Goal: Task Accomplishment & Management: Manage account settings

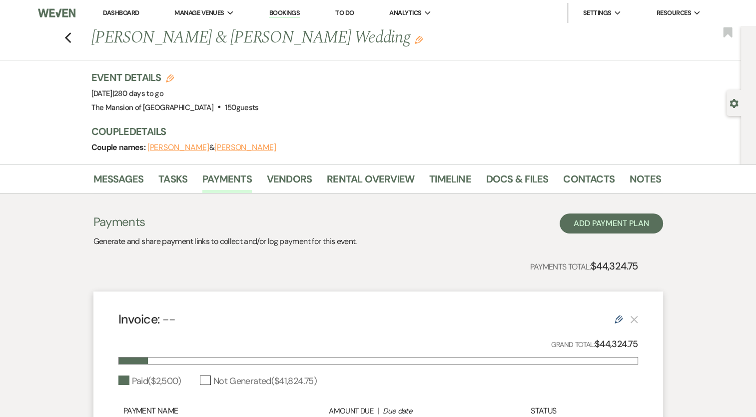
click at [127, 8] on link "Dashboard" at bounding box center [121, 12] width 36 height 8
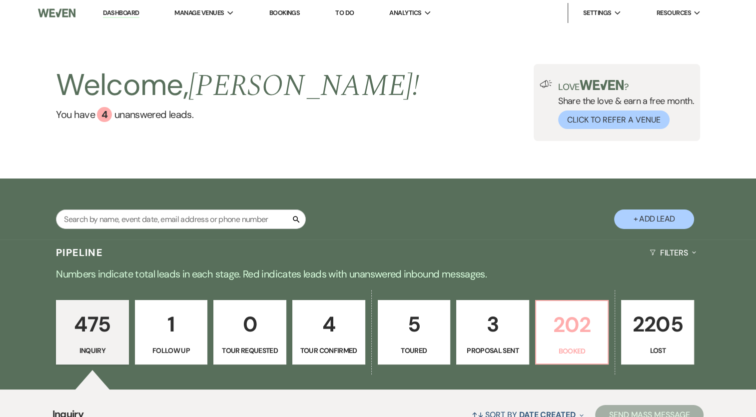
click at [565, 319] on p "202" at bounding box center [572, 324] width 60 height 33
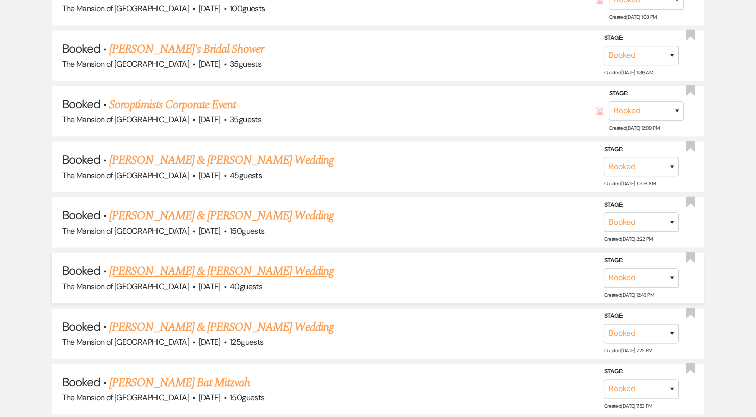
scroll to position [1499, 0]
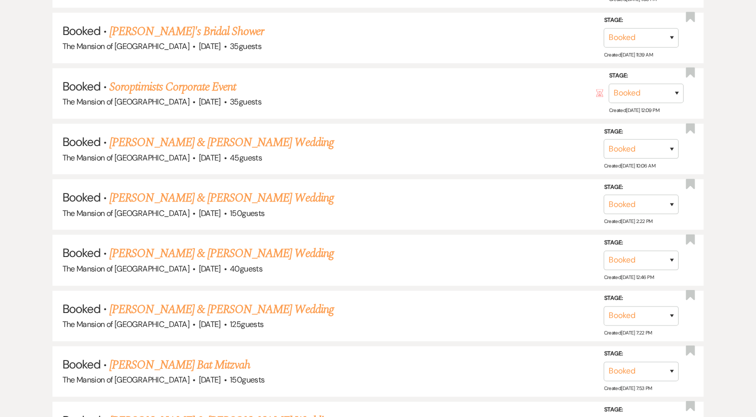
click at [216, 244] on link "[PERSON_NAME] & [PERSON_NAME] Wedding" at bounding box center [221, 253] width 224 height 18
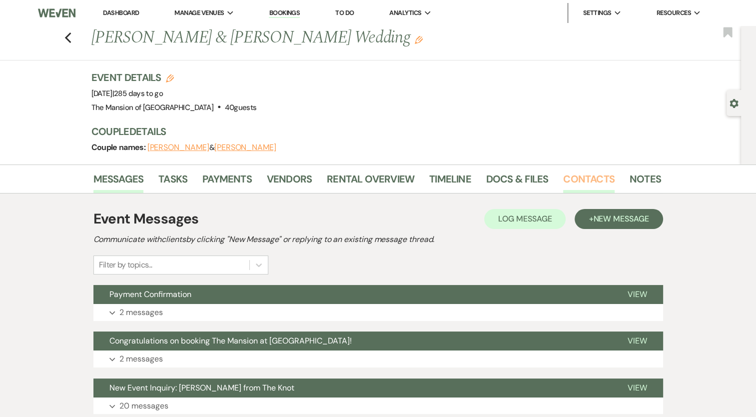
click at [597, 172] on link "Contacts" at bounding box center [588, 182] width 51 height 22
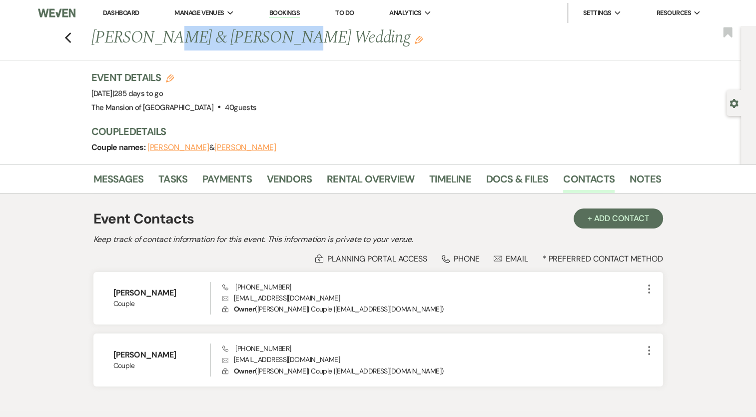
drag, startPoint x: 160, startPoint y: 38, endPoint x: 278, endPoint y: 26, distance: 118.6
click at [277, 30] on h1 "[PERSON_NAME] & [PERSON_NAME] Wedding Edit" at bounding box center [315, 38] width 448 height 24
copy h1 "[PERSON_NAME] & [PERSON_NAME]"
click at [218, 174] on link "Payments" at bounding box center [226, 182] width 49 height 22
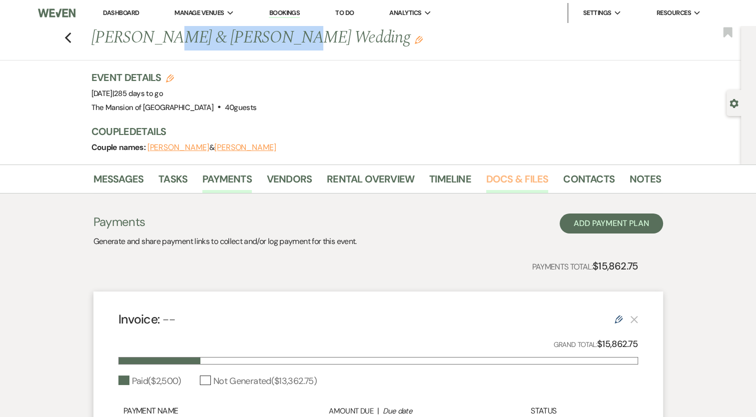
click at [515, 181] on link "Docs & Files" at bounding box center [517, 182] width 62 height 22
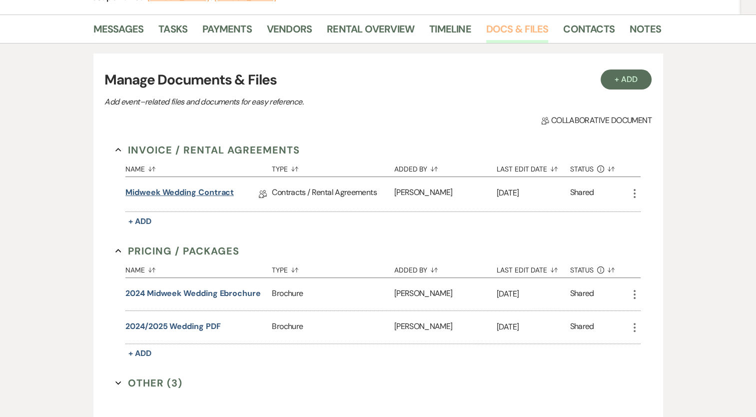
scroll to position [200, 0]
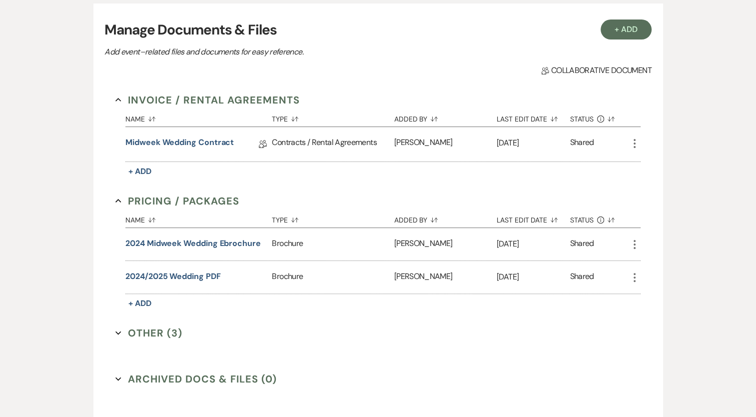
click at [160, 326] on button "Other (3) Expand" at bounding box center [148, 332] width 67 height 15
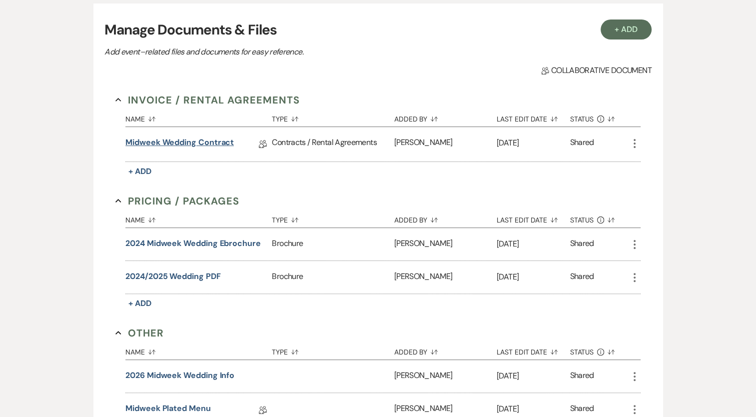
click at [215, 141] on link "Midweek Wedding Contract" at bounding box center [179, 143] width 108 height 15
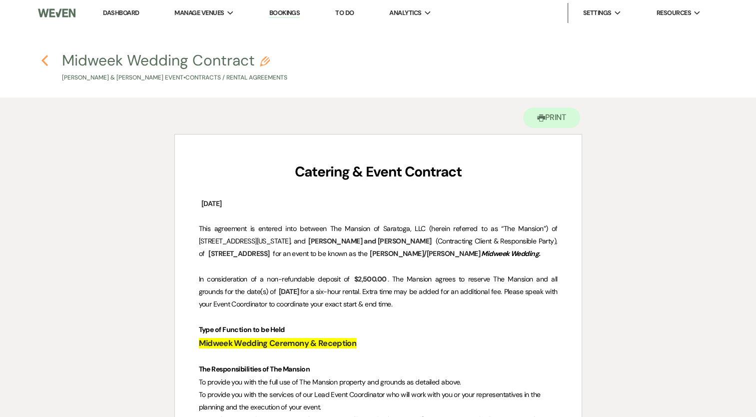
click at [45, 60] on icon "Previous" at bounding box center [44, 60] width 7 height 12
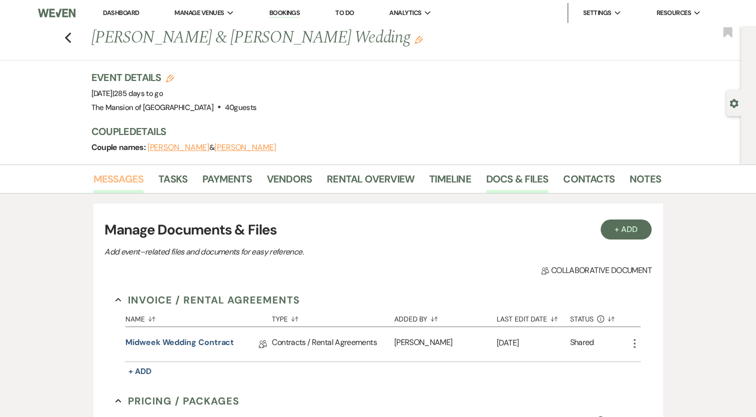
click at [120, 176] on link "Messages" at bounding box center [118, 182] width 50 height 22
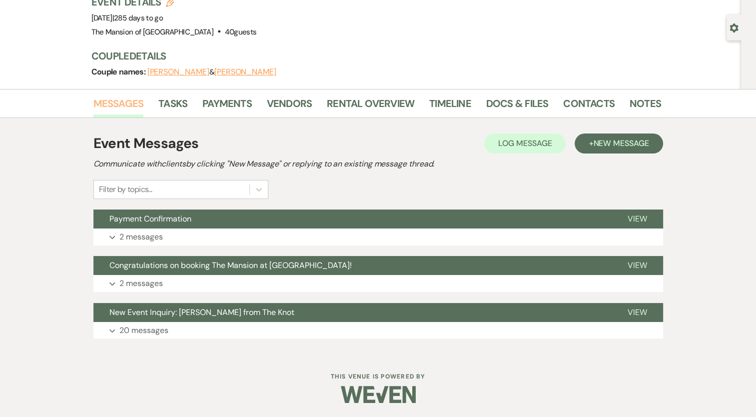
scroll to position [76, 0]
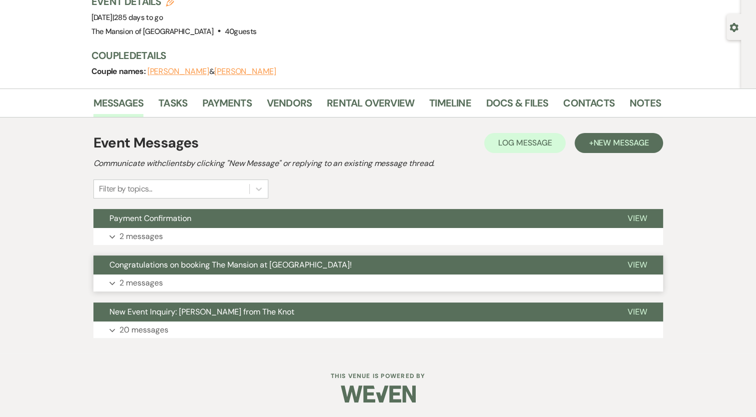
click at [199, 271] on button "Congratulations on booking The Mansion at [GEOGRAPHIC_DATA]!" at bounding box center [352, 264] width 518 height 19
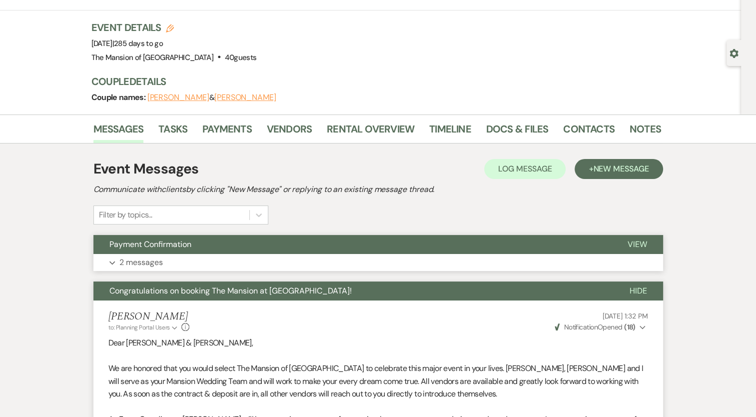
scroll to position [26, 0]
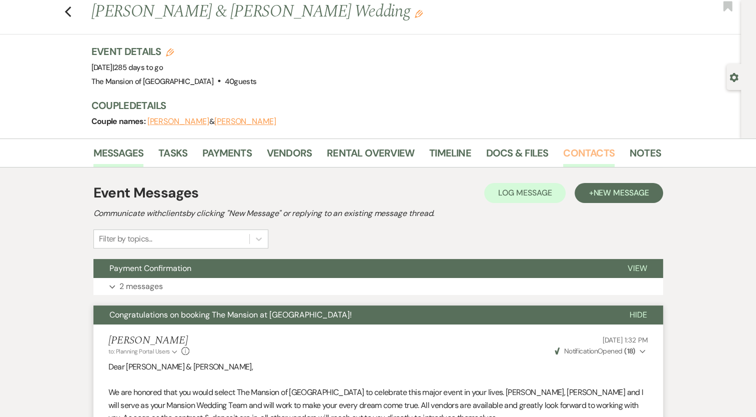
click at [581, 158] on link "Contacts" at bounding box center [588, 156] width 51 height 22
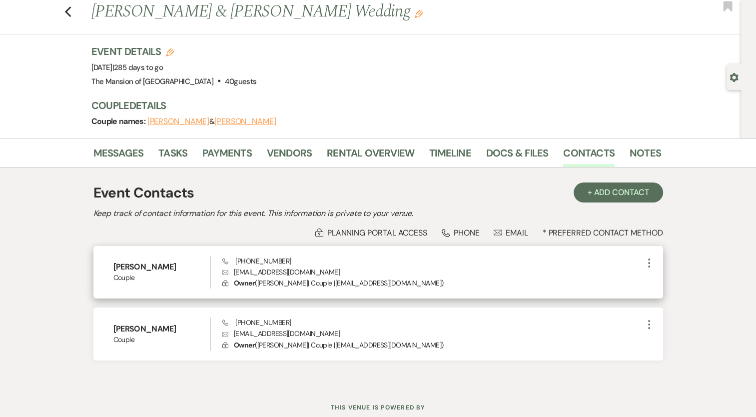
drag, startPoint x: 115, startPoint y: 267, endPoint x: 172, endPoint y: 263, distance: 56.6
click at [172, 263] on h6 "[PERSON_NAME]" at bounding box center [161, 266] width 97 height 11
copy h6 "[PERSON_NAME]"
drag, startPoint x: 236, startPoint y: 259, endPoint x: 302, endPoint y: 251, distance: 66.9
click at [294, 256] on div "Phone [PHONE_NUMBER] Envelope [EMAIL_ADDRESS][DOMAIN_NAME] Lock Owner ( [PERSON…" at bounding box center [432, 272] width 420 height 33
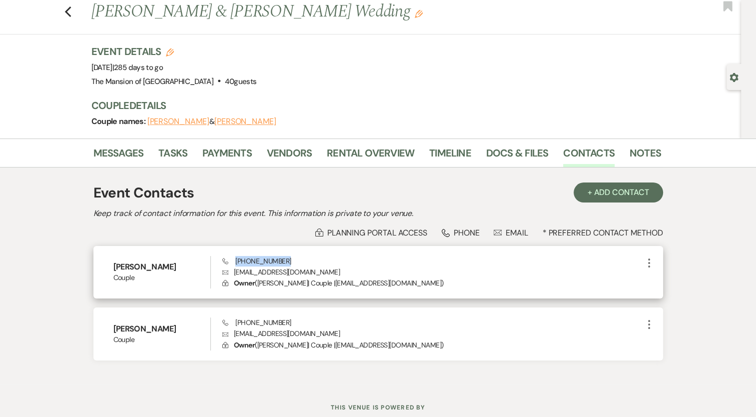
copy span "[PHONE_NUMBER]"
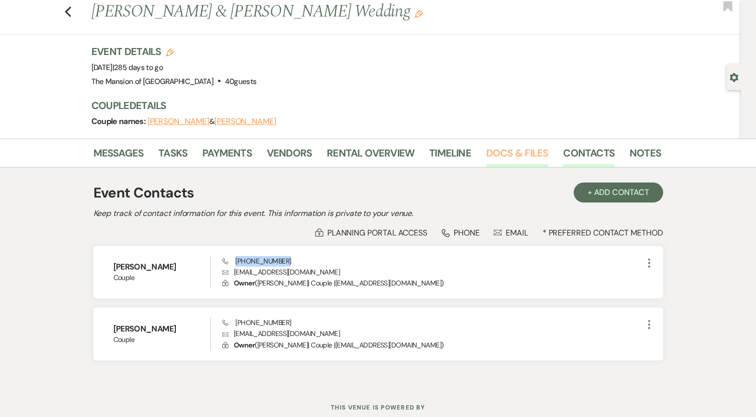
click at [497, 149] on link "Docs & Files" at bounding box center [517, 156] width 62 height 22
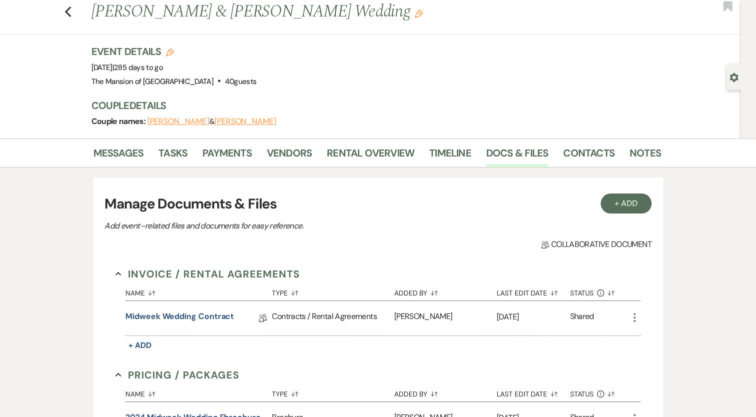
click at [209, 308] on div "Midweek Wedding Contract Collab Doc" at bounding box center [198, 318] width 146 height 34
click at [214, 312] on link "Midweek Wedding Contract" at bounding box center [179, 317] width 108 height 15
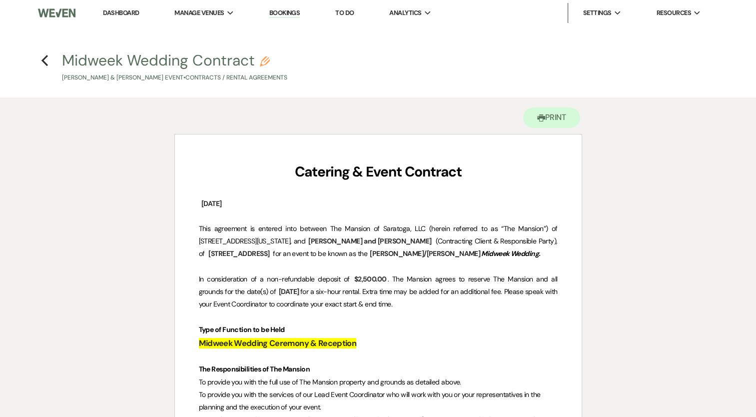
click at [406, 341] on h3 "Midweek Wedding Ceremony & Reception" at bounding box center [378, 343] width 359 height 14
click at [51, 56] on h4 "Previous Midweek Wedding Contract Pencil [PERSON_NAME] & [PERSON_NAME] Event • …" at bounding box center [378, 66] width 720 height 32
click at [36, 61] on h4 "Previous Midweek Wedding Contract Pencil [PERSON_NAME] & [PERSON_NAME] Event • …" at bounding box center [378, 66] width 720 height 32
click at [40, 61] on h4 "Previous Midweek Wedding Contract Pencil [PERSON_NAME] & [PERSON_NAME] Event • …" at bounding box center [378, 66] width 720 height 32
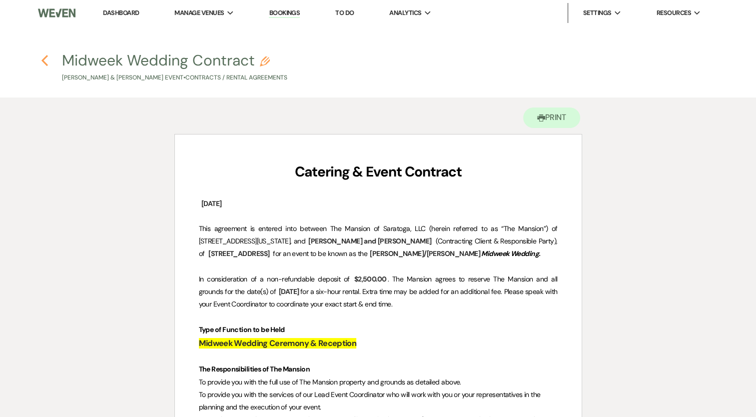
click at [45, 58] on use "button" at bounding box center [44, 60] width 6 height 11
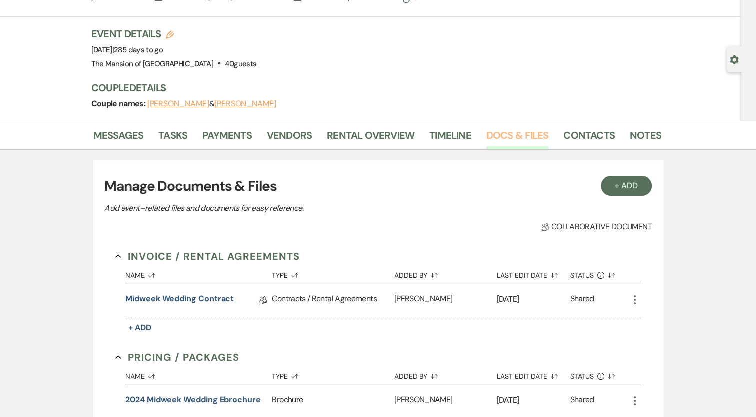
scroll to position [26, 0]
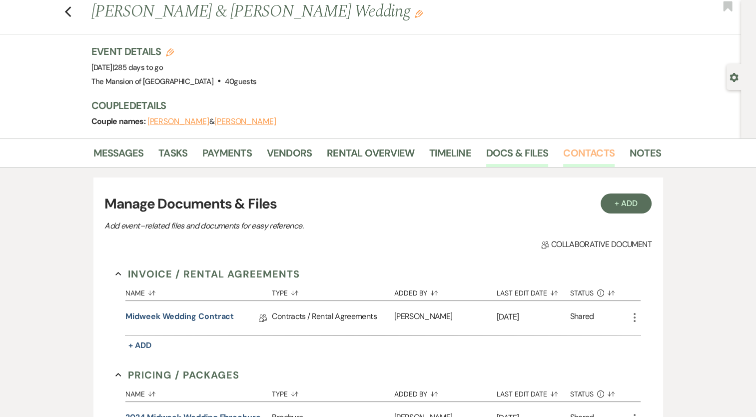
click at [592, 156] on link "Contacts" at bounding box center [588, 156] width 51 height 22
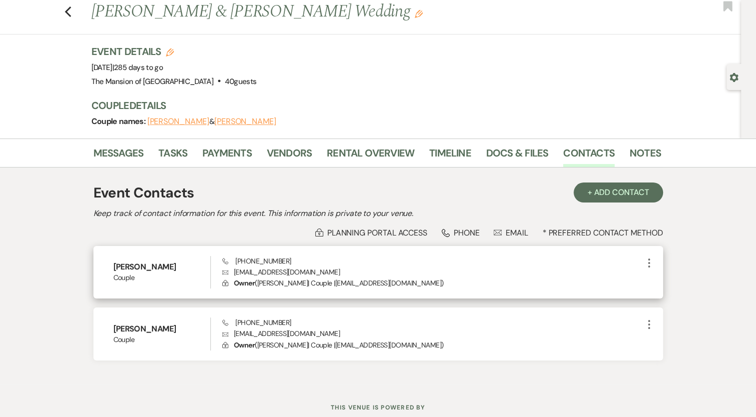
drag, startPoint x: 112, startPoint y: 265, endPoint x: 178, endPoint y: 270, distance: 66.1
click at [178, 270] on div "[PERSON_NAME] Phone [PHONE_NUMBER] Envelope [EMAIL_ADDRESS][DOMAIN_NAME] Lock O…" at bounding box center [378, 272] width 570 height 53
copy h6 "[PERSON_NAME]"
drag, startPoint x: 233, startPoint y: 273, endPoint x: 320, endPoint y: 277, distance: 86.5
click at [316, 273] on p "Envelope [EMAIL_ADDRESS][DOMAIN_NAME]" at bounding box center [432, 271] width 420 height 11
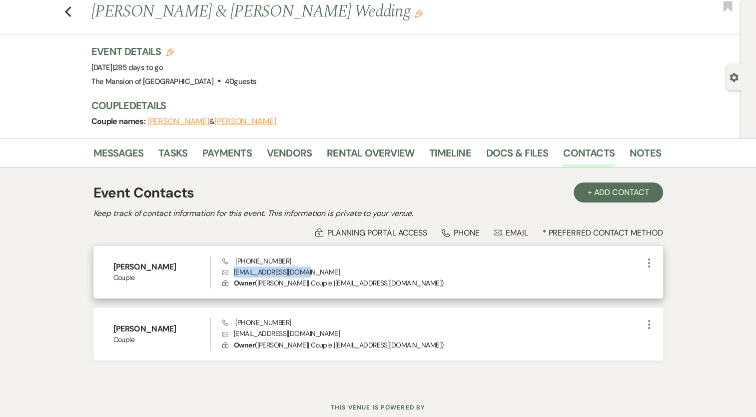
copy p "[EMAIL_ADDRESS][DOMAIN_NAME]"
drag, startPoint x: 288, startPoint y: 258, endPoint x: 229, endPoint y: 248, distance: 59.2
click at [232, 254] on div "[PERSON_NAME] Phone [PHONE_NUMBER] Envelope [EMAIL_ADDRESS][DOMAIN_NAME] Lock O…" at bounding box center [378, 272] width 570 height 53
copy span "[PHONE_NUMBER]"
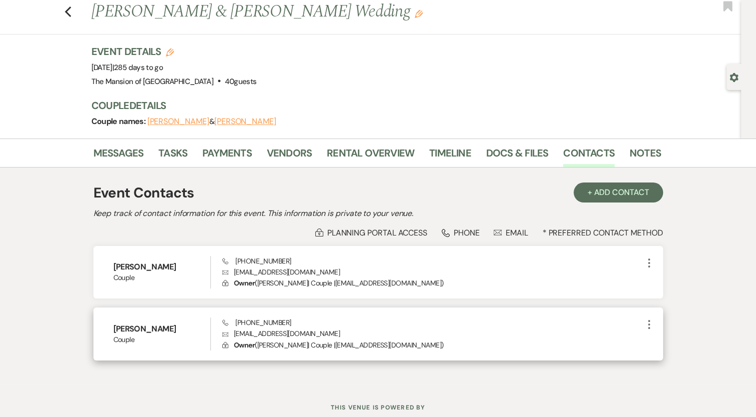
click at [328, 317] on div "Phone [PHONE_NUMBER] Envelope [EMAIL_ADDRESS][DOMAIN_NAME] Lock Owner ( [PERSON…" at bounding box center [432, 333] width 420 height 33
drag, startPoint x: 289, startPoint y: 322, endPoint x: 228, endPoint y: 320, distance: 61.0
click at [227, 320] on div "Phone [PHONE_NUMBER] Envelope [EMAIL_ADDRESS][DOMAIN_NAME] Lock Owner ( [PERSON…" at bounding box center [432, 333] width 420 height 33
copy span "[PHONE_NUMBER]"
click at [308, 328] on p "Envelope [EMAIL_ADDRESS][DOMAIN_NAME]" at bounding box center [432, 333] width 420 height 11
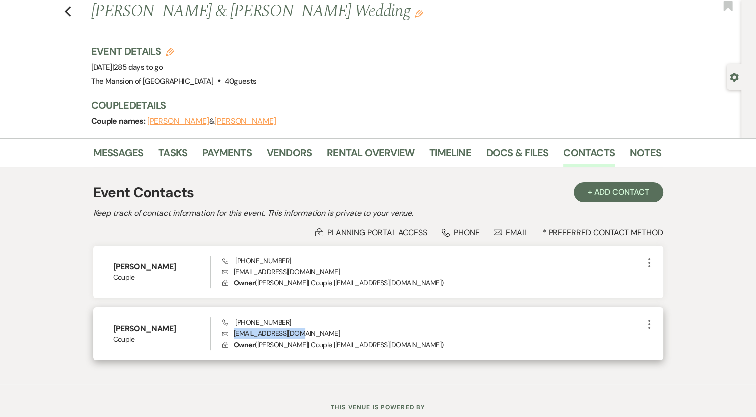
drag, startPoint x: 317, startPoint y: 337, endPoint x: 230, endPoint y: 338, distance: 86.9
click at [230, 338] on p "Envelope [EMAIL_ADDRESS][DOMAIN_NAME]" at bounding box center [432, 333] width 420 height 11
copy p "[EMAIL_ADDRESS][DOMAIN_NAME]"
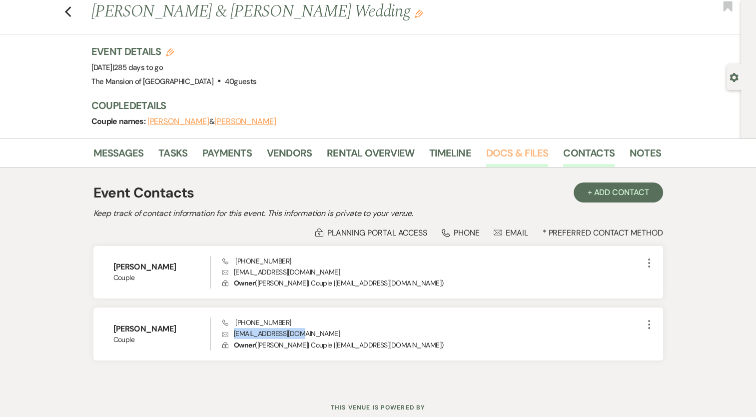
click at [523, 156] on link "Docs & Files" at bounding box center [517, 156] width 62 height 22
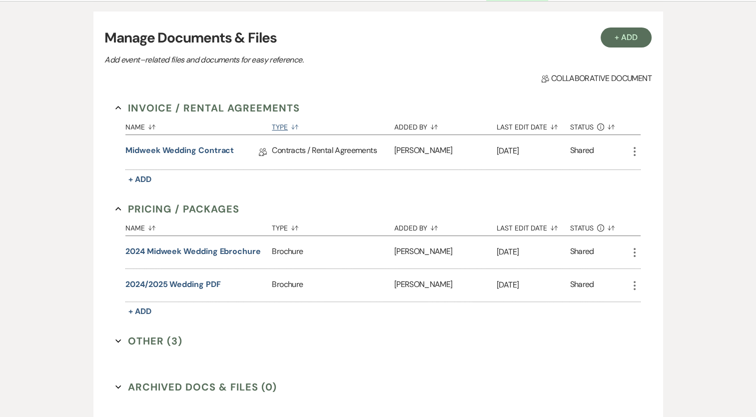
scroll to position [226, 0]
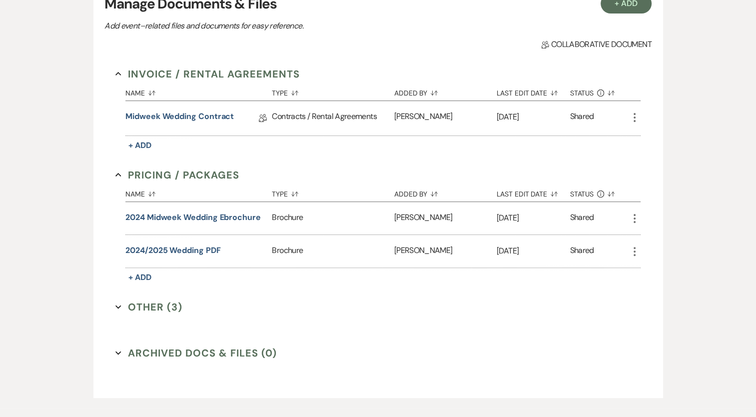
click at [162, 300] on button "Other (3) Expand" at bounding box center [148, 306] width 67 height 15
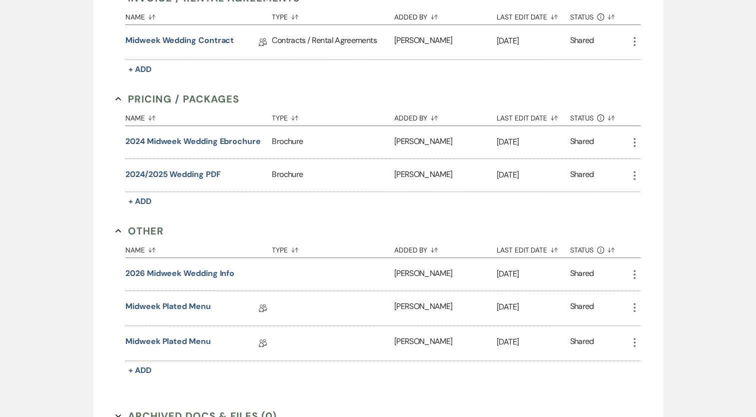
scroll to position [326, 0]
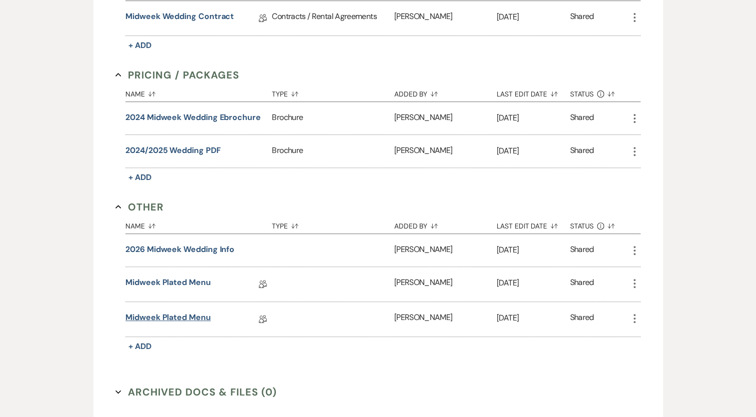
click at [188, 312] on link "Midweek Plated Menu" at bounding box center [167, 318] width 85 height 15
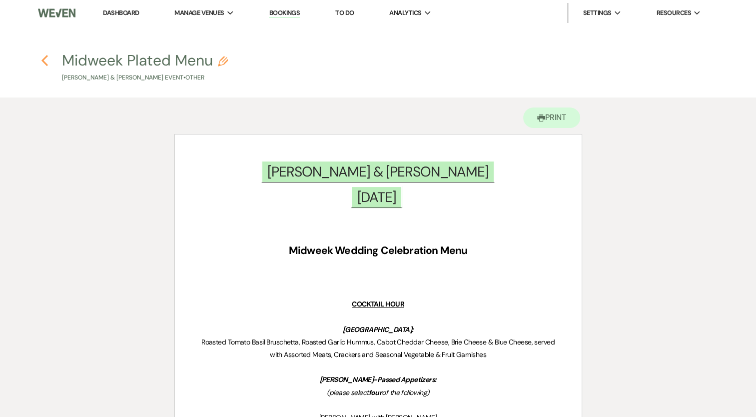
click at [46, 64] on use "button" at bounding box center [44, 60] width 6 height 11
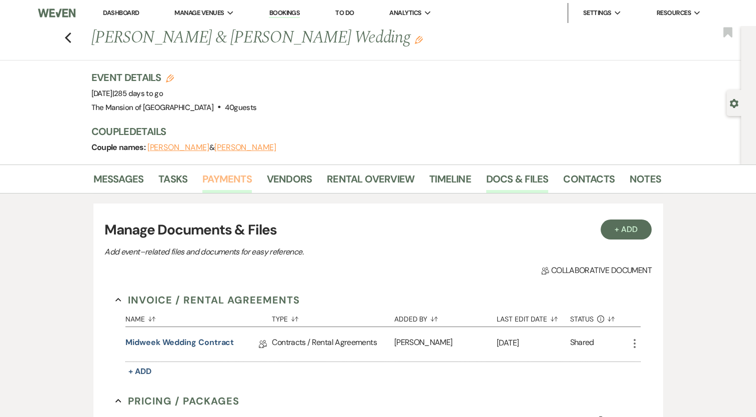
click at [238, 177] on link "Payments" at bounding box center [226, 182] width 49 height 22
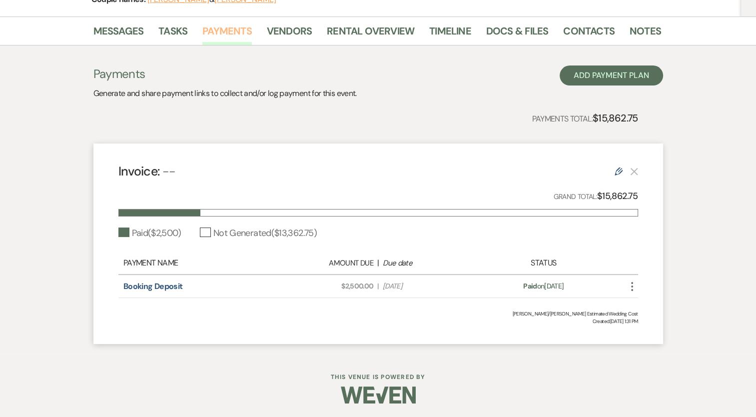
scroll to position [148, 0]
click at [166, 281] on link "Booking Deposit" at bounding box center [152, 285] width 59 height 10
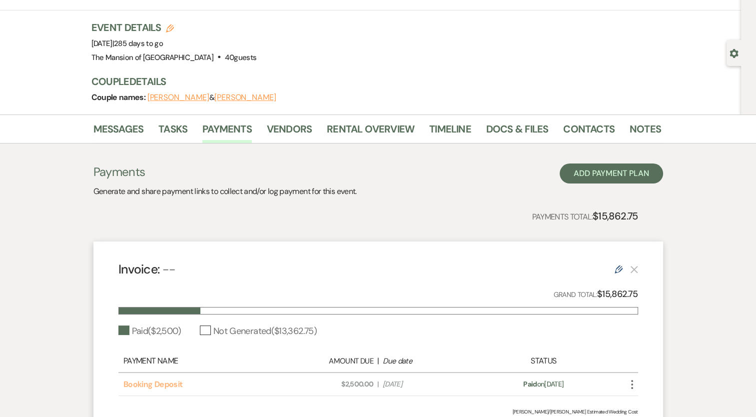
scroll to position [0, 0]
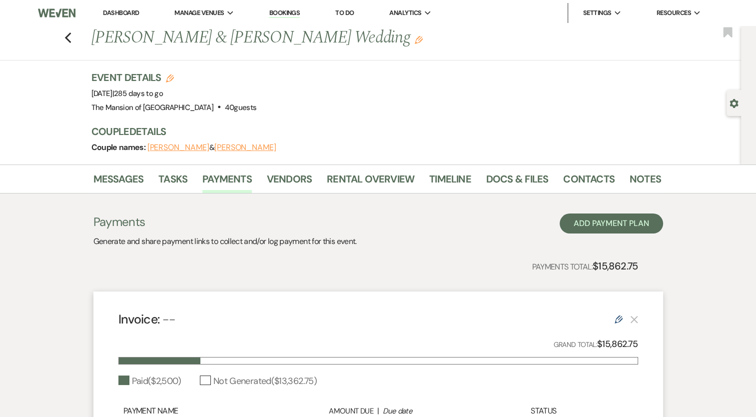
click at [67, 39] on div "Previous [PERSON_NAME] & [PERSON_NAME] Wedding Edit Bookmark" at bounding box center [368, 43] width 746 height 34
click at [70, 36] on use "button" at bounding box center [67, 37] width 6 height 11
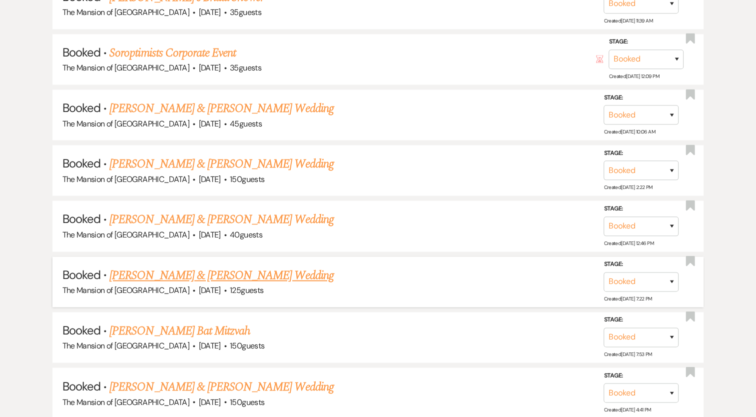
scroll to position [1549, 0]
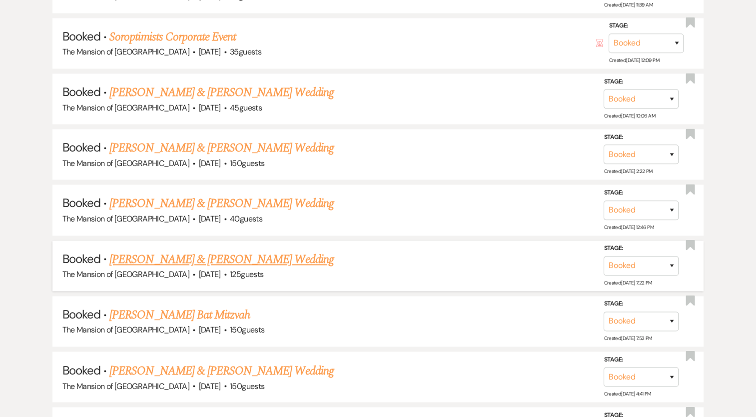
click at [272, 250] on link "[PERSON_NAME] & [PERSON_NAME] Wedding" at bounding box center [221, 259] width 224 height 18
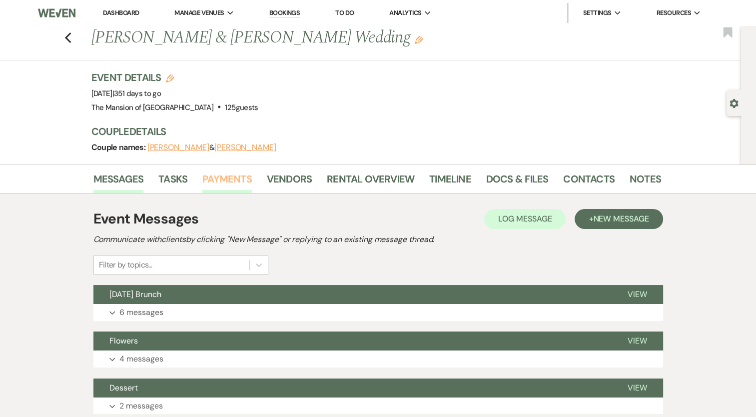
click at [230, 178] on link "Payments" at bounding box center [226, 182] width 49 height 22
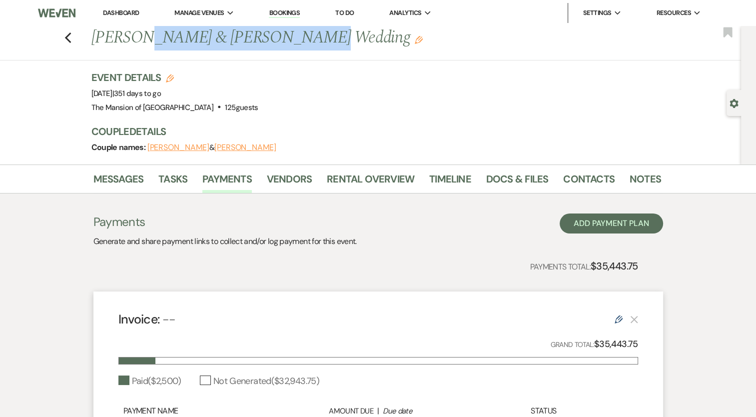
drag, startPoint x: 137, startPoint y: 41, endPoint x: 277, endPoint y: 30, distance: 140.8
click at [277, 30] on h1 "[PERSON_NAME] & [PERSON_NAME] Wedding Edit" at bounding box center [315, 38] width 448 height 24
copy h1 "[PERSON_NAME] & [PERSON_NAME]"
click at [566, 178] on link "Contacts" at bounding box center [588, 182] width 51 height 22
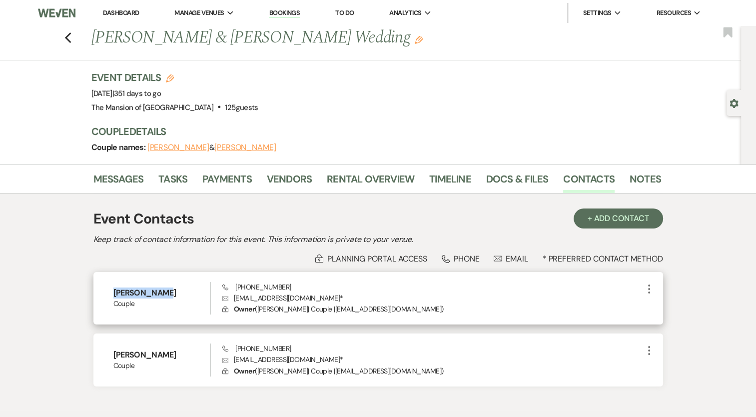
drag, startPoint x: 111, startPoint y: 290, endPoint x: 160, endPoint y: 289, distance: 48.5
click at [160, 289] on div "[PERSON_NAME] Couple Phone [PHONE_NUMBER] Envelope [EMAIL_ADDRESS][DOMAIN_NAME]…" at bounding box center [378, 298] width 570 height 53
copy h6 "[PERSON_NAME]"
drag, startPoint x: 232, startPoint y: 286, endPoint x: 305, endPoint y: 289, distance: 73.5
click at [300, 287] on div "Phone [PHONE_NUMBER] Envelope [EMAIL_ADDRESS][DOMAIN_NAME] * Lock Owner ( [PERS…" at bounding box center [432, 298] width 420 height 33
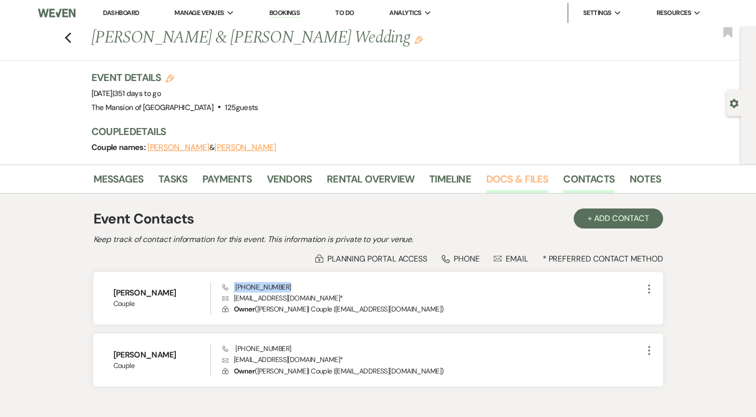
click at [496, 183] on link "Docs & Files" at bounding box center [517, 182] width 62 height 22
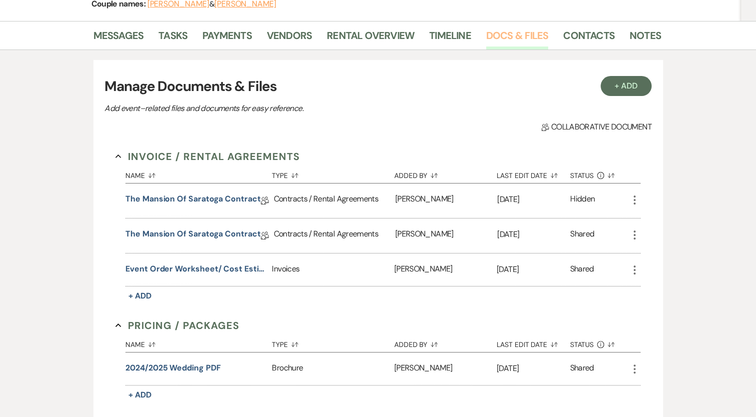
scroll to position [150, 0]
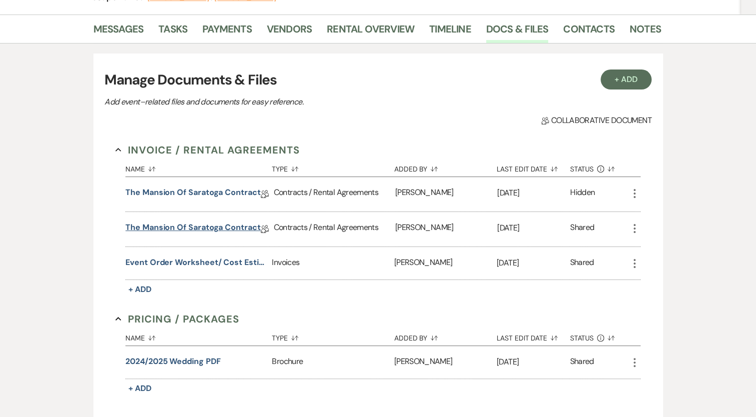
click at [204, 225] on link "The Mansion of Saratoga Contract" at bounding box center [192, 228] width 135 height 15
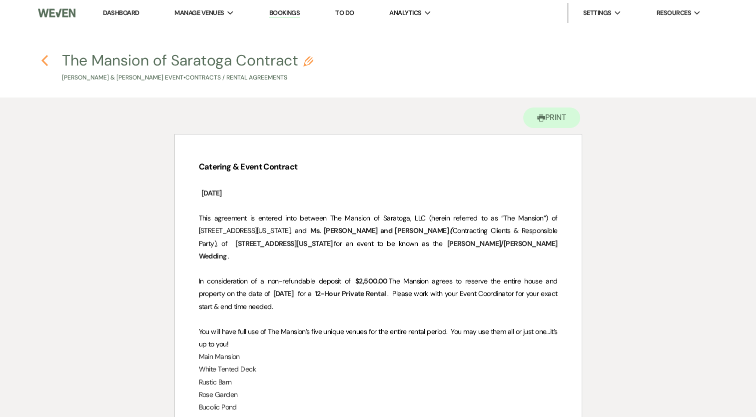
click at [46, 63] on h4 "Previous The Mansion of Saratoga Contract Pencil [PERSON_NAME] & [PERSON_NAME] …" at bounding box center [378, 66] width 720 height 32
click at [42, 59] on use "button" at bounding box center [44, 60] width 6 height 11
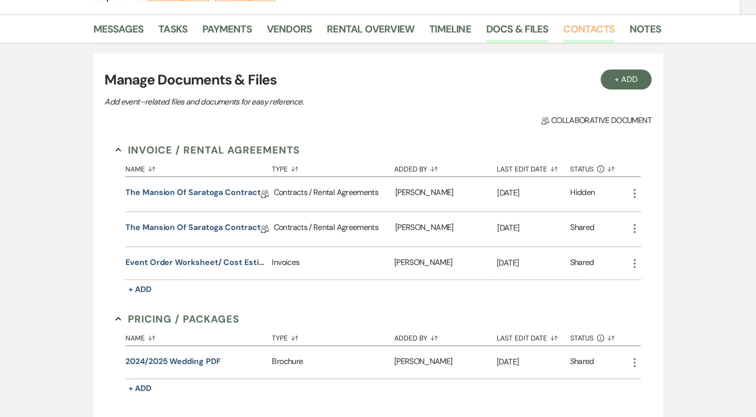
click at [578, 30] on link "Contacts" at bounding box center [588, 32] width 51 height 22
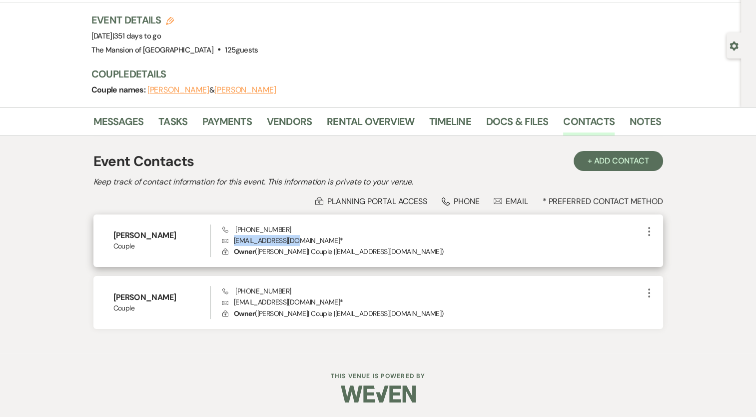
drag, startPoint x: 298, startPoint y: 239, endPoint x: 235, endPoint y: 239, distance: 63.0
click at [235, 239] on p "Envelope [EMAIL_ADDRESS][DOMAIN_NAME] *" at bounding box center [432, 240] width 420 height 11
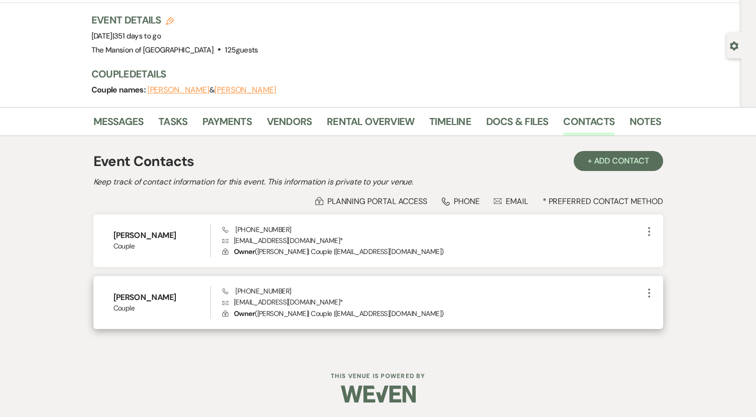
click at [122, 298] on h6 "[PERSON_NAME]" at bounding box center [161, 297] width 97 height 11
drag, startPoint x: 285, startPoint y: 289, endPoint x: 294, endPoint y: 287, distance: 8.7
click at [294, 287] on div "Phone [PHONE_NUMBER] Envelope [EMAIL_ADDRESS][DOMAIN_NAME] * Lock Owner ( [PERS…" at bounding box center [432, 302] width 420 height 33
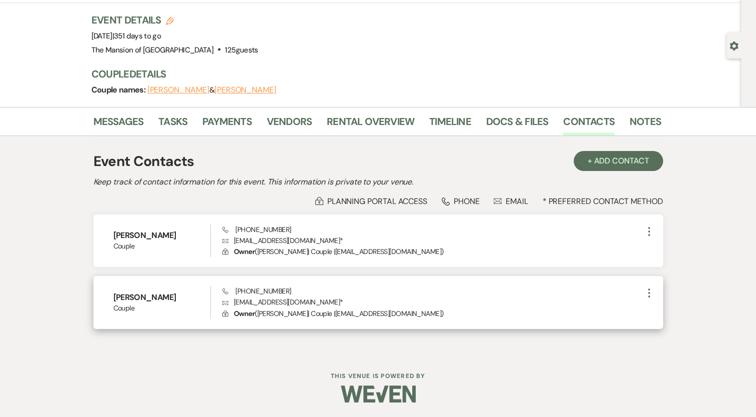
click at [325, 299] on p "Envelope [EMAIL_ADDRESS][DOMAIN_NAME] *" at bounding box center [432, 301] width 420 height 11
drag, startPoint x: 302, startPoint y: 303, endPoint x: 230, endPoint y: 301, distance: 72.0
click at [230, 301] on p "Envelope [EMAIL_ADDRESS][DOMAIN_NAME] *" at bounding box center [432, 301] width 420 height 11
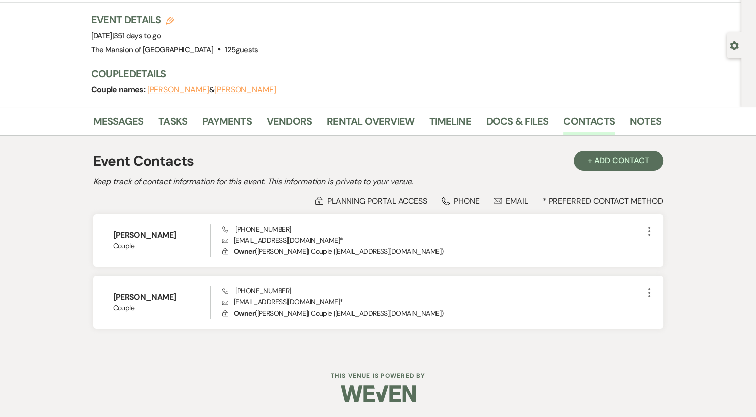
click at [480, 121] on li "Timeline" at bounding box center [457, 123] width 57 height 24
click at [490, 119] on link "Docs & Files" at bounding box center [517, 124] width 62 height 22
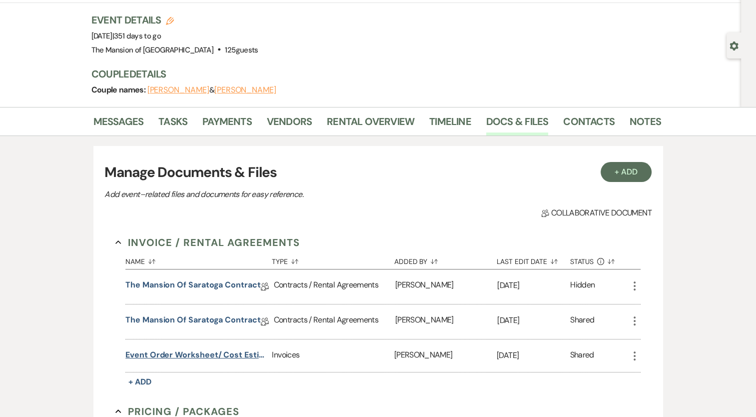
click at [172, 349] on button "Event Order Worksheet/ Cost Estimate" at bounding box center [196, 355] width 142 height 12
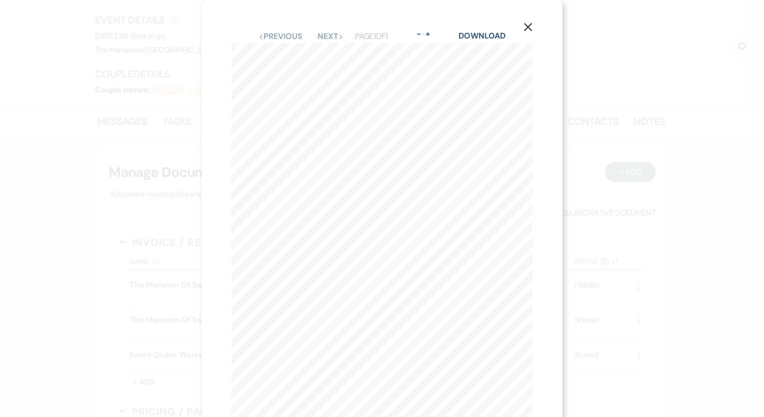
click at [529, 21] on button "X" at bounding box center [527, 26] width 15 height 17
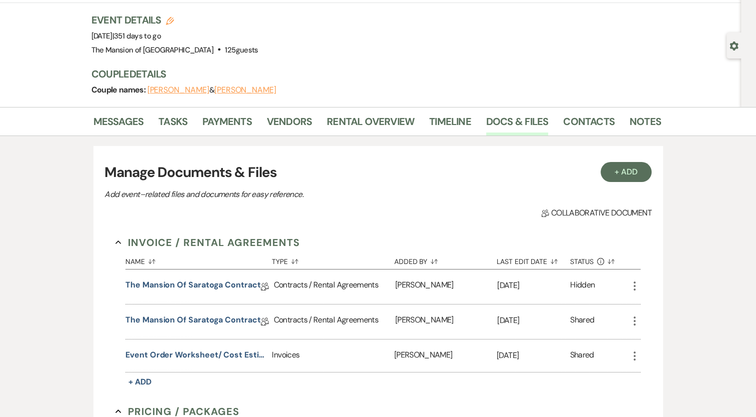
click at [636, 354] on icon "More" at bounding box center [635, 356] width 12 height 12
click at [655, 372] on link "Download Download" at bounding box center [679, 375] width 101 height 17
click at [216, 352] on button "Event Order Worksheet/ Cost Estimate" at bounding box center [196, 355] width 142 height 12
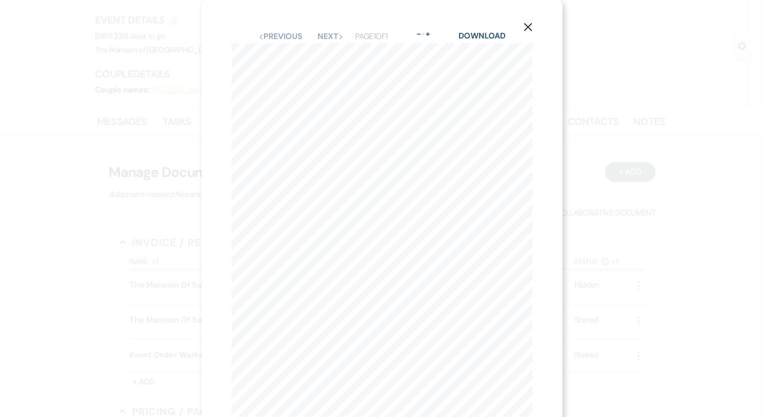
click at [529, 25] on use "button" at bounding box center [528, 27] width 8 height 8
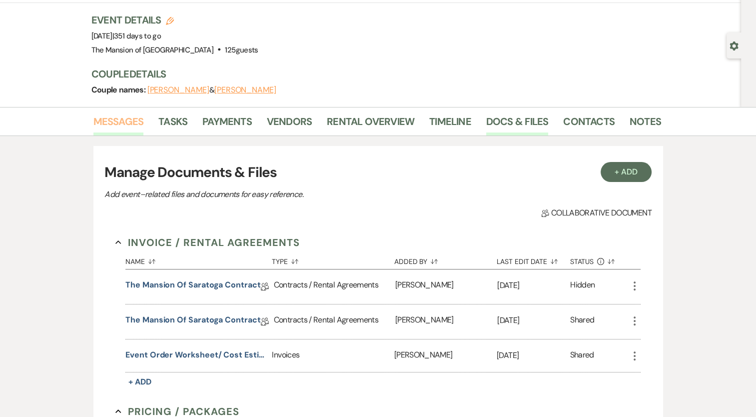
click at [137, 122] on link "Messages" at bounding box center [118, 124] width 50 height 22
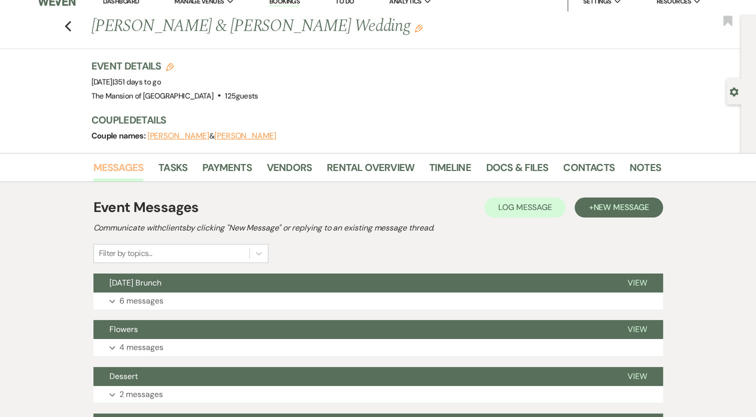
scroll to position [7, 0]
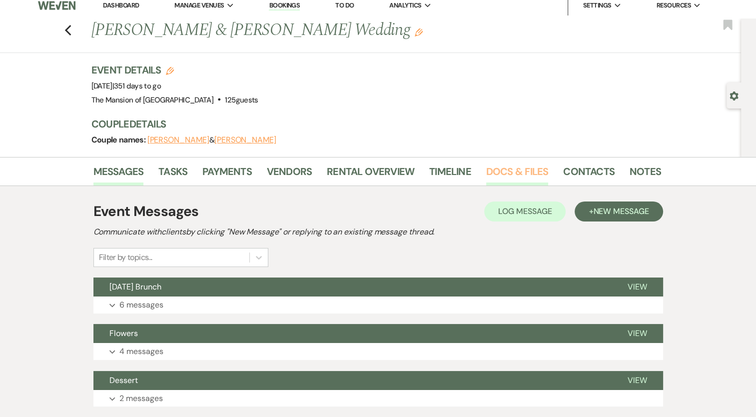
click at [527, 168] on link "Docs & Files" at bounding box center [517, 174] width 62 height 22
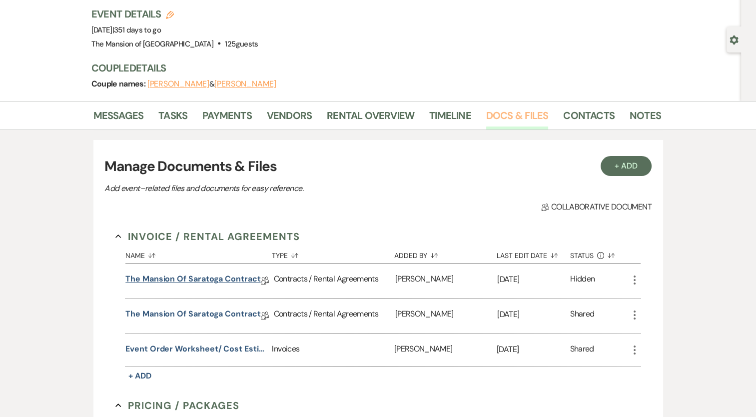
scroll to position [107, 0]
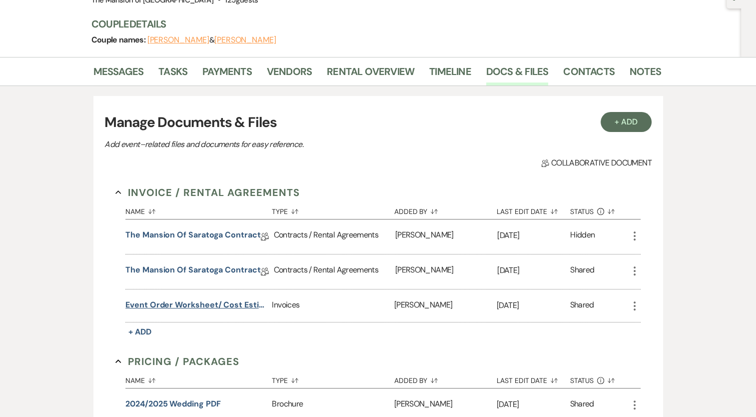
click at [235, 302] on button "Event Order Worksheet/ Cost Estimate" at bounding box center [196, 305] width 142 height 12
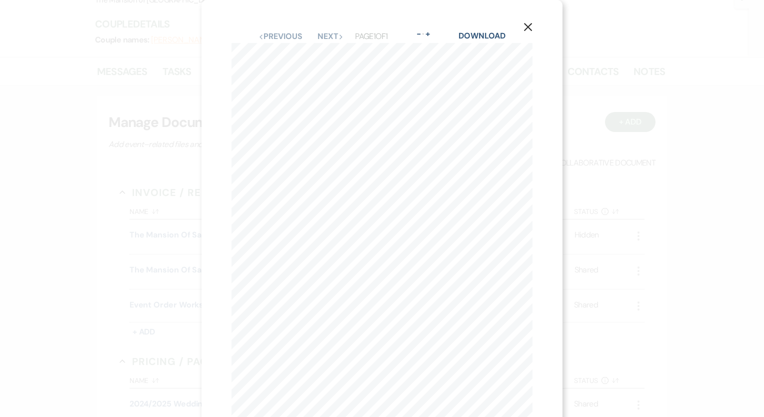
click at [527, 18] on button "X" at bounding box center [527, 26] width 15 height 17
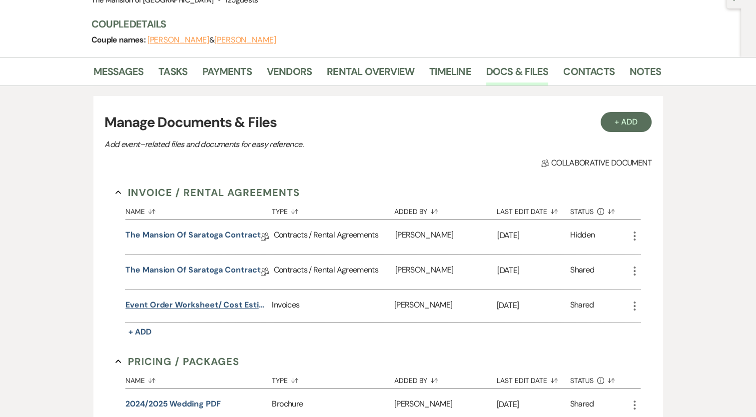
click at [185, 309] on button "Event Order Worksheet/ Cost Estimate" at bounding box center [196, 305] width 142 height 12
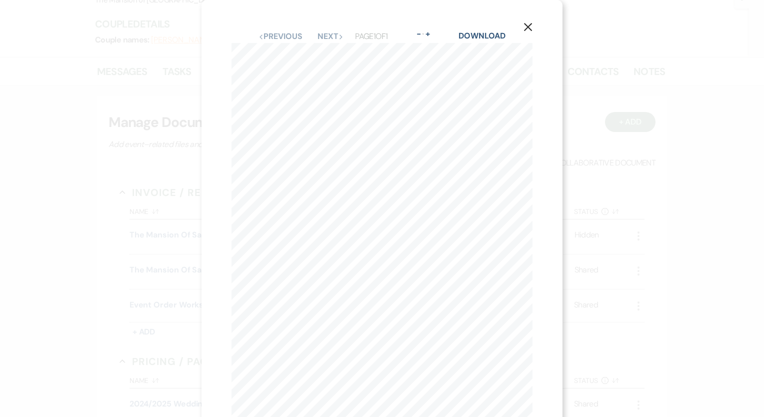
click at [526, 25] on use "button" at bounding box center [528, 27] width 8 height 8
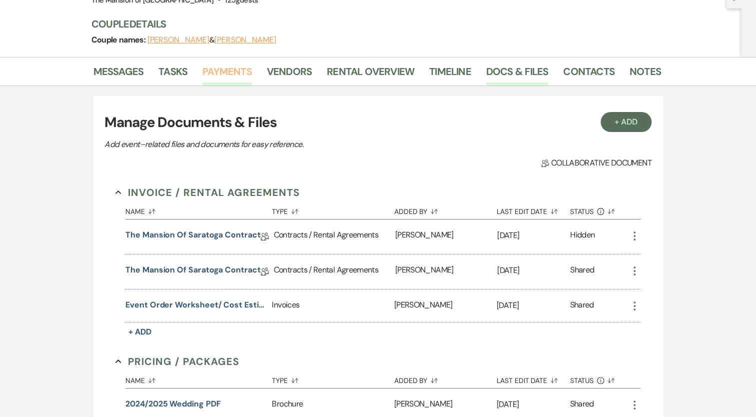
click at [234, 71] on link "Payments" at bounding box center [226, 74] width 49 height 22
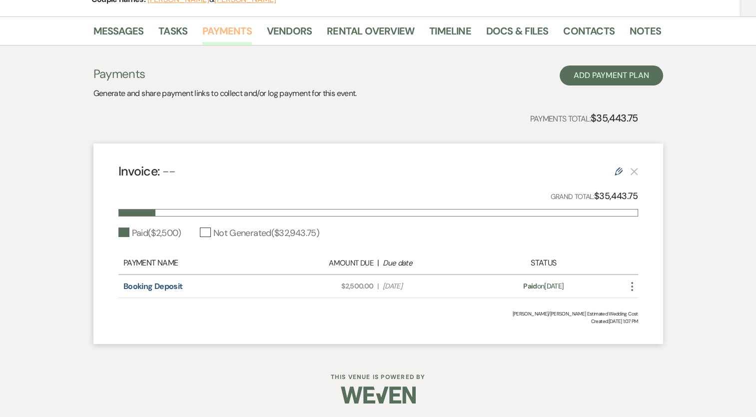
scroll to position [148, 0]
click at [157, 287] on link "Booking Deposit" at bounding box center [152, 285] width 59 height 10
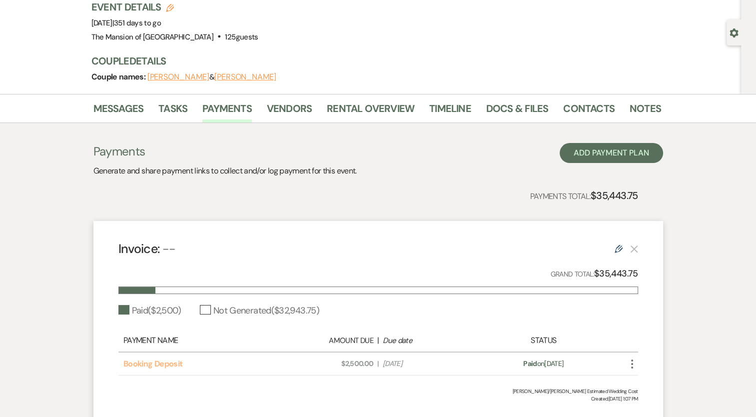
scroll to position [0, 0]
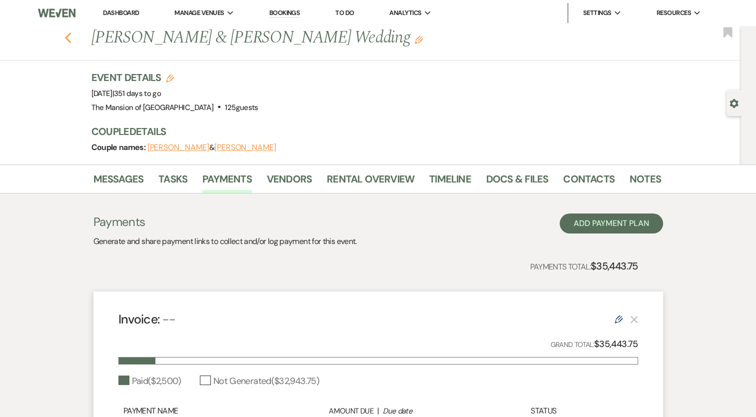
click at [69, 32] on icon "Previous" at bounding box center [67, 38] width 7 height 12
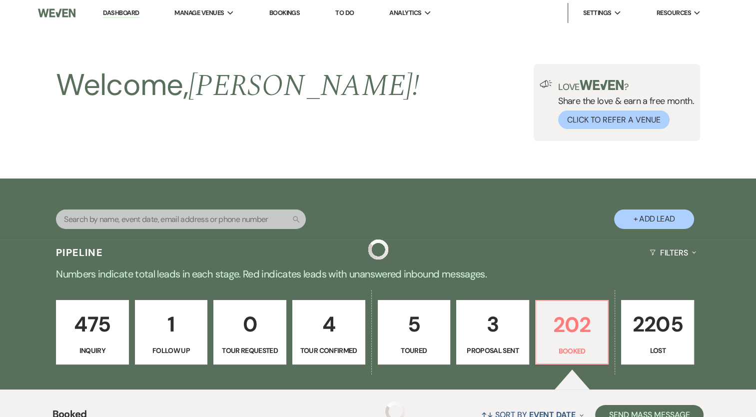
scroll to position [1549, 0]
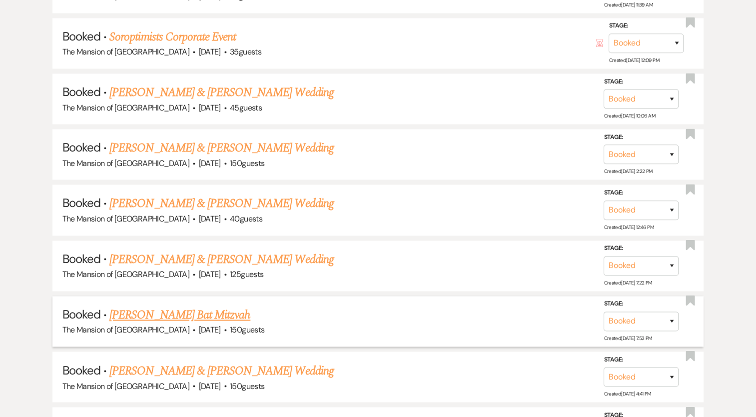
click at [172, 306] on link "[PERSON_NAME] Bat Mitzvah" at bounding box center [179, 315] width 141 height 18
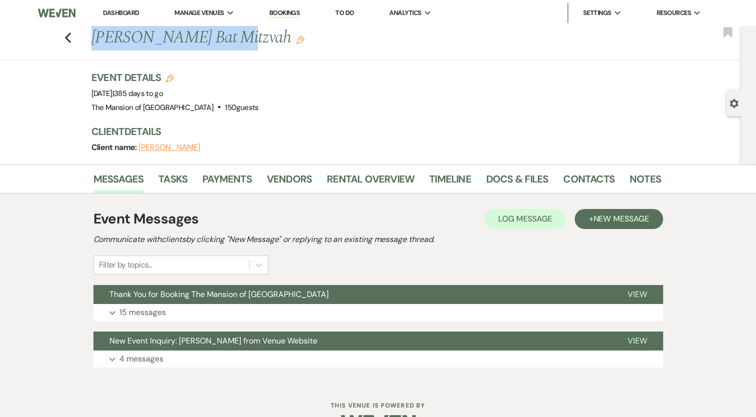
drag, startPoint x: 97, startPoint y: 45, endPoint x: 222, endPoint y: 43, distance: 124.4
click at [222, 43] on h1 "[PERSON_NAME] Bat Mitzvah Edit" at bounding box center [315, 38] width 448 height 24
click at [157, 29] on h1 "[PERSON_NAME] Bat Mitzvah Edit" at bounding box center [315, 38] width 448 height 24
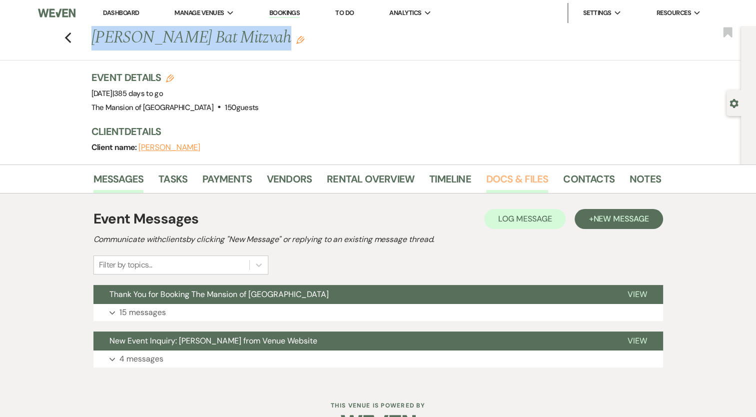
click at [510, 185] on link "Docs & Files" at bounding box center [517, 182] width 62 height 22
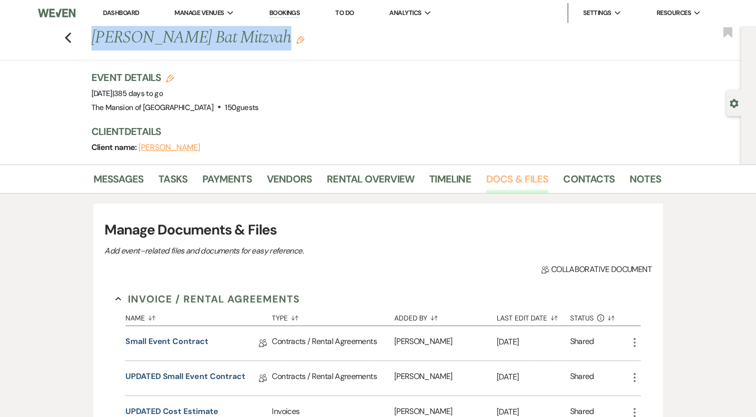
scroll to position [100, 0]
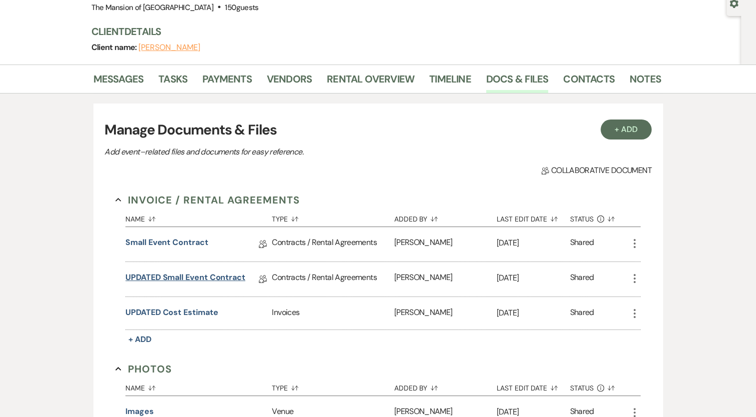
click at [177, 275] on link "UPDATED Small Event Contract" at bounding box center [185, 278] width 120 height 15
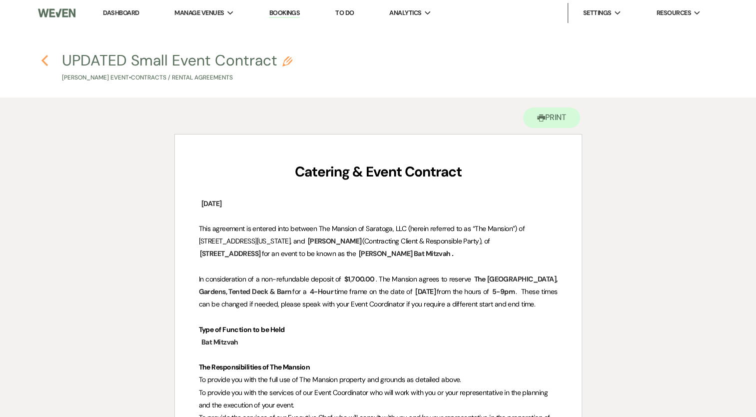
click at [44, 62] on use "button" at bounding box center [44, 60] width 6 height 11
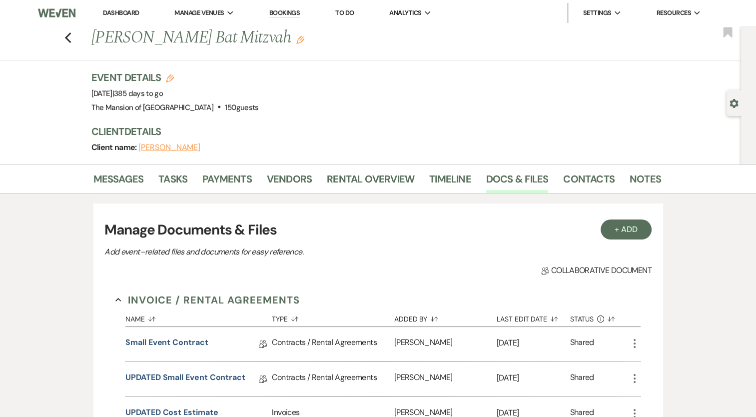
scroll to position [100, 0]
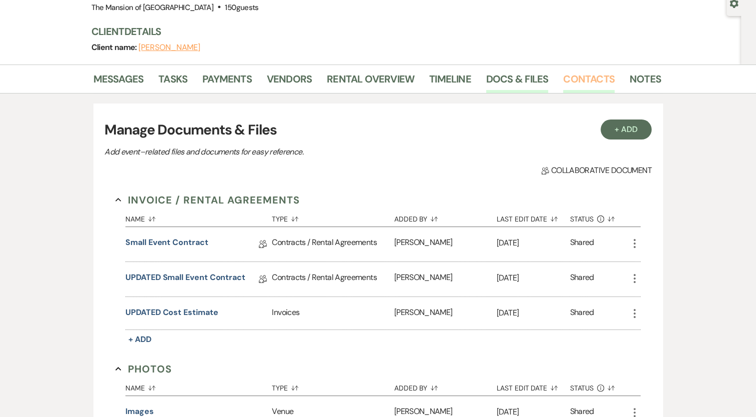
click at [567, 81] on link "Contacts" at bounding box center [588, 82] width 51 height 22
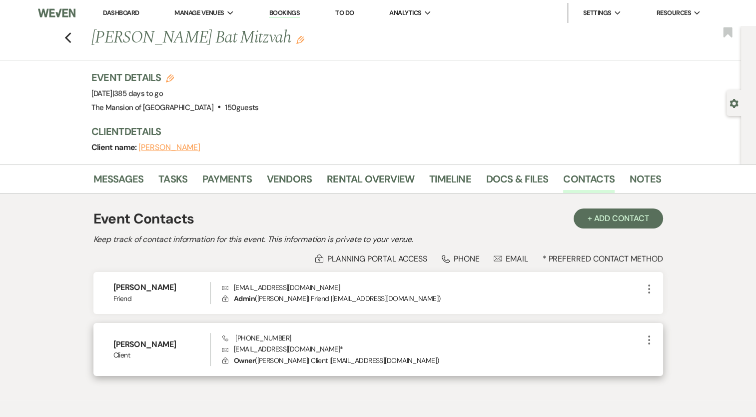
click at [141, 341] on h6 "[PERSON_NAME]" at bounding box center [161, 344] width 97 height 11
drag, startPoint x: 236, startPoint y: 338, endPoint x: 308, endPoint y: 335, distance: 72.0
click at [308, 335] on div "Phone [PHONE_NUMBER] Envelope [EMAIL_ADDRESS][DOMAIN_NAME] * Lock Owner ( [PERS…" at bounding box center [432, 349] width 420 height 33
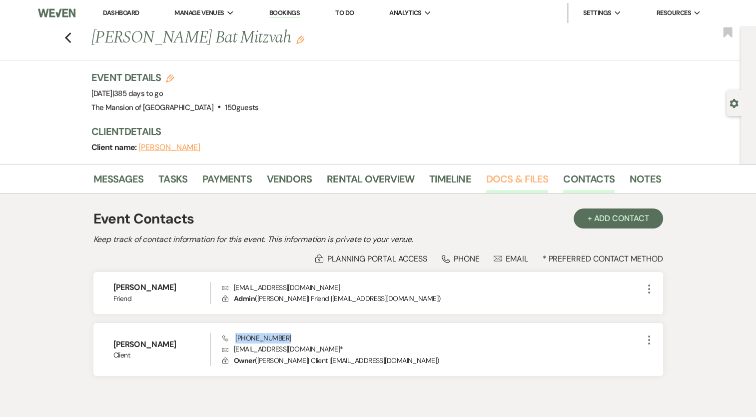
click at [511, 175] on link "Docs & Files" at bounding box center [517, 182] width 62 height 22
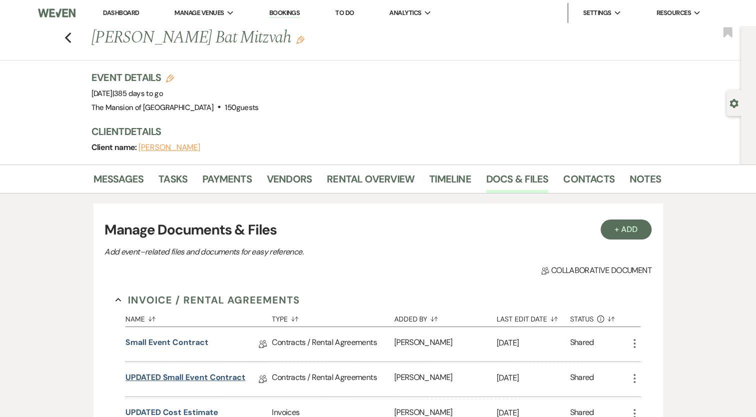
click at [181, 375] on link "UPDATED Small Event Contract" at bounding box center [185, 378] width 120 height 15
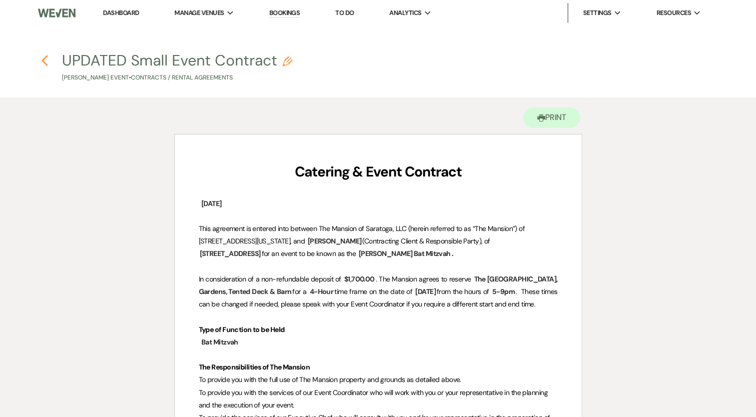
click at [46, 57] on use "button" at bounding box center [44, 60] width 6 height 11
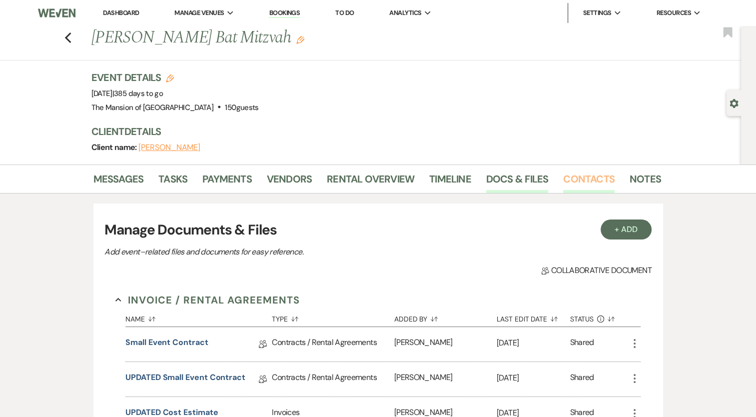
click at [572, 174] on link "Contacts" at bounding box center [588, 182] width 51 height 22
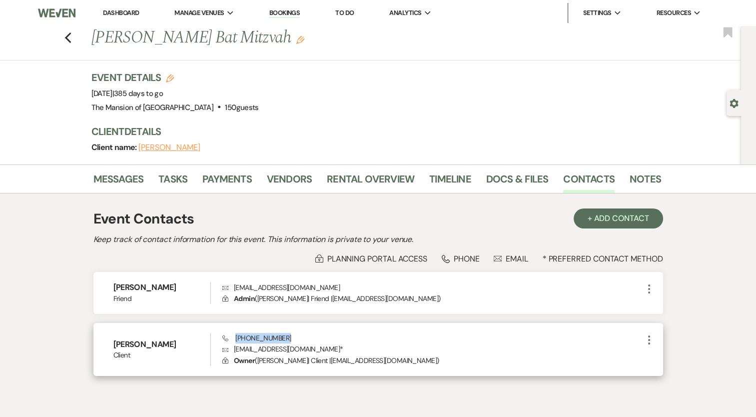
drag, startPoint x: 241, startPoint y: 336, endPoint x: 288, endPoint y: 335, distance: 46.5
click at [290, 334] on div "Phone [PHONE_NUMBER] Envelope [EMAIL_ADDRESS][DOMAIN_NAME] * Lock Owner ( [PERS…" at bounding box center [432, 349] width 420 height 33
drag, startPoint x: 232, startPoint y: 349, endPoint x: 316, endPoint y: 348, distance: 83.9
click at [316, 348] on p "Envelope [EMAIL_ADDRESS][DOMAIN_NAME] *" at bounding box center [432, 348] width 420 height 11
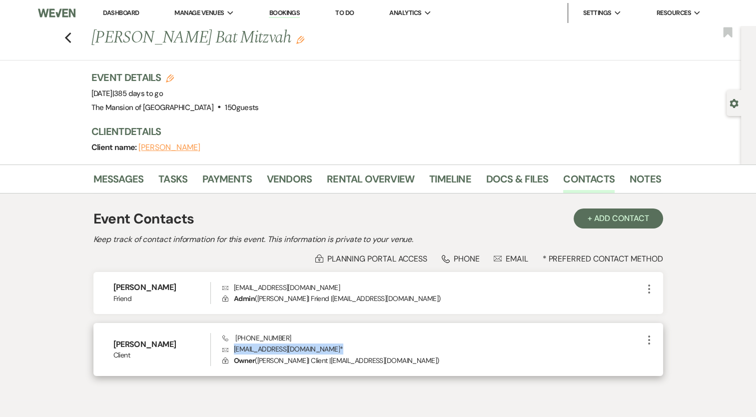
click at [305, 349] on p "Envelope [EMAIL_ADDRESS][DOMAIN_NAME] *" at bounding box center [432, 348] width 420 height 11
drag, startPoint x: 233, startPoint y: 349, endPoint x: 312, endPoint y: 351, distance: 79.0
click at [312, 351] on p "Envelope [EMAIL_ADDRESS][DOMAIN_NAME] *" at bounding box center [432, 348] width 420 height 11
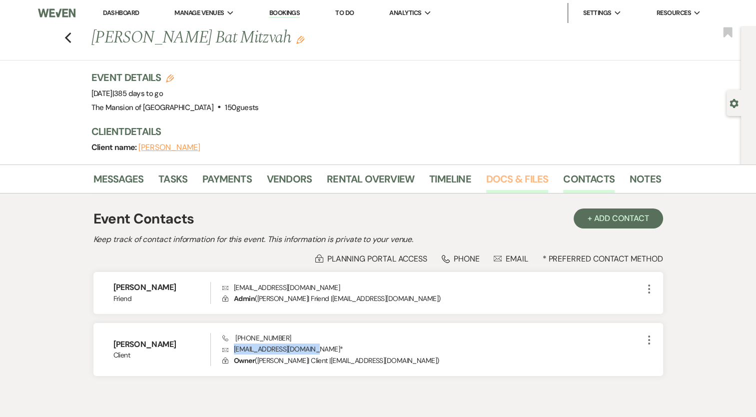
click at [515, 177] on link "Docs & Files" at bounding box center [517, 182] width 62 height 22
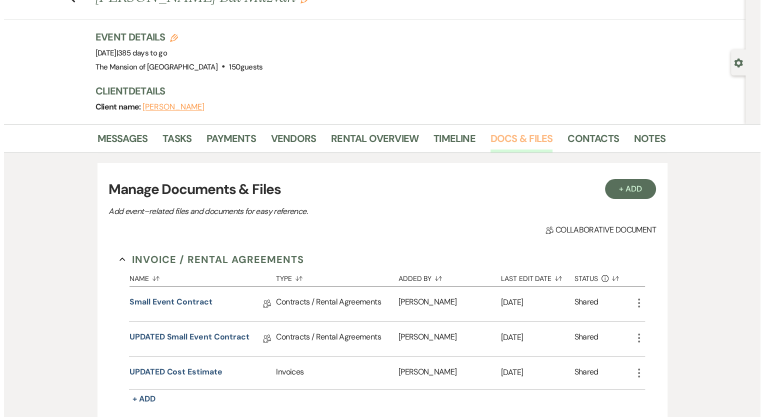
scroll to position [100, 0]
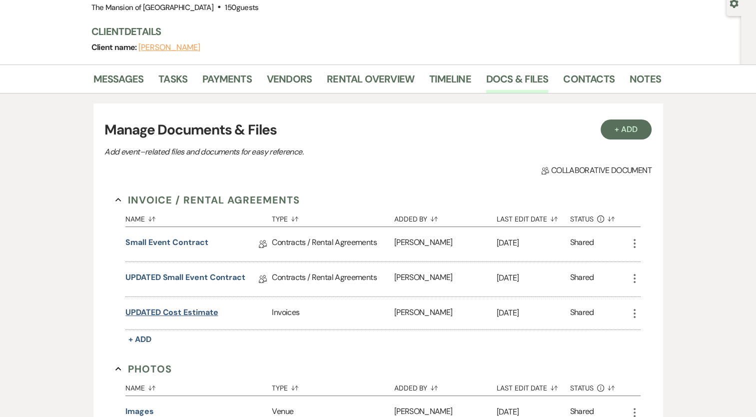
click at [178, 307] on button "UPDATED Cost Estimate" at bounding box center [171, 312] width 92 height 12
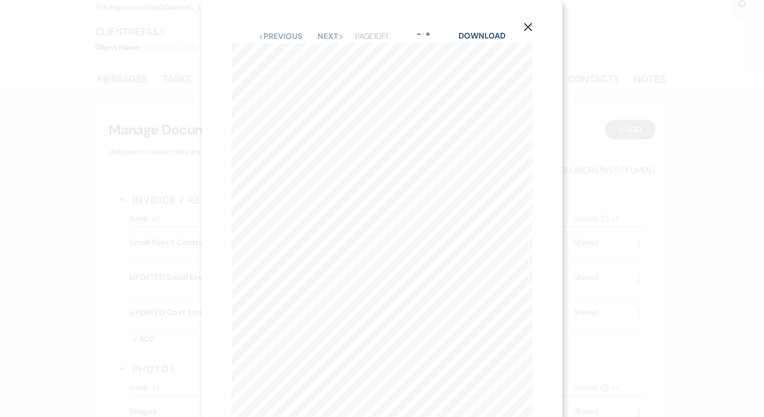
click at [526, 28] on icon "X" at bounding box center [527, 26] width 9 height 9
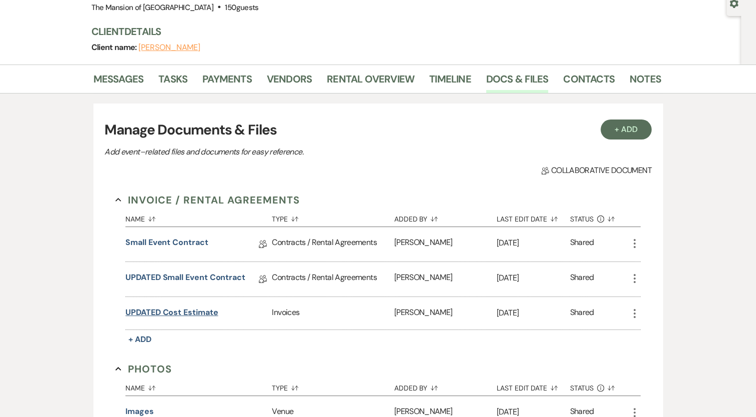
click at [167, 309] on button "UPDATED Cost Estimate" at bounding box center [171, 312] width 92 height 12
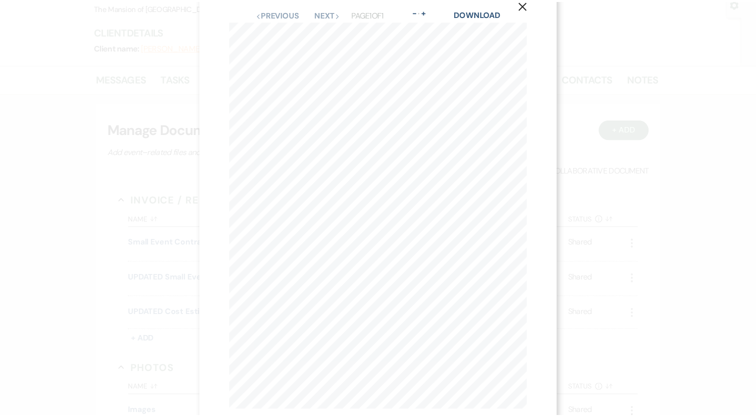
scroll to position [0, 0]
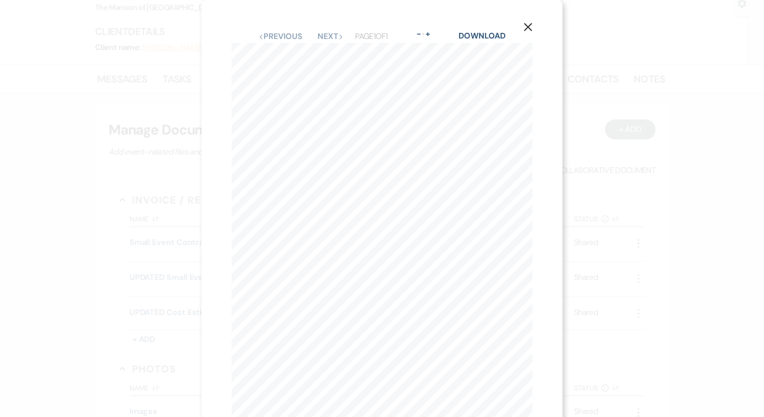
click at [526, 31] on icon "X" at bounding box center [527, 26] width 9 height 9
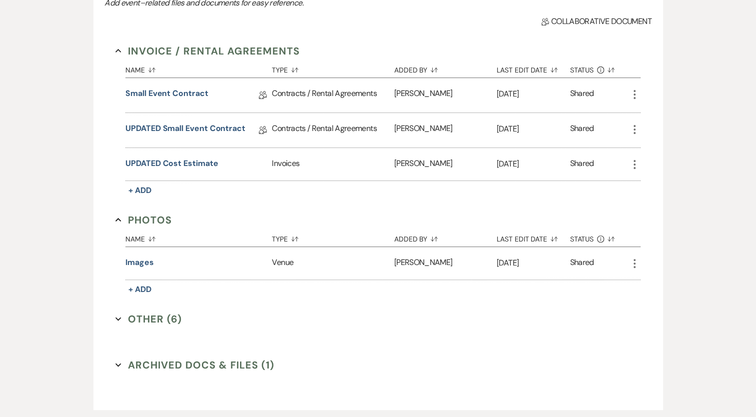
scroll to position [250, 0]
click at [162, 311] on button "Other (6) Expand" at bounding box center [148, 317] width 66 height 15
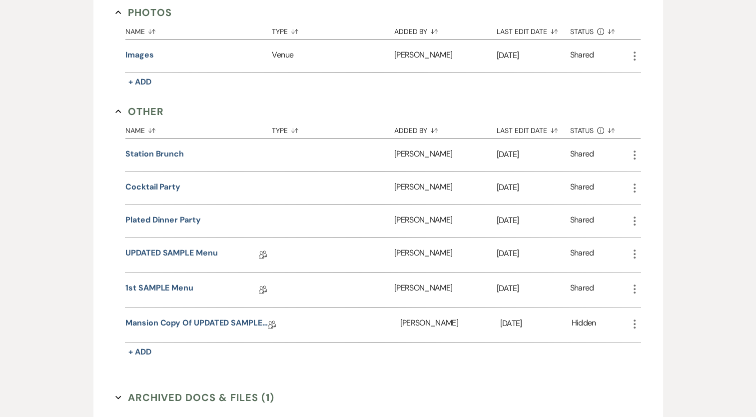
scroll to position [500, 0]
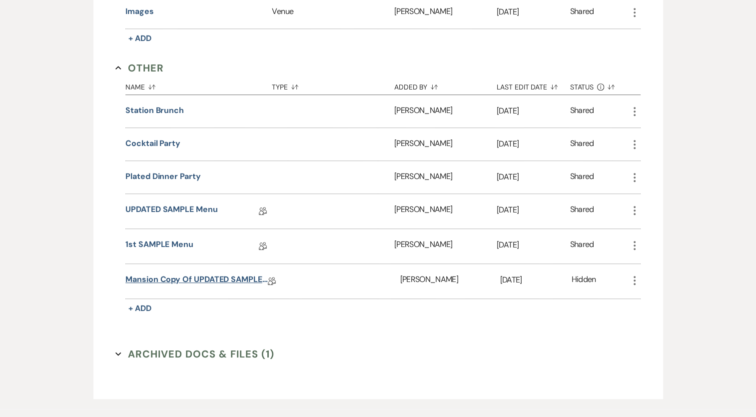
click at [182, 273] on link "Mansion Copy of UPDATED SAMPLE Menu" at bounding box center [196, 280] width 142 height 15
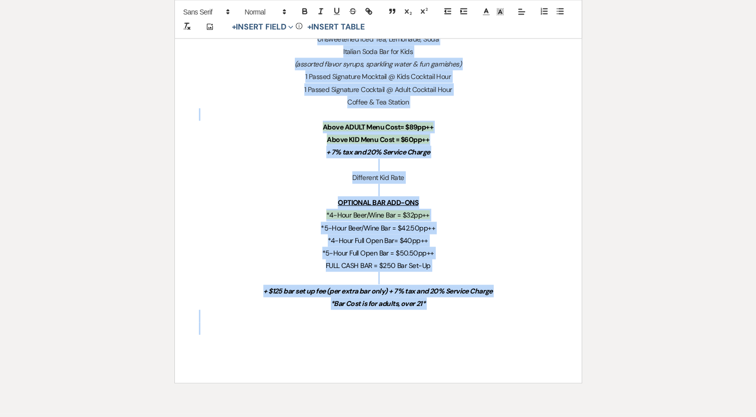
scroll to position [1946, 0]
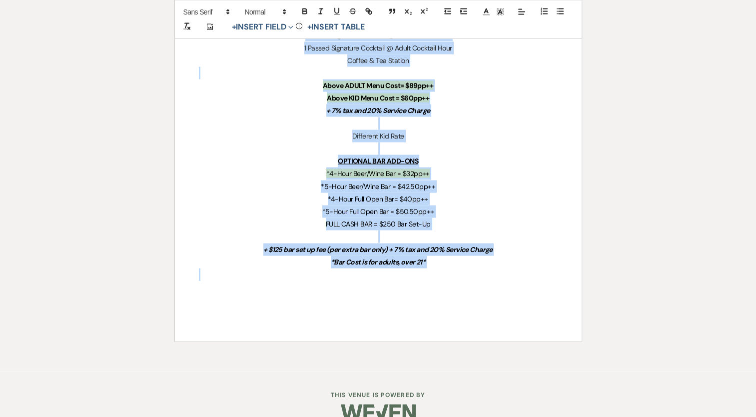
drag, startPoint x: 253, startPoint y: 125, endPoint x: 450, endPoint y: 270, distance: 244.0
click at [476, 173] on p "*4-Hour Beer/Wine Bar = $32pp++" at bounding box center [378, 173] width 359 height 12
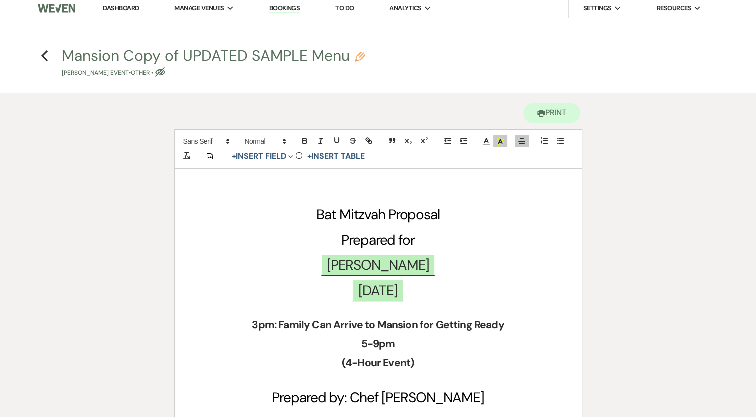
scroll to position [0, 0]
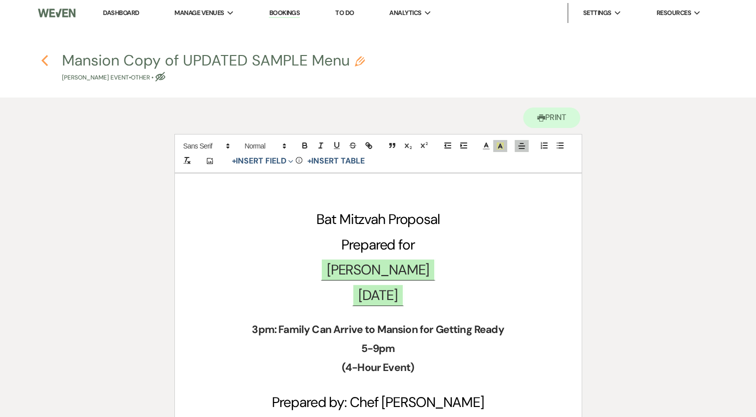
click at [46, 53] on button "Previous" at bounding box center [44, 59] width 7 height 13
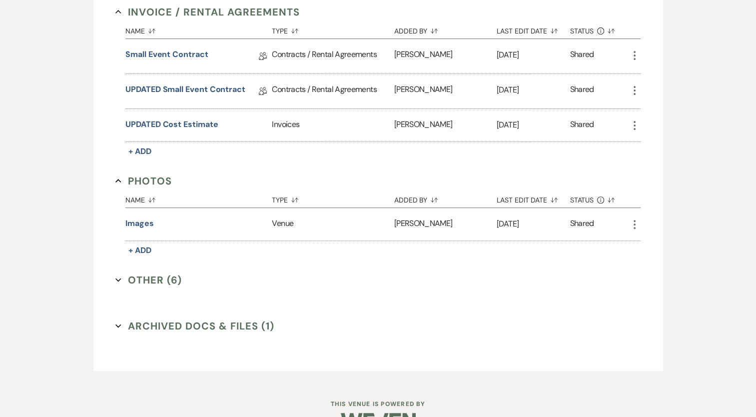
scroll to position [264, 0]
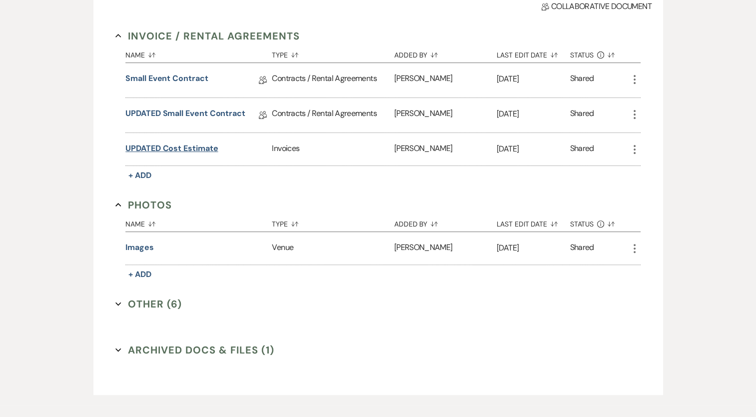
click at [196, 147] on button "UPDATED Cost Estimate" at bounding box center [171, 148] width 92 height 12
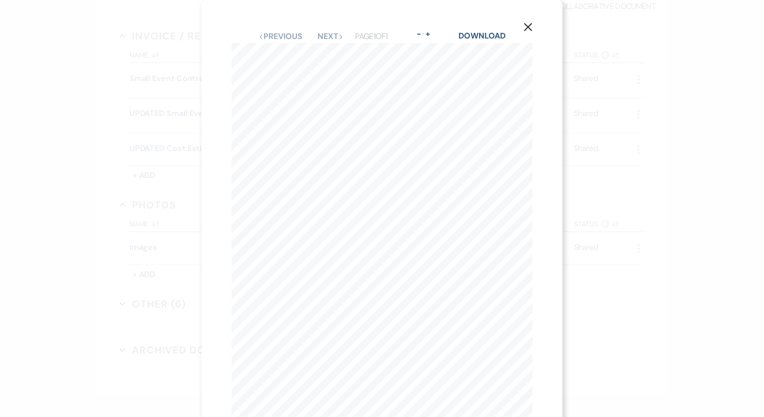
click at [526, 23] on icon "X" at bounding box center [527, 26] width 9 height 9
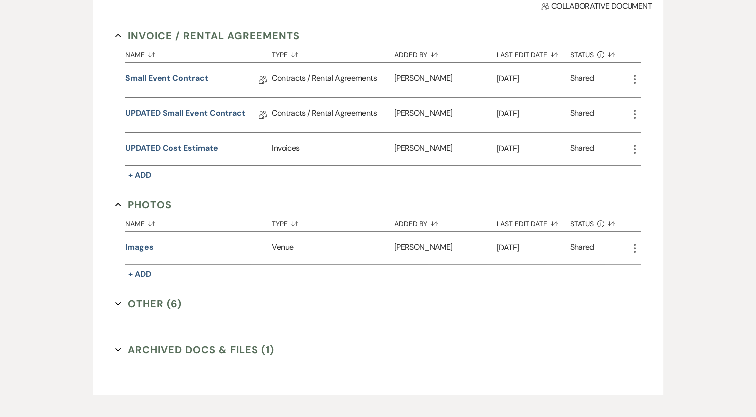
click at [632, 150] on icon "More" at bounding box center [635, 149] width 12 height 12
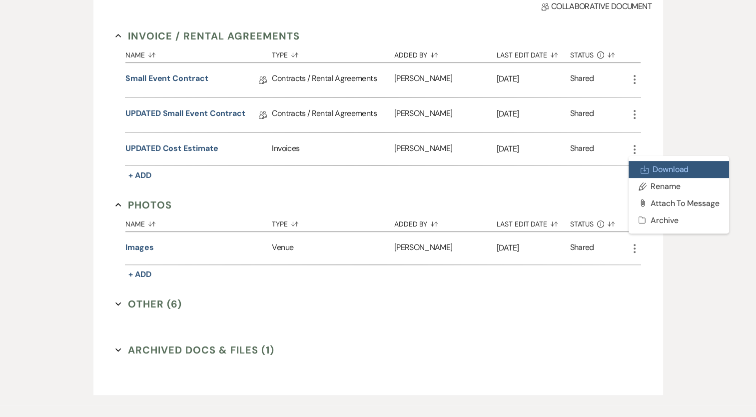
click at [652, 167] on link "Download Download" at bounding box center [679, 169] width 101 height 17
click at [522, 325] on div "Invoice / Rental Agreements Collapse Name Sort Default Type Sort Default Added …" at bounding box center [377, 200] width 547 height 366
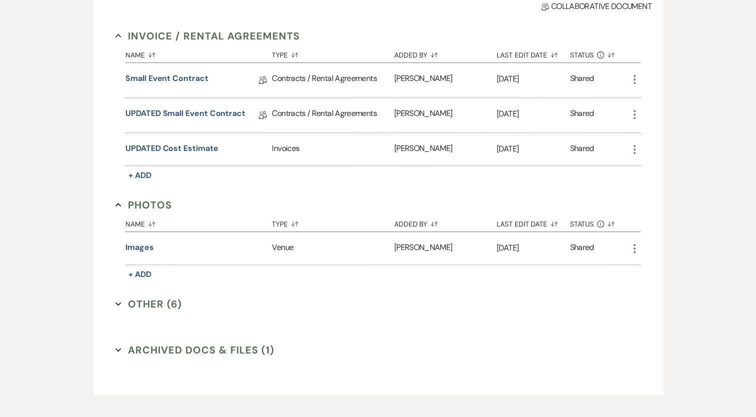
click at [136, 299] on button "Other (6) Expand" at bounding box center [148, 303] width 66 height 15
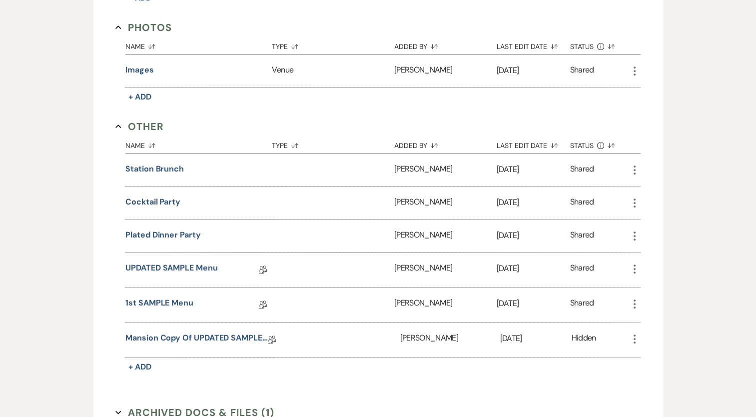
scroll to position [464, 0]
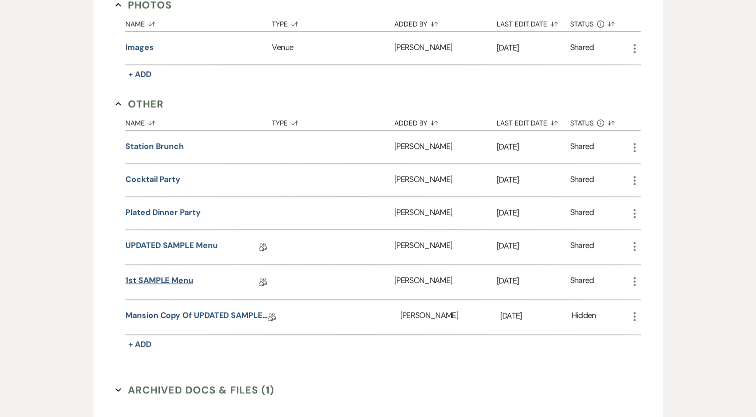
click at [173, 275] on link "1st SAMPLE Menu" at bounding box center [159, 281] width 68 height 15
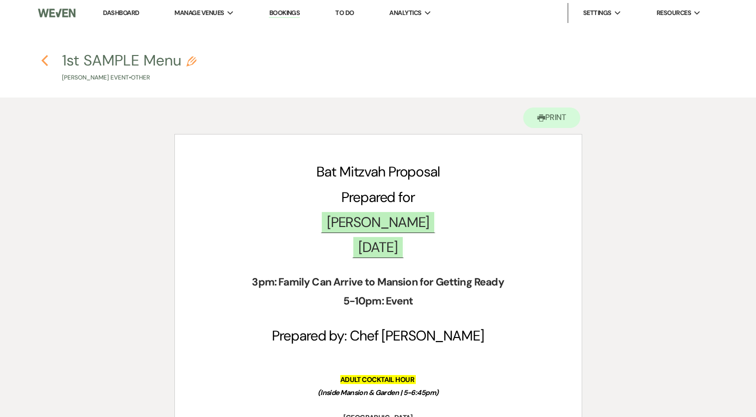
click at [44, 57] on icon "Previous" at bounding box center [44, 60] width 7 height 12
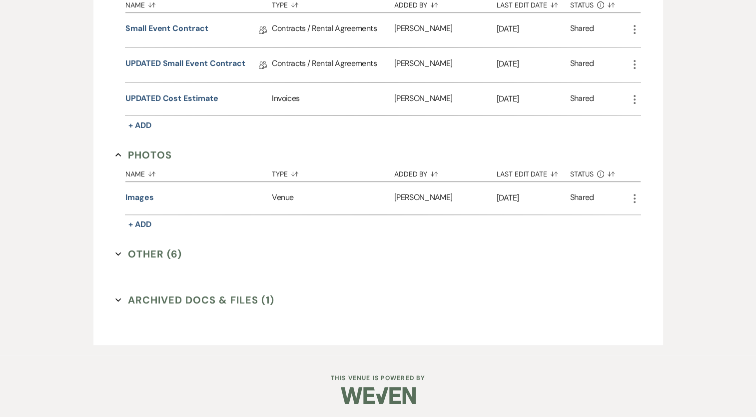
click at [150, 254] on button "Other (6) Expand" at bounding box center [148, 253] width 66 height 15
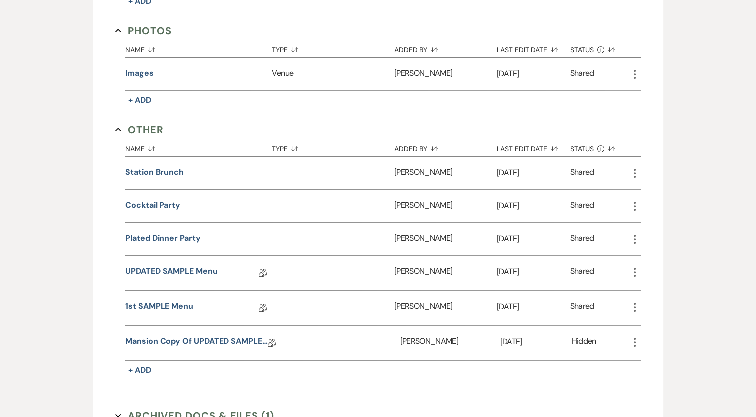
scroll to position [414, 0]
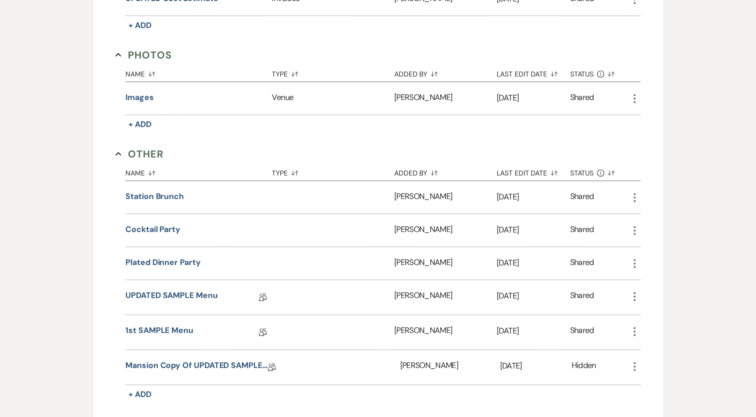
click at [634, 362] on use "button" at bounding box center [635, 366] width 2 height 9
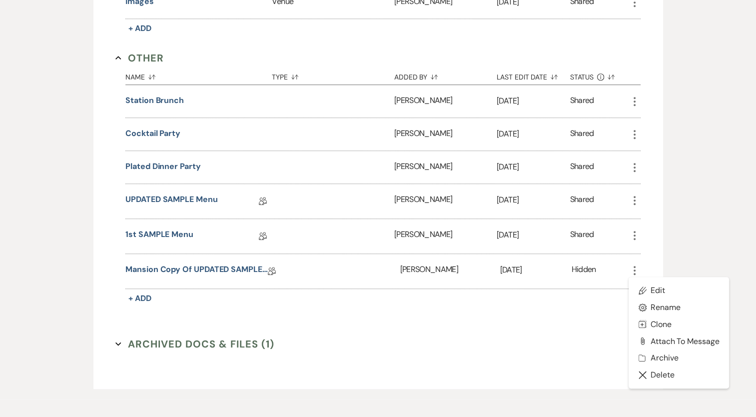
scroll to position [514, 0]
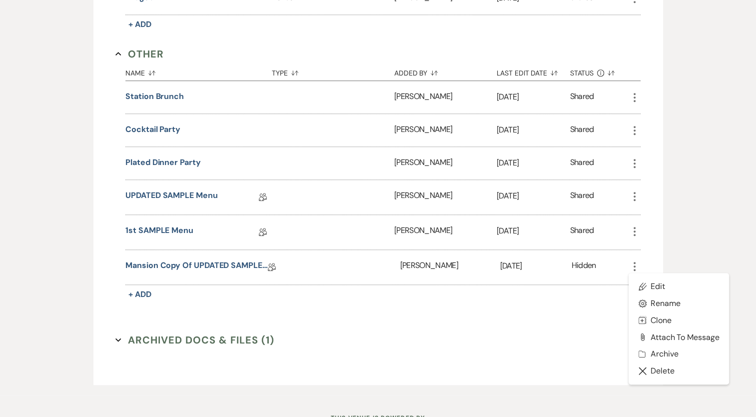
click at [632, 225] on icon "More" at bounding box center [635, 231] width 12 height 12
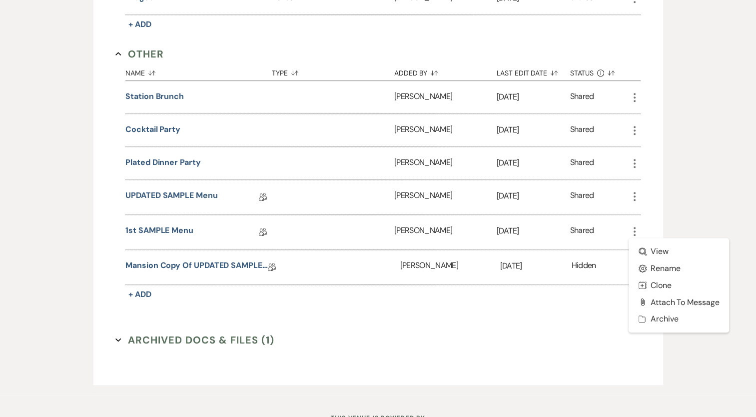
click at [692, 202] on div "Messages Tasks Payments Vendors Rental Overview Timeline Docs & Files Contacts …" at bounding box center [378, 23] width 756 height 744
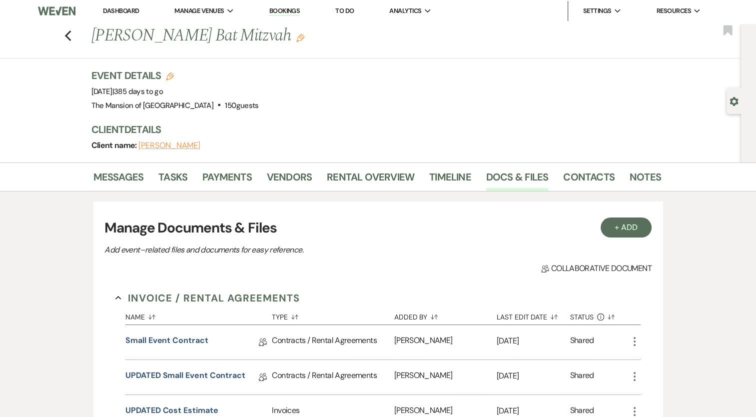
scroll to position [0, 0]
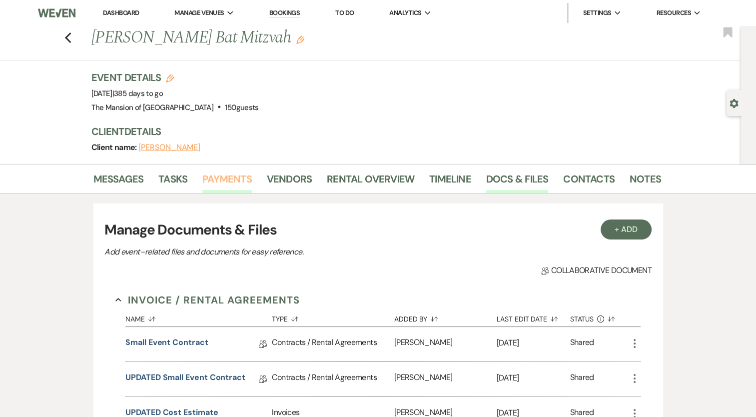
click at [228, 180] on link "Payments" at bounding box center [226, 182] width 49 height 22
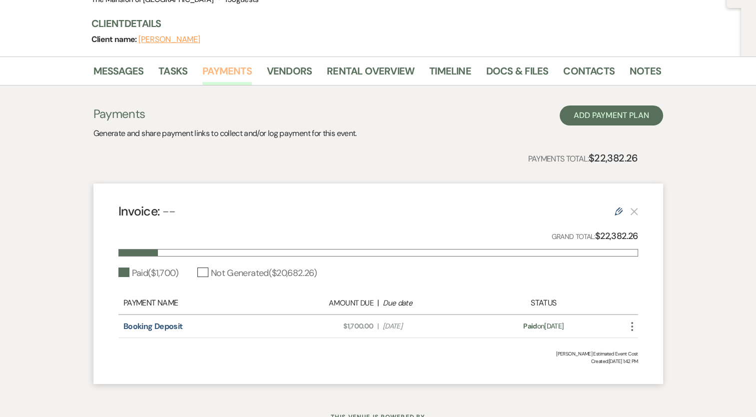
scroll to position [148, 0]
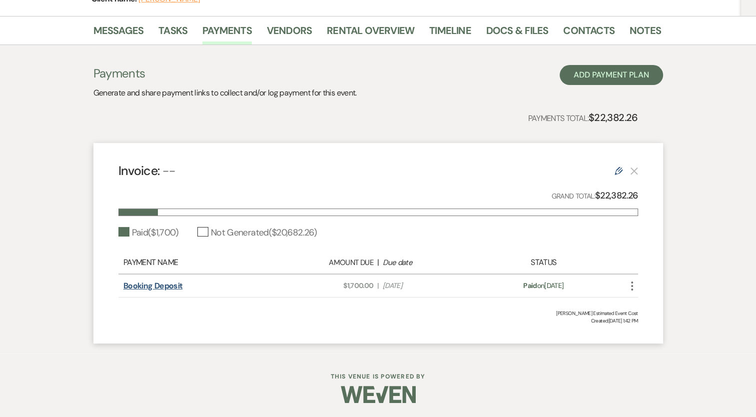
click at [161, 285] on link "Booking Deposit" at bounding box center [152, 285] width 59 height 10
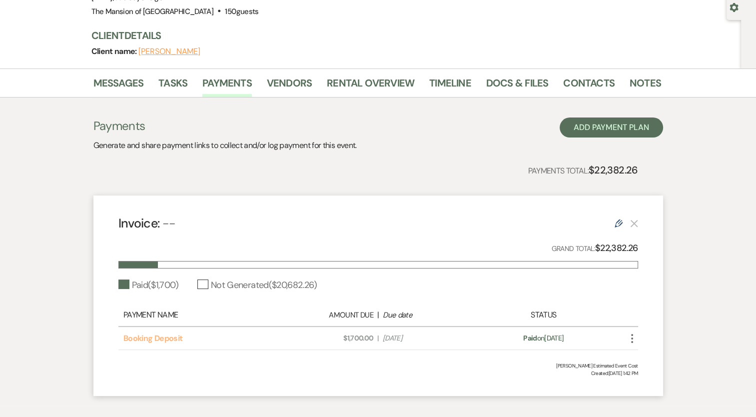
scroll to position [0, 0]
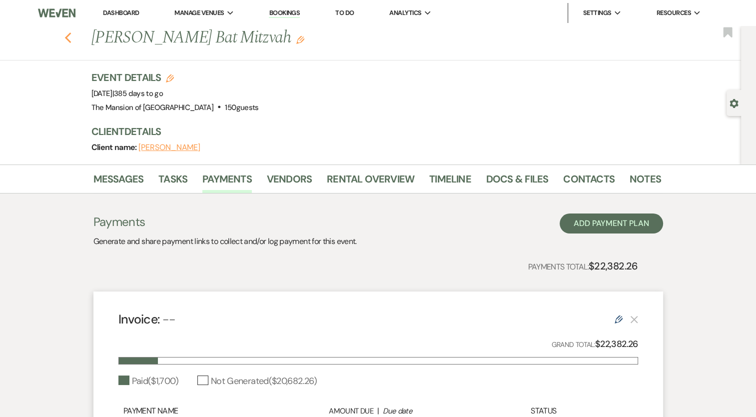
click at [72, 37] on icon "Previous" at bounding box center [67, 38] width 7 height 12
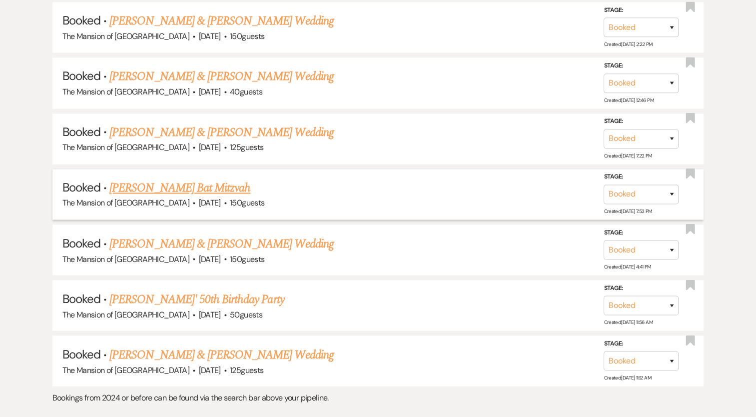
scroll to position [1699, 0]
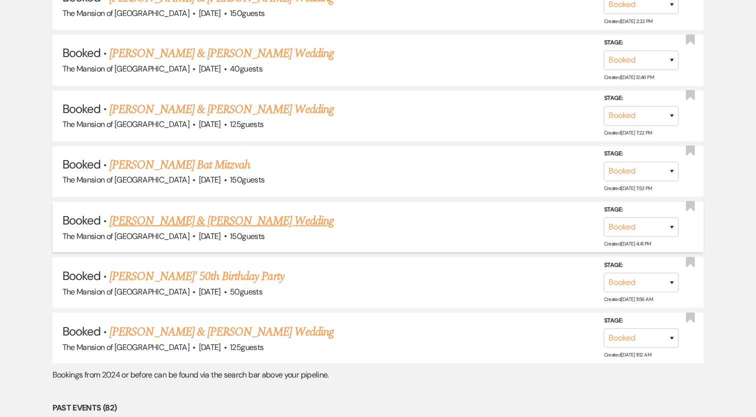
click at [250, 211] on link "[PERSON_NAME] & [PERSON_NAME] Wedding" at bounding box center [221, 220] width 224 height 18
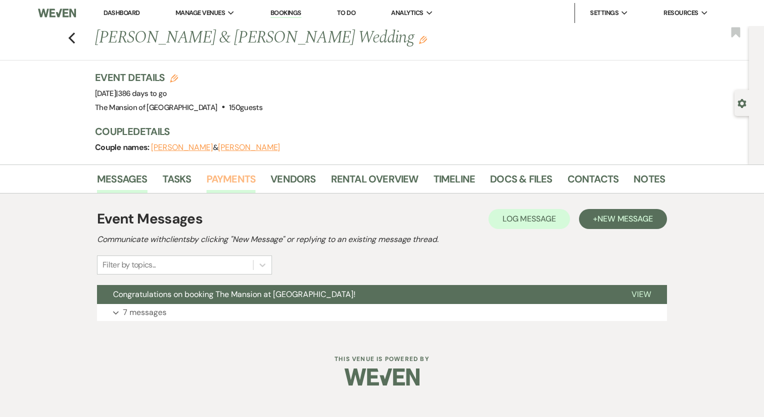
click at [231, 178] on link "Payments" at bounding box center [230, 182] width 49 height 22
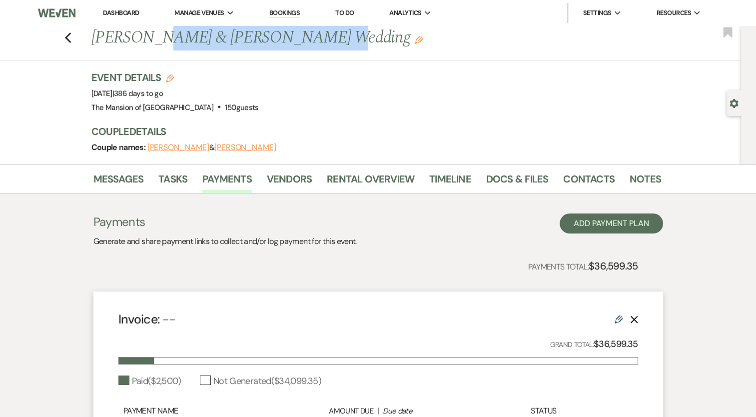
drag, startPoint x: 159, startPoint y: 38, endPoint x: 302, endPoint y: 43, distance: 143.0
click at [302, 43] on h1 "[PERSON_NAME] & [PERSON_NAME] Wedding Edit" at bounding box center [315, 38] width 448 height 24
click at [335, 190] on link "Rental Overview" at bounding box center [370, 182] width 87 height 22
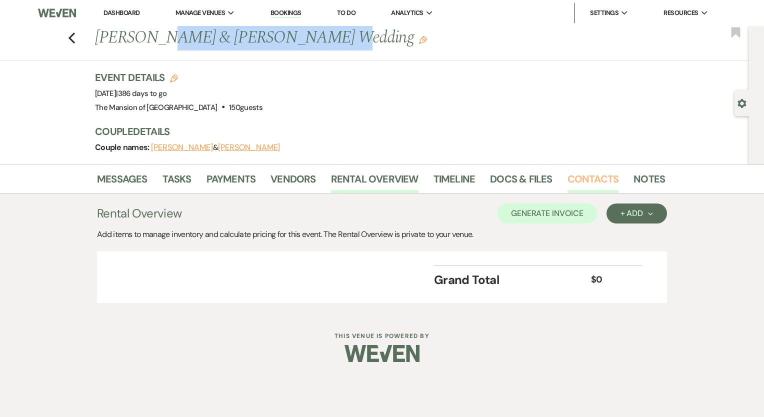
click at [584, 174] on link "Contacts" at bounding box center [592, 182] width 51 height 22
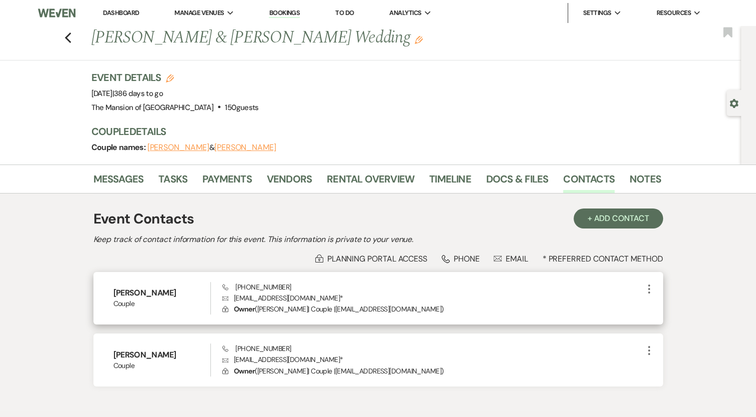
click at [133, 290] on h6 "[PERSON_NAME]" at bounding box center [161, 292] width 97 height 11
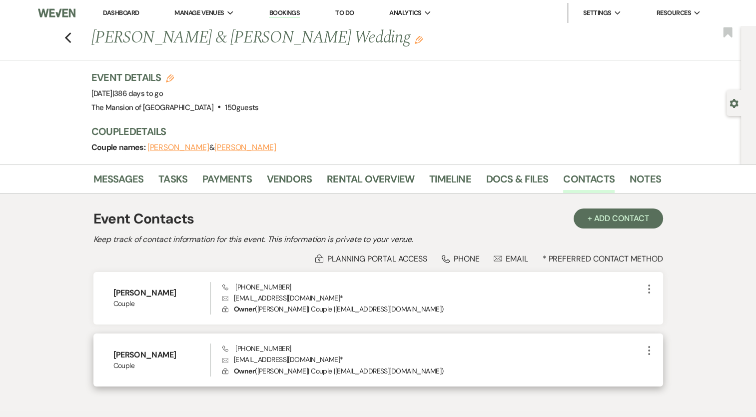
click at [146, 355] on h6 "[PERSON_NAME]" at bounding box center [161, 354] width 97 height 11
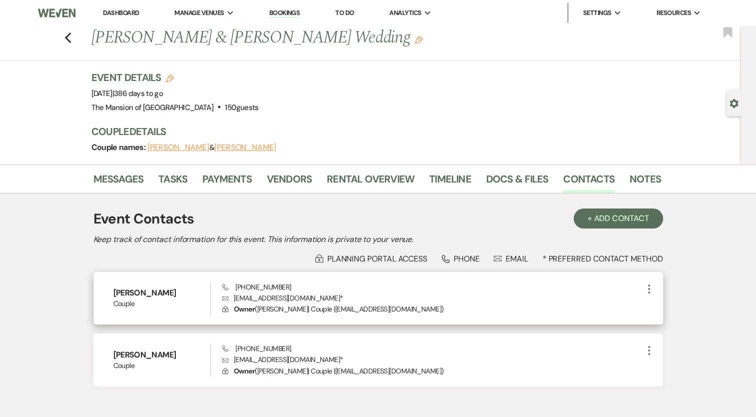
click at [242, 285] on span "Phone [PHONE_NUMBER]" at bounding box center [256, 286] width 68 height 9
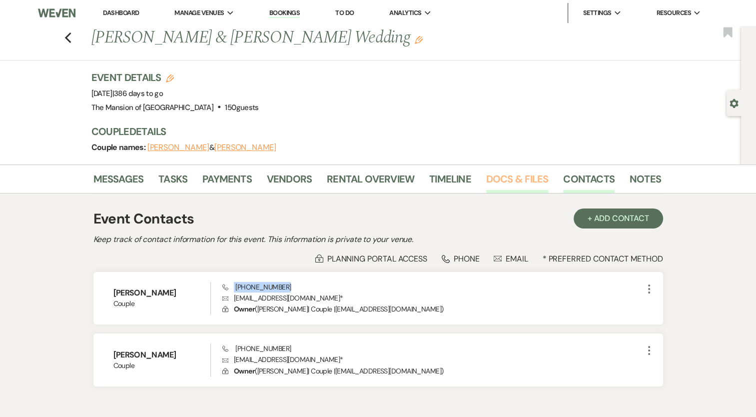
click at [502, 181] on link "Docs & Files" at bounding box center [517, 182] width 62 height 22
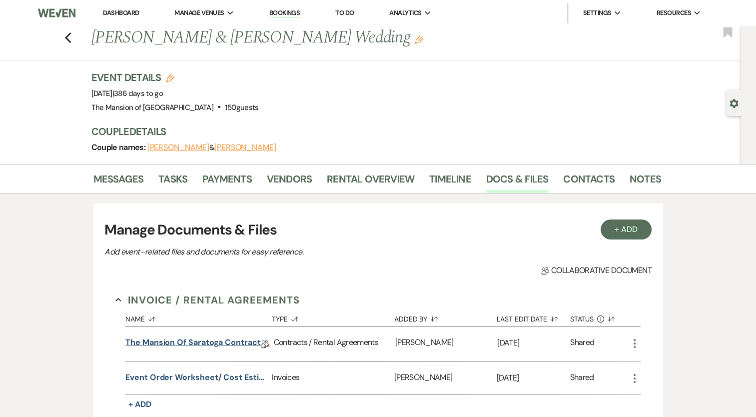
click at [180, 344] on link "The Mansion of Saratoga Contract" at bounding box center [192, 343] width 135 height 15
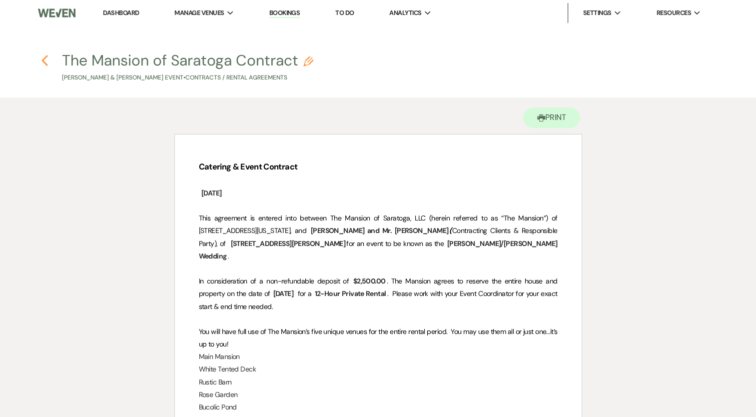
click at [45, 59] on icon "Previous" at bounding box center [44, 60] width 7 height 12
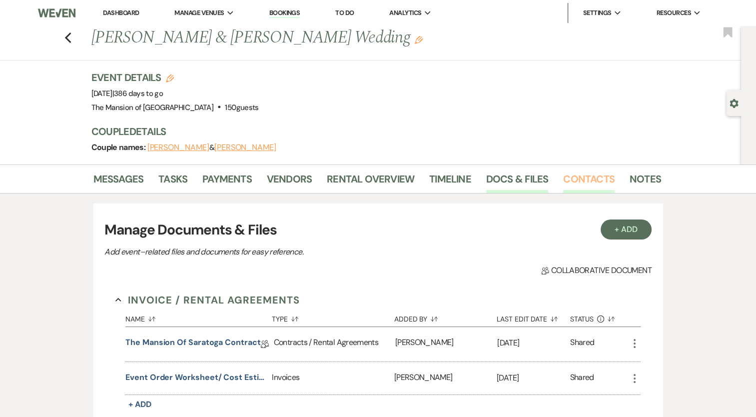
click at [573, 174] on link "Contacts" at bounding box center [588, 182] width 51 height 22
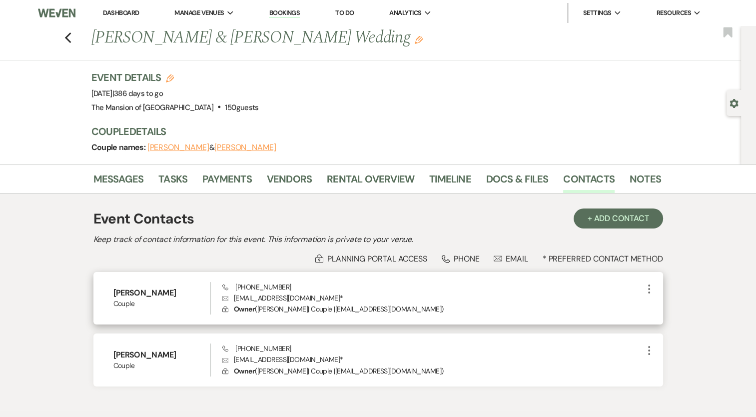
click at [250, 296] on p "Envelope [EMAIL_ADDRESS][DOMAIN_NAME] *" at bounding box center [432, 297] width 420 height 11
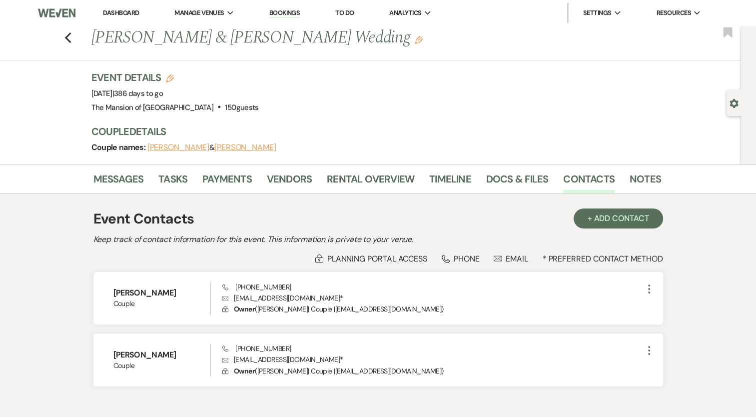
click at [266, 249] on div "Event Contacts + Add Contact Keep track of contact information for this event. …" at bounding box center [378, 301] width 570 height 197
click at [525, 180] on link "Docs & Files" at bounding box center [517, 182] width 62 height 22
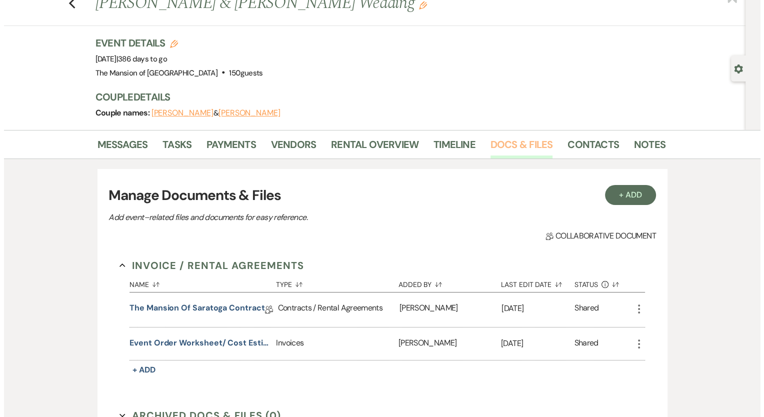
scroll to position [50, 0]
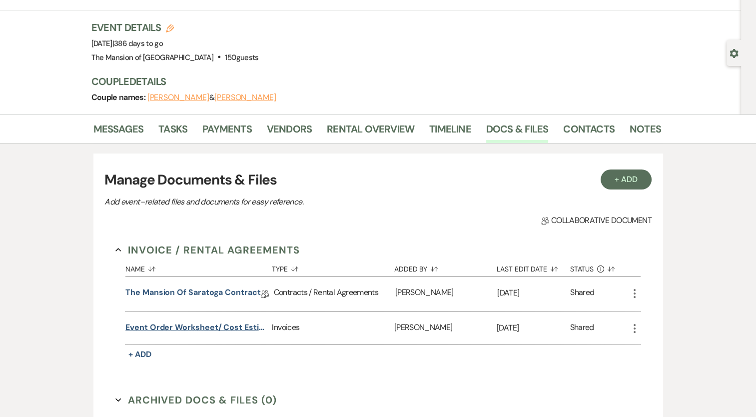
click at [206, 327] on button "Event Order Worksheet/ Cost Estimate" at bounding box center [196, 327] width 142 height 12
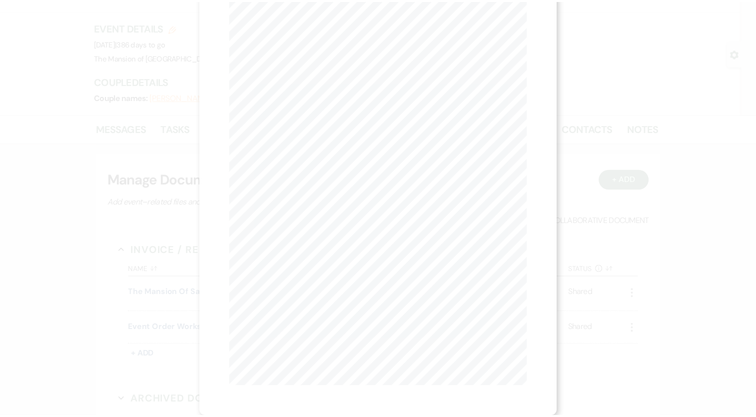
scroll to position [0, 0]
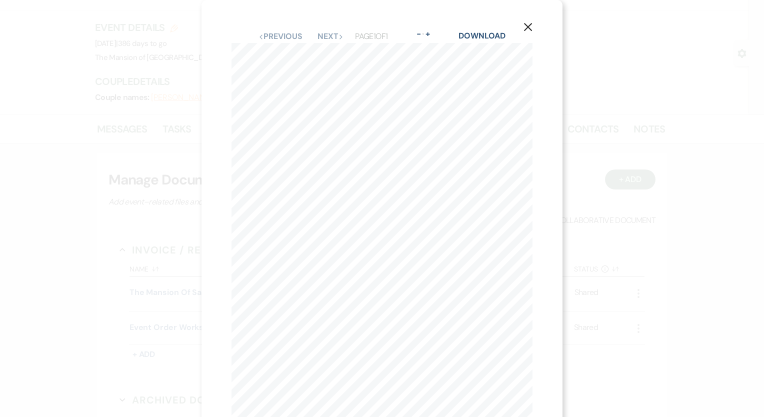
click at [533, 29] on button "X" at bounding box center [527, 26] width 15 height 17
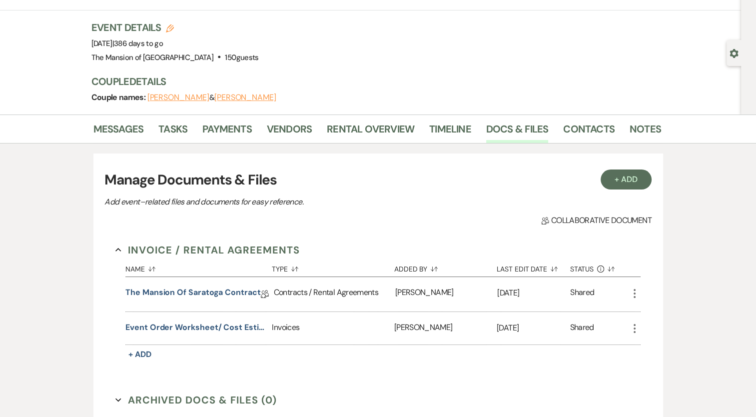
click at [628, 318] on div "Shared" at bounding box center [599, 328] width 58 height 32
click at [632, 325] on icon "More" at bounding box center [635, 328] width 12 height 12
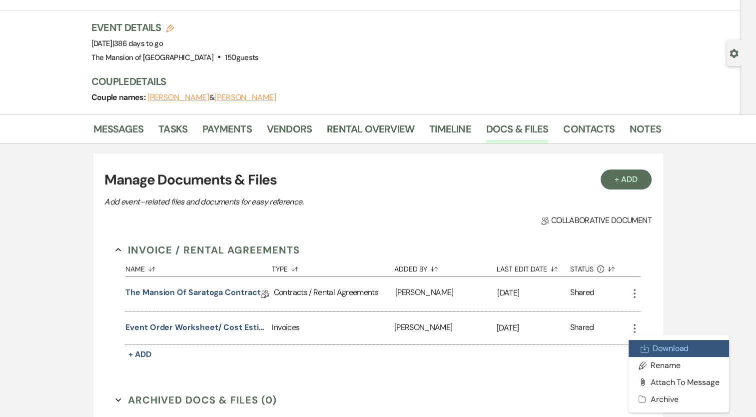
click at [664, 349] on link "Download Download" at bounding box center [679, 348] width 101 height 17
click at [456, 215] on div "Collab Doc Collaborative document" at bounding box center [377, 220] width 547 height 12
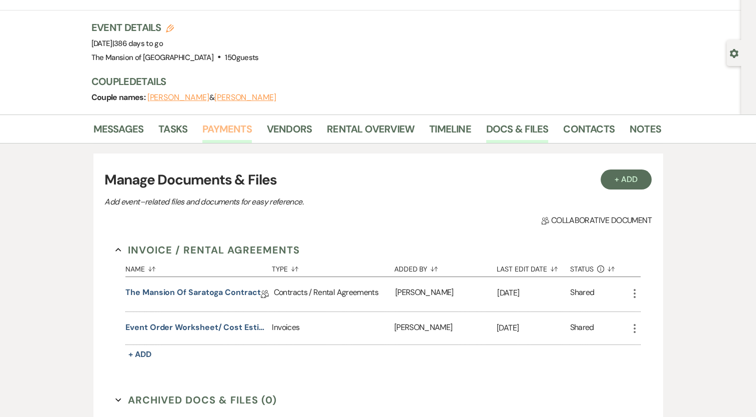
click at [241, 131] on link "Payments" at bounding box center [226, 132] width 49 height 22
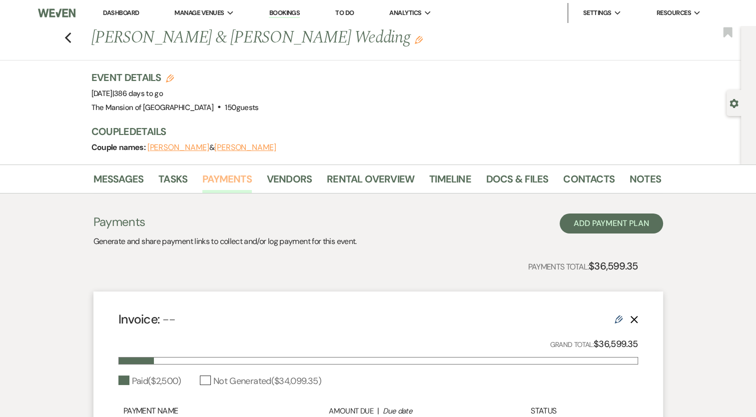
scroll to position [100, 0]
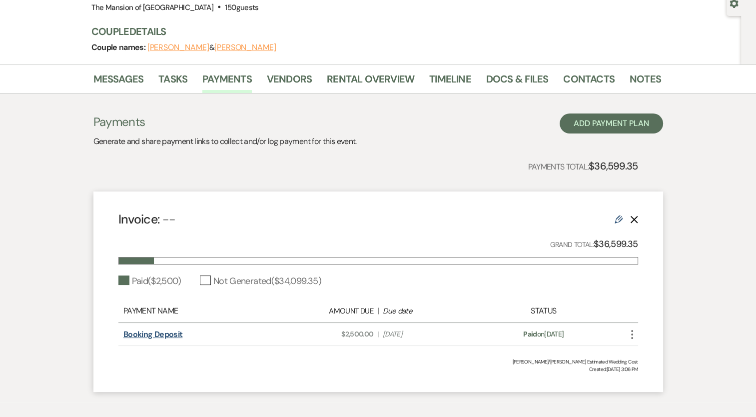
click at [145, 332] on link "Booking Deposit" at bounding box center [152, 334] width 59 height 10
click at [510, 81] on link "Docs & Files" at bounding box center [517, 82] width 62 height 22
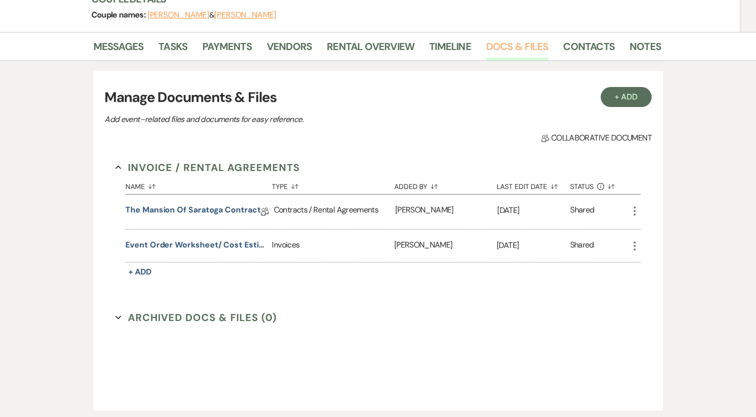
scroll to position [150, 0]
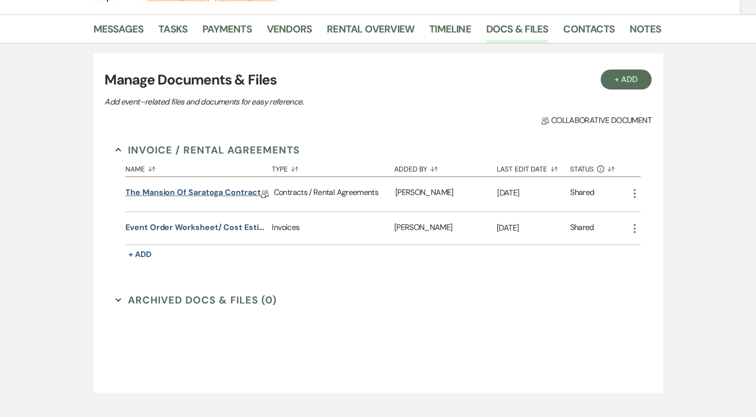
click at [226, 195] on link "The Mansion of Saratoga Contract" at bounding box center [192, 193] width 135 height 15
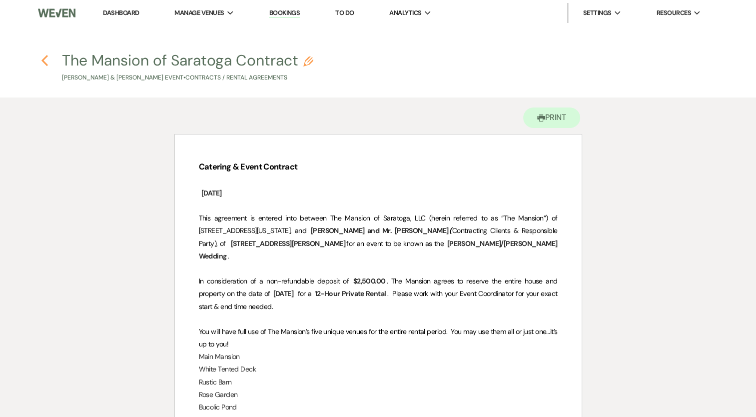
click at [46, 60] on icon "Previous" at bounding box center [44, 60] width 7 height 12
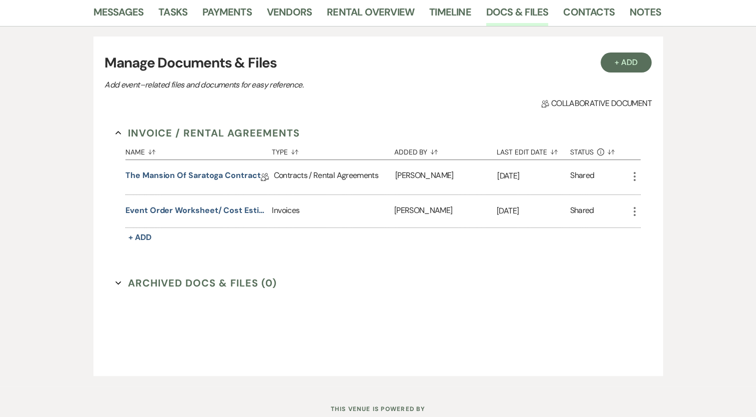
scroll to position [150, 0]
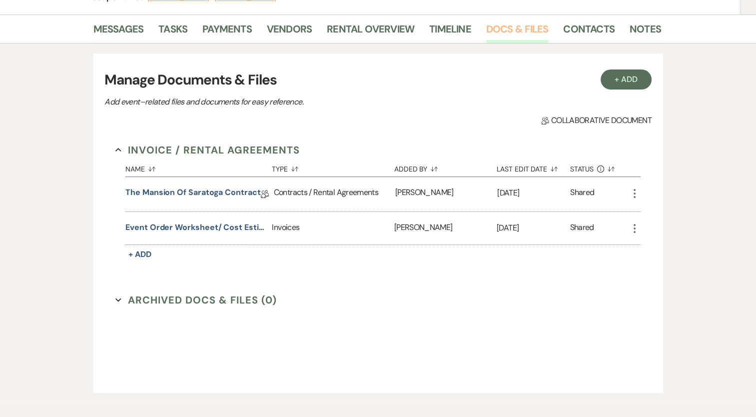
click at [514, 35] on link "Docs & Files" at bounding box center [517, 32] width 62 height 22
click at [575, 26] on link "Contacts" at bounding box center [588, 32] width 51 height 22
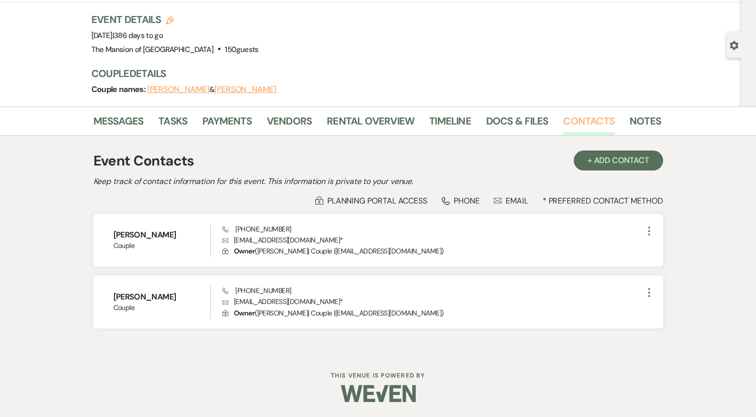
scroll to position [57, 0]
click at [228, 123] on link "Payments" at bounding box center [226, 124] width 49 height 22
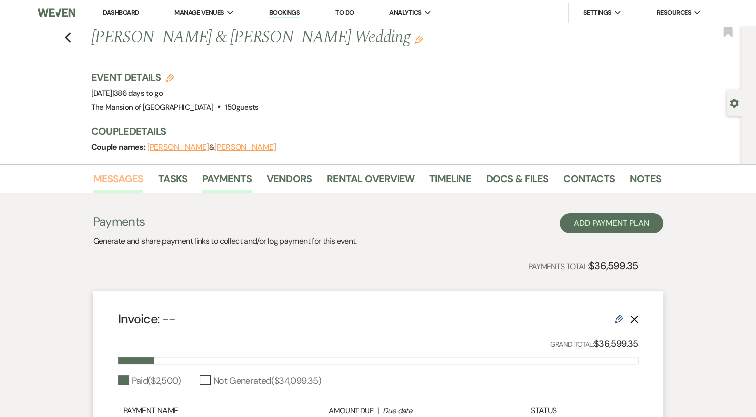
click at [135, 176] on link "Messages" at bounding box center [118, 182] width 50 height 22
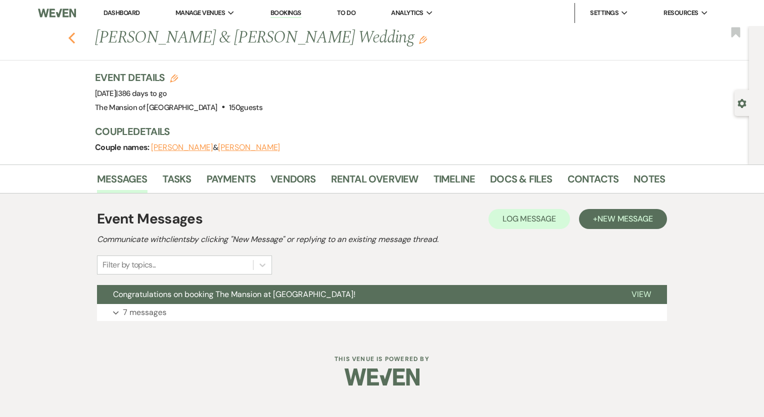
click at [72, 40] on use "button" at bounding box center [71, 37] width 6 height 11
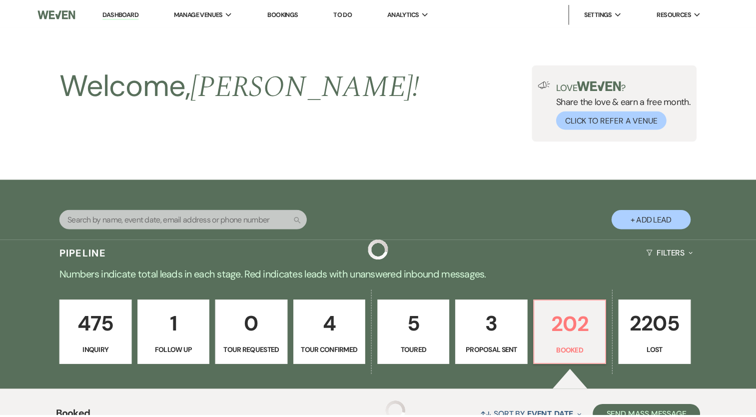
scroll to position [1699, 0]
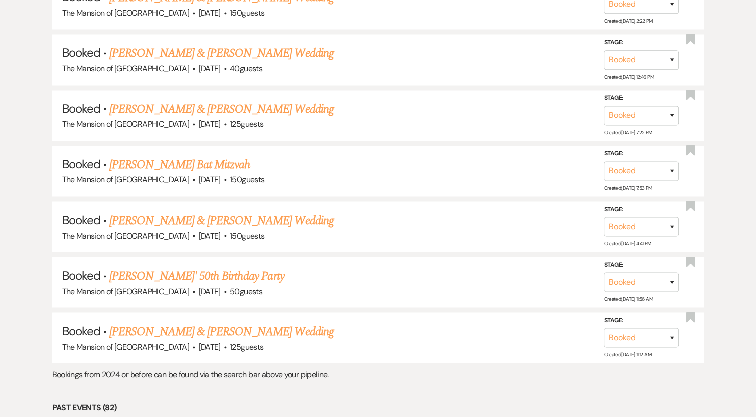
click at [158, 267] on link "[PERSON_NAME]' 50th Birthday Party" at bounding box center [196, 276] width 174 height 18
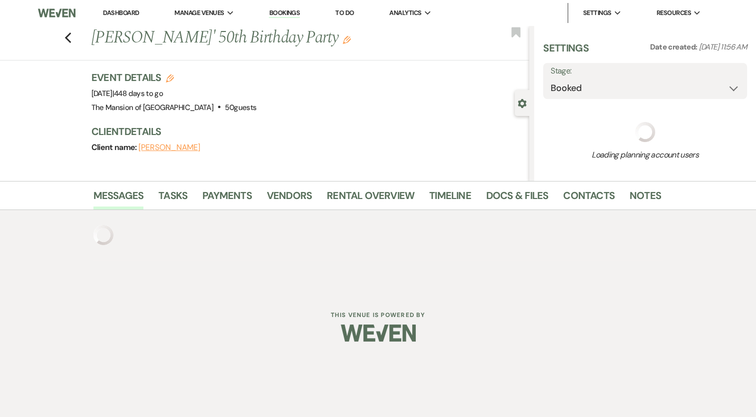
select select "5"
select select "4"
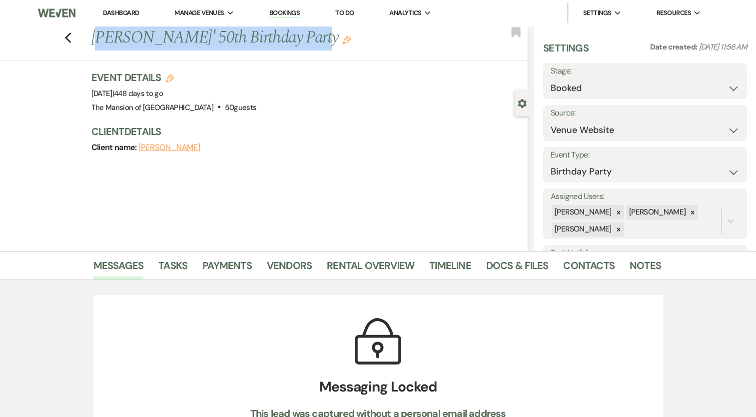
drag, startPoint x: 98, startPoint y: 37, endPoint x: 312, endPoint y: 43, distance: 213.9
click at [312, 43] on h1 "[PERSON_NAME]' 50th Birthday Party Edit" at bounding box center [264, 38] width 346 height 24
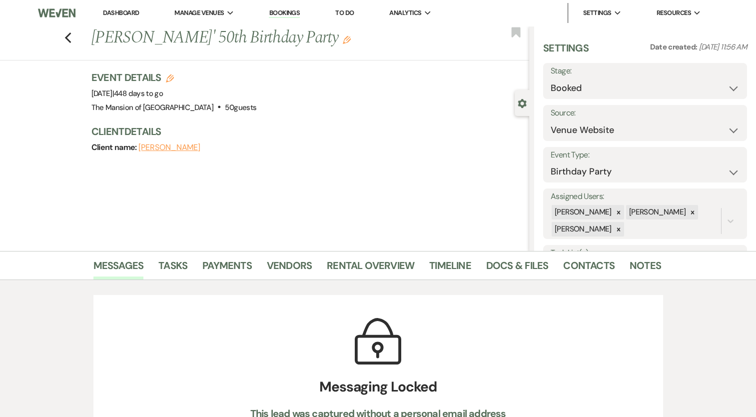
click at [299, 92] on div "Event Details Edit Event Date: [DATE] | 448 days to go Venue: [GEOGRAPHIC_DATA]…" at bounding box center [305, 92] width 428 height 44
click at [299, 128] on h3 "Client Details" at bounding box center [305, 131] width 428 height 14
click at [638, 273] on link "Notes" at bounding box center [645, 268] width 31 height 22
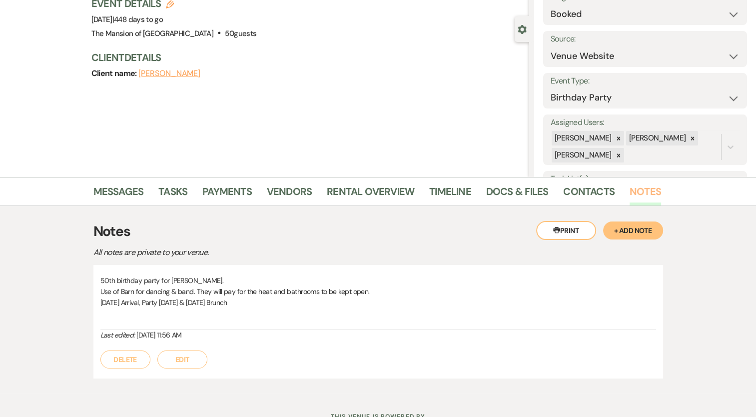
scroll to position [64, 0]
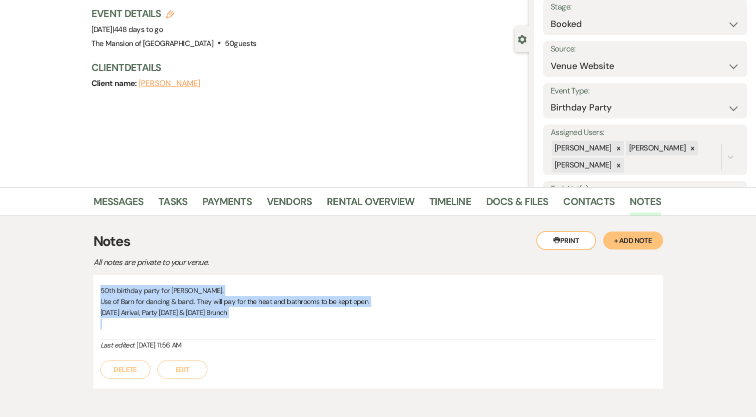
drag, startPoint x: 101, startPoint y: 289, endPoint x: 285, endPoint y: 318, distance: 186.2
click at [285, 318] on div "50th birthday party for [PERSON_NAME]. Use of Barn for dancing & band. They wil…" at bounding box center [378, 312] width 556 height 55
click at [601, 199] on link "Contacts" at bounding box center [588, 204] width 51 height 22
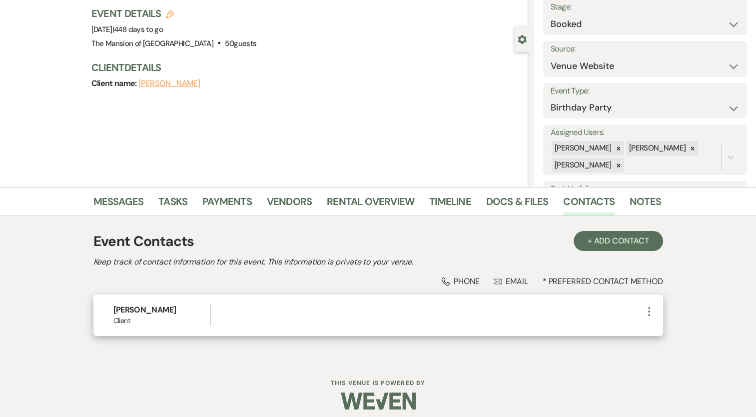
click at [143, 313] on h6 "[PERSON_NAME]" at bounding box center [161, 309] width 97 height 11
click at [143, 312] on h6 "[PERSON_NAME]" at bounding box center [161, 309] width 97 height 11
click at [144, 312] on h6 "[PERSON_NAME]" at bounding box center [161, 309] width 97 height 11
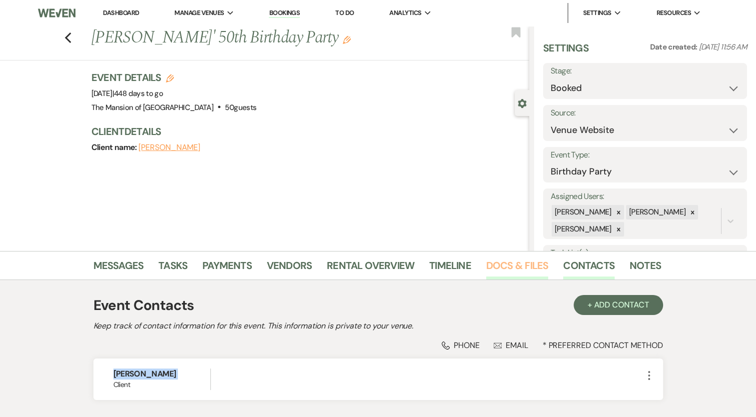
click at [506, 263] on link "Docs & Files" at bounding box center [517, 268] width 62 height 22
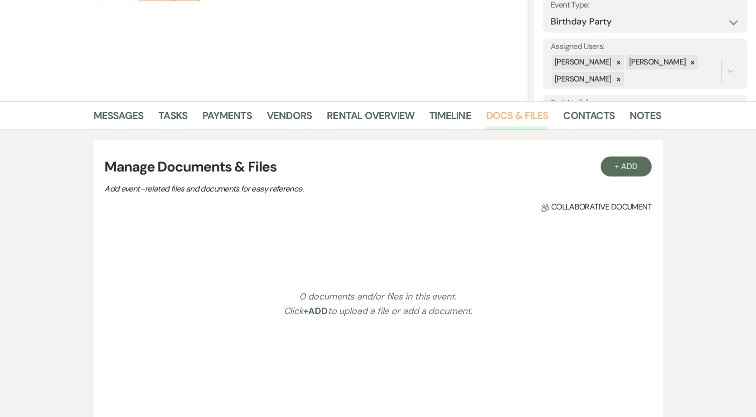
scroll to position [150, 0]
click at [211, 119] on link "Payments" at bounding box center [226, 118] width 49 height 22
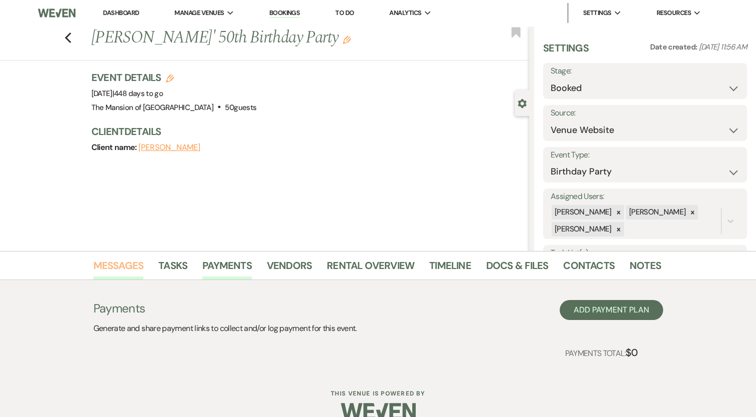
click at [129, 266] on link "Messages" at bounding box center [118, 268] width 50 height 22
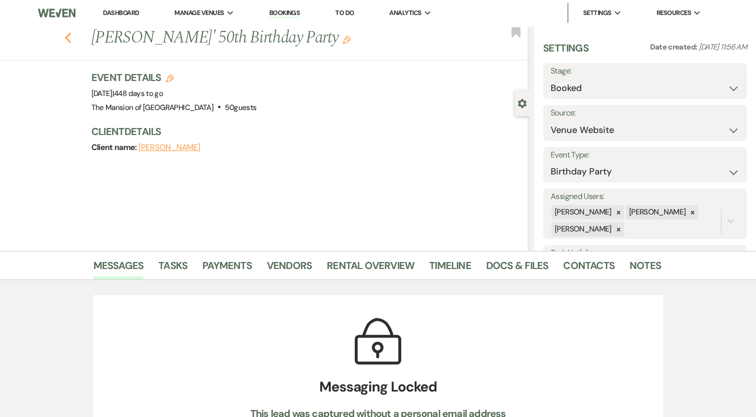
click at [70, 35] on icon "Previous" at bounding box center [67, 38] width 7 height 12
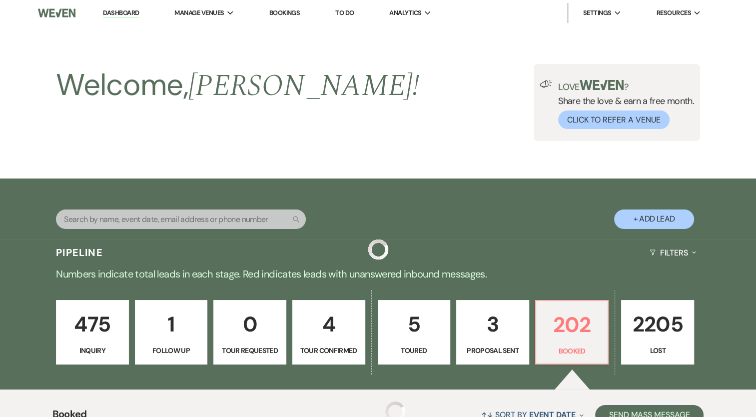
scroll to position [1699, 0]
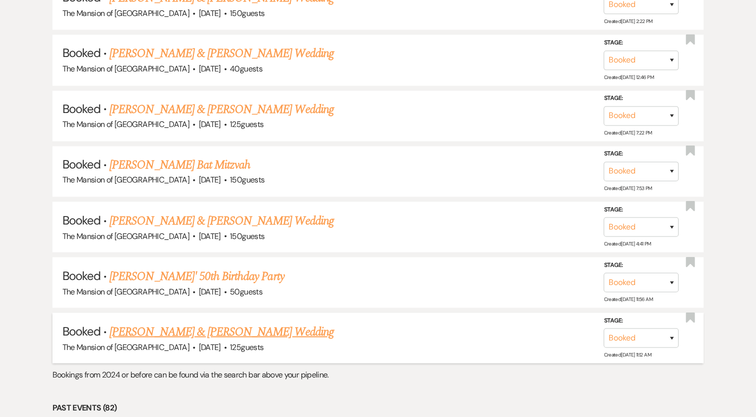
click at [232, 322] on link "[PERSON_NAME] & [PERSON_NAME] Wedding" at bounding box center [221, 331] width 224 height 18
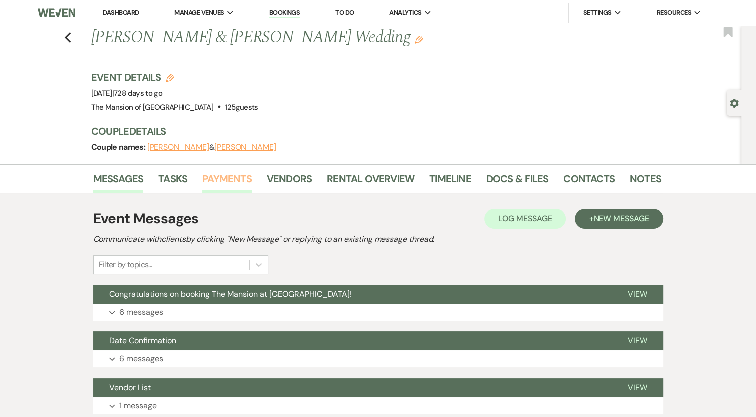
click at [230, 179] on link "Payments" at bounding box center [226, 182] width 49 height 22
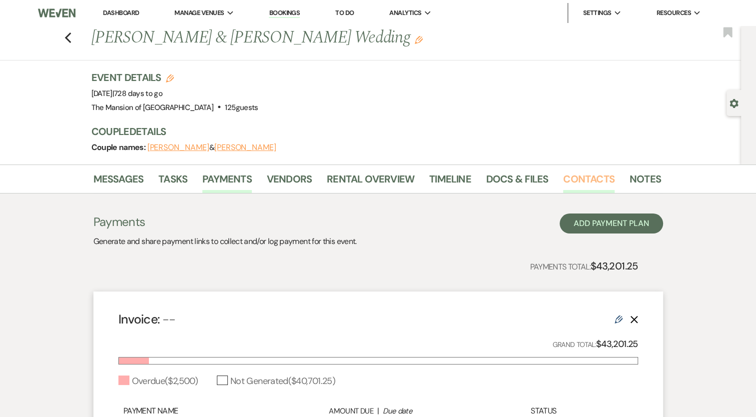
click at [591, 180] on link "Contacts" at bounding box center [588, 182] width 51 height 22
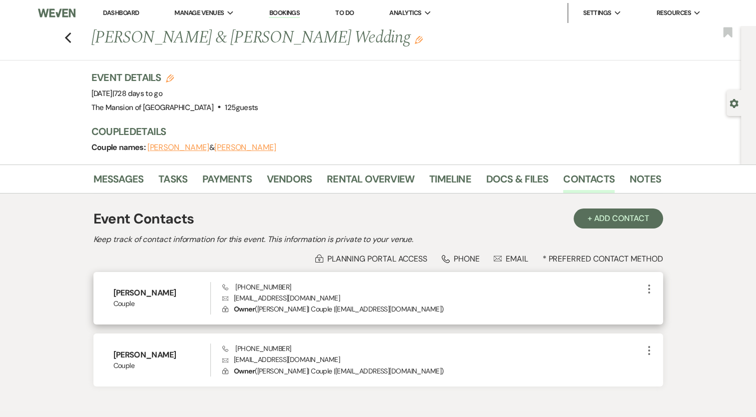
click at [133, 296] on h6 "[PERSON_NAME]" at bounding box center [161, 292] width 97 height 11
click at [272, 295] on p "Envelope [EMAIL_ADDRESS][DOMAIN_NAME]" at bounding box center [432, 297] width 420 height 11
click at [274, 299] on p "Envelope [EMAIL_ADDRESS][DOMAIN_NAME]" at bounding box center [432, 297] width 420 height 11
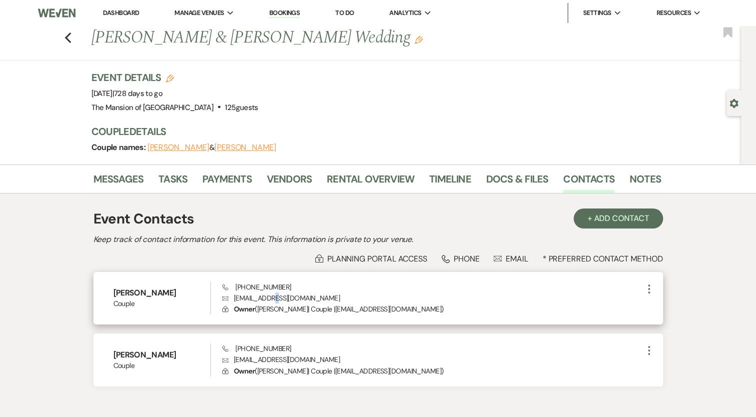
click at [274, 299] on p "Envelope [EMAIL_ADDRESS][DOMAIN_NAME]" at bounding box center [432, 297] width 420 height 11
click at [261, 284] on span "Phone [PHONE_NUMBER]" at bounding box center [256, 286] width 68 height 9
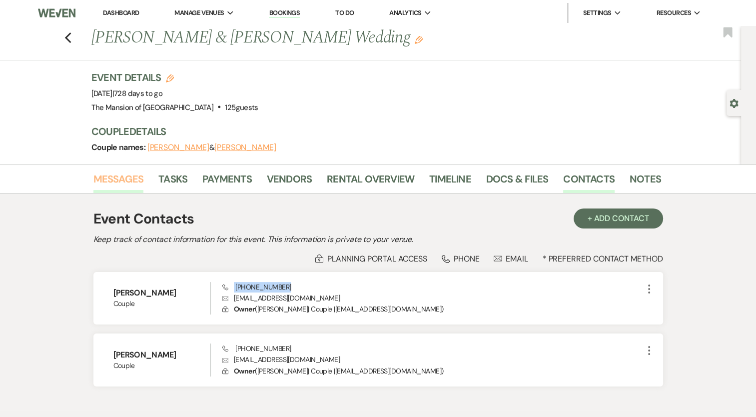
click at [119, 189] on link "Messages" at bounding box center [118, 182] width 50 height 22
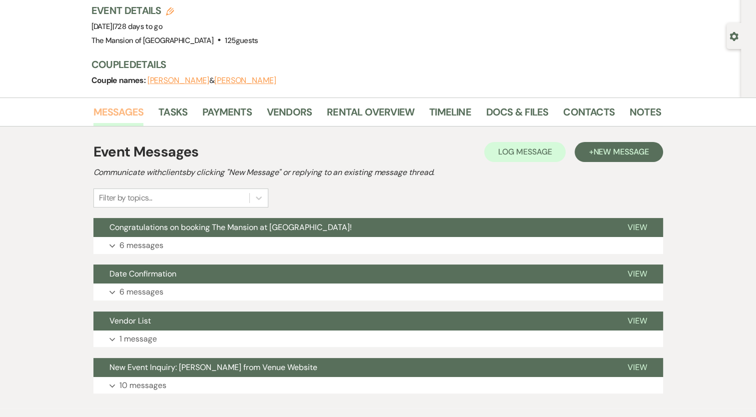
scroll to position [50, 0]
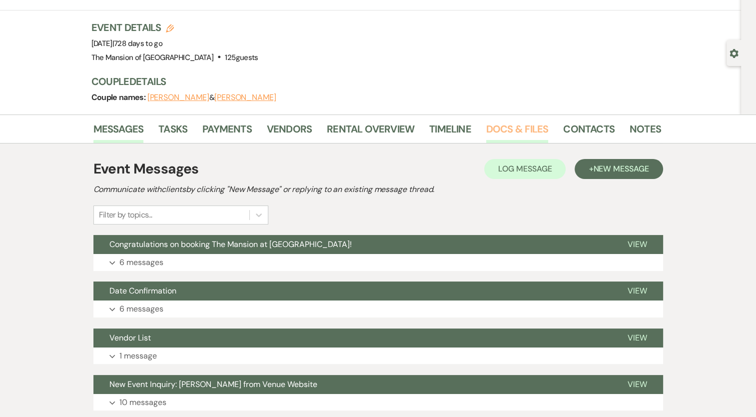
click at [505, 122] on link "Docs & Files" at bounding box center [517, 132] width 62 height 22
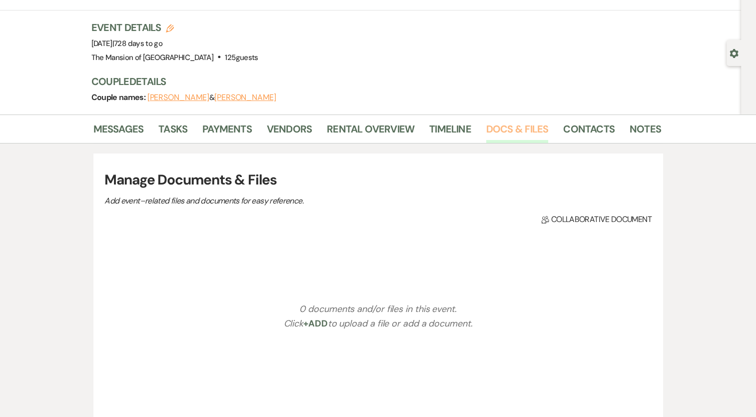
click at [503, 137] on link "Docs & Files" at bounding box center [517, 132] width 62 height 22
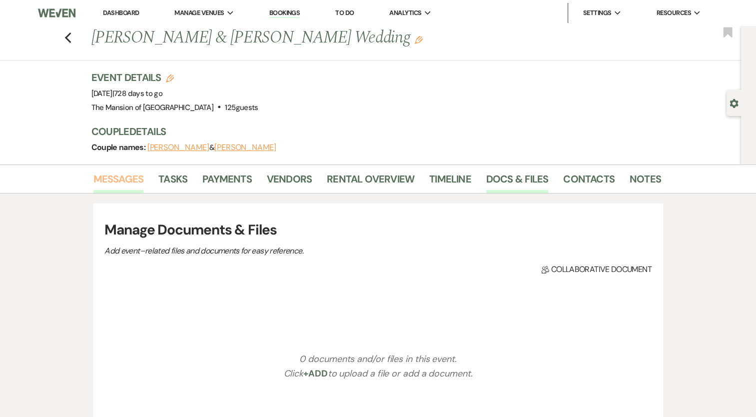
click at [122, 181] on link "Messages" at bounding box center [118, 182] width 50 height 22
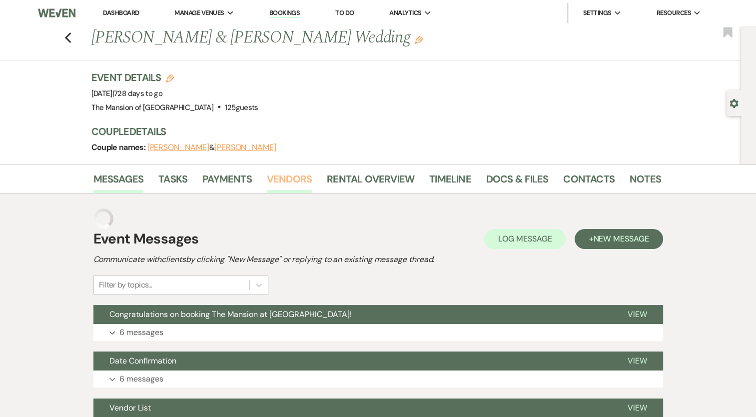
click at [299, 180] on link "Vendors" at bounding box center [289, 182] width 45 height 22
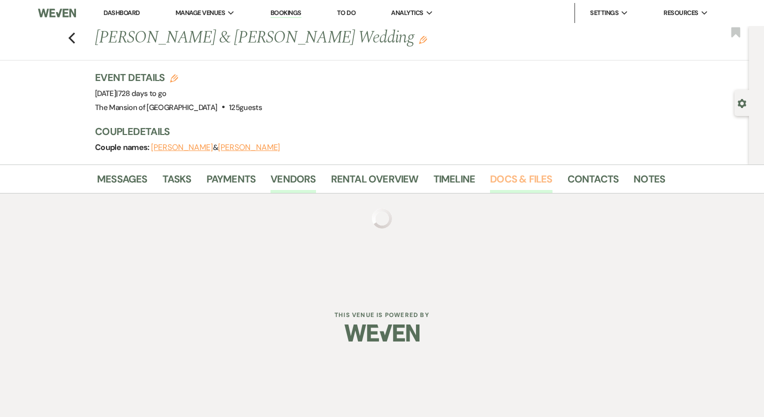
click at [528, 179] on link "Docs & Files" at bounding box center [521, 182] width 62 height 22
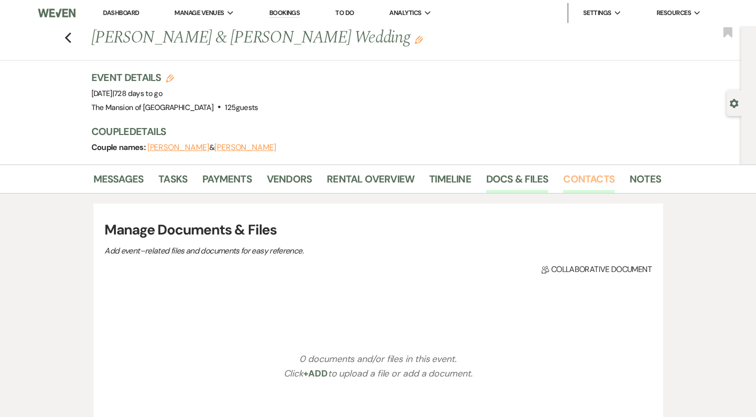
click at [564, 177] on link "Contacts" at bounding box center [588, 182] width 51 height 22
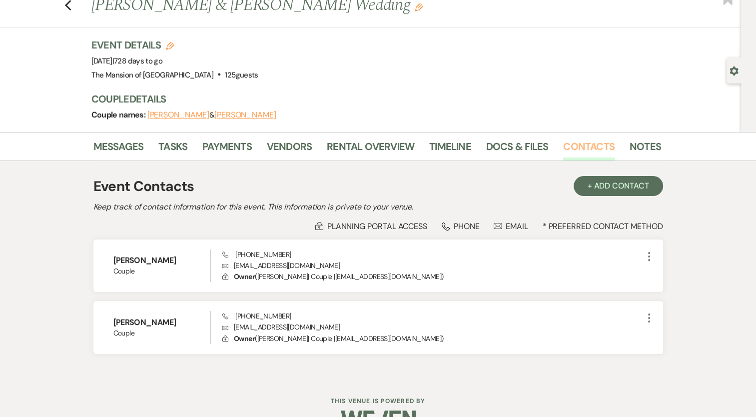
scroll to position [50, 0]
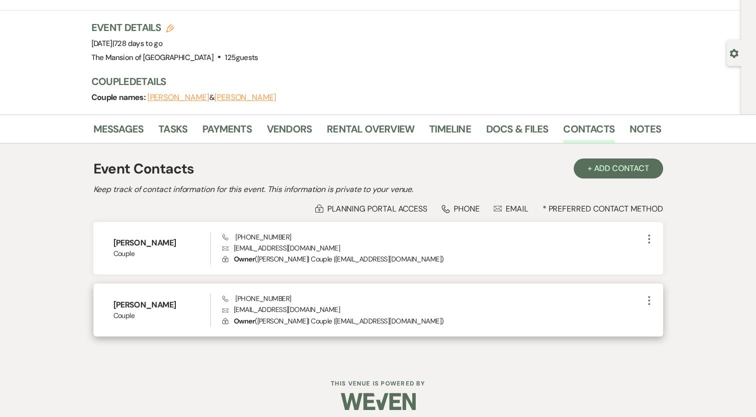
drag, startPoint x: 234, startPoint y: 296, endPoint x: 347, endPoint y: 306, distance: 112.9
click at [347, 306] on div "Phone [PHONE_NUMBER] Envelope [EMAIL_ADDRESS][DOMAIN_NAME] Lock Owner ( [PERSON…" at bounding box center [432, 309] width 420 height 33
click at [166, 307] on h6 "[PERSON_NAME]" at bounding box center [161, 304] width 97 height 11
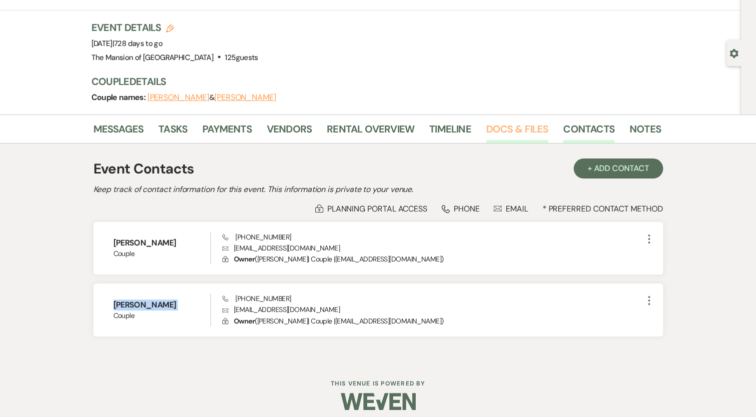
click at [502, 129] on link "Docs & Files" at bounding box center [517, 132] width 62 height 22
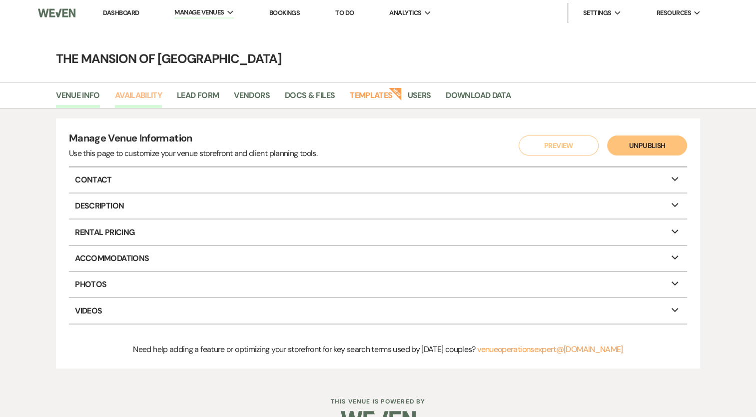
click at [139, 98] on link "Availability" at bounding box center [138, 98] width 47 height 19
select select "2"
select select "2026"
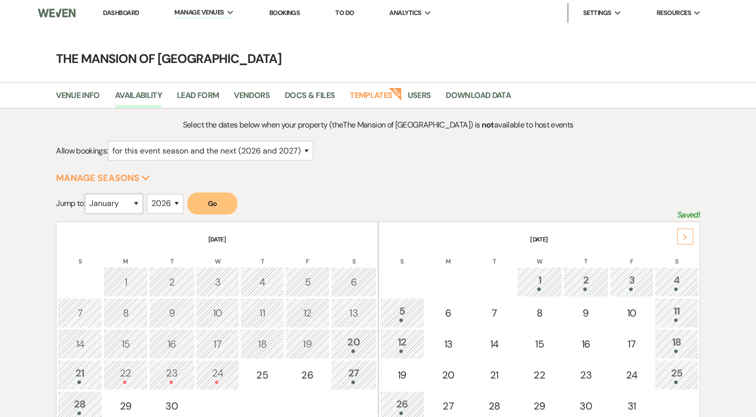
click at [138, 206] on select "January February March April May June July August September October November De…" at bounding box center [114, 203] width 58 height 19
select select "9"
click at [87, 194] on select "January February March April May June July August September October November De…" at bounding box center [114, 203] width 58 height 19
click at [217, 207] on button "Go" at bounding box center [212, 203] width 50 height 22
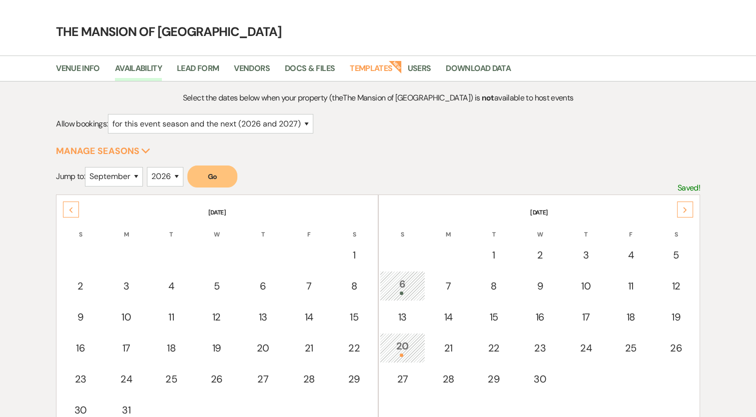
scroll to position [100, 0]
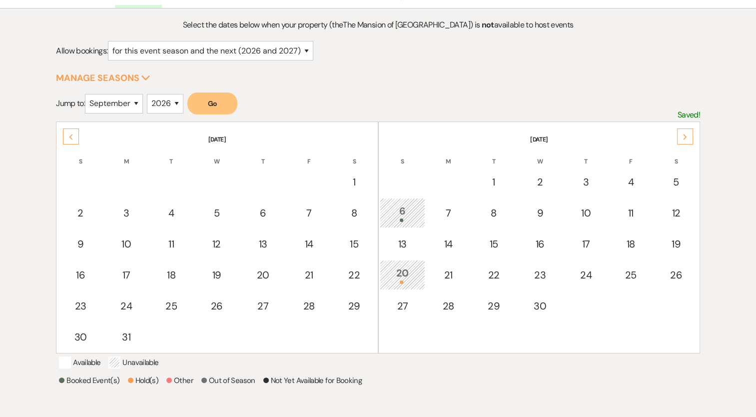
click at [397, 270] on div "20" at bounding box center [402, 274] width 35 height 18
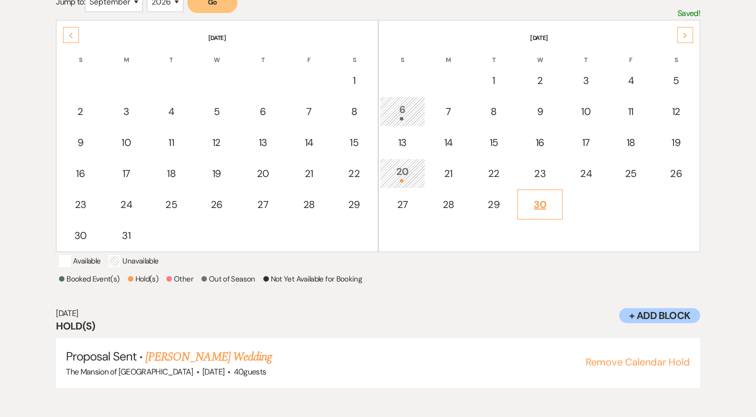
scroll to position [151, 0]
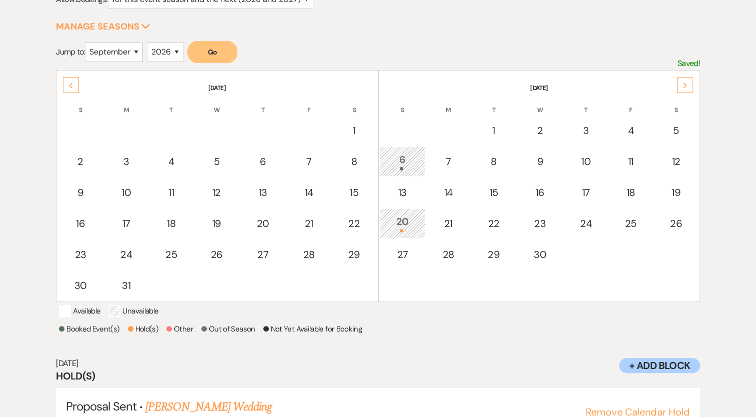
click at [682, 79] on div "Next" at bounding box center [685, 85] width 16 height 16
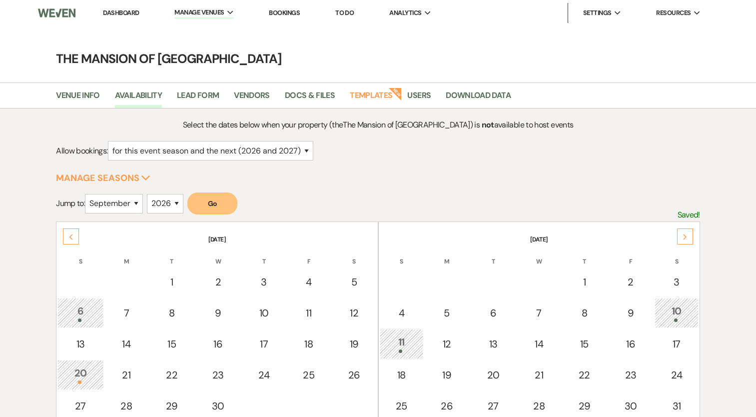
select select "2"
select select "9"
select select "2026"
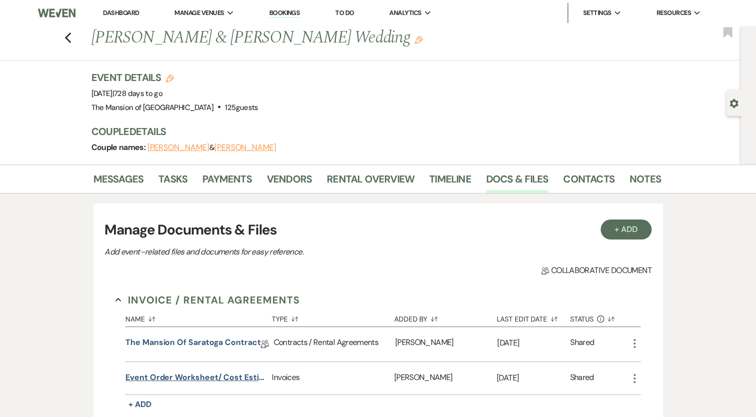
click at [160, 372] on button "Event Order Worksheet/ Cost Estimate" at bounding box center [196, 377] width 142 height 12
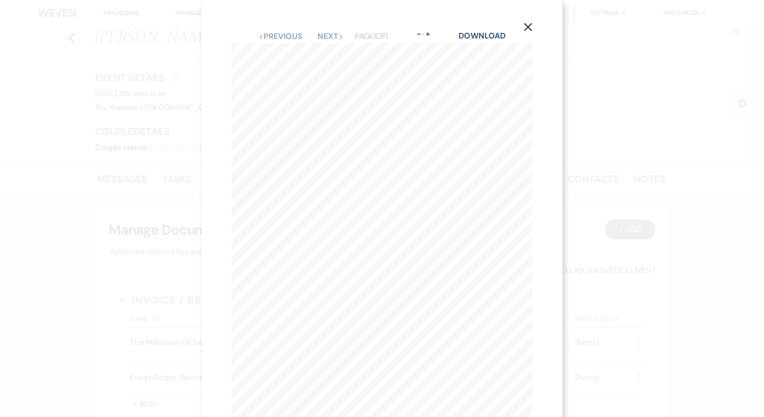
click at [525, 28] on icon "X" at bounding box center [527, 26] width 9 height 9
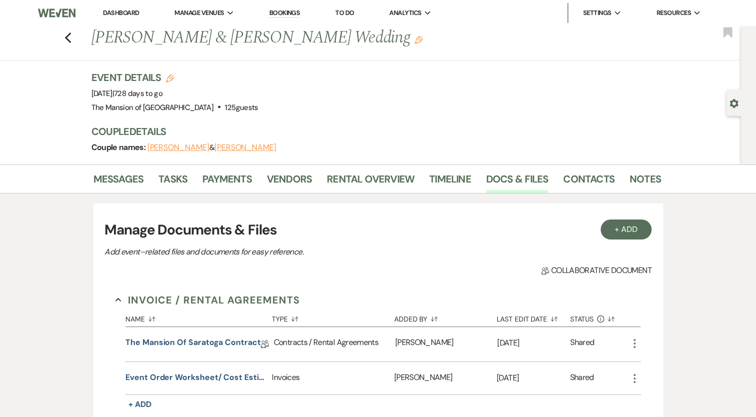
click at [635, 375] on icon "More" at bounding box center [635, 378] width 12 height 12
click at [664, 393] on link "Download Download" at bounding box center [679, 398] width 101 height 17
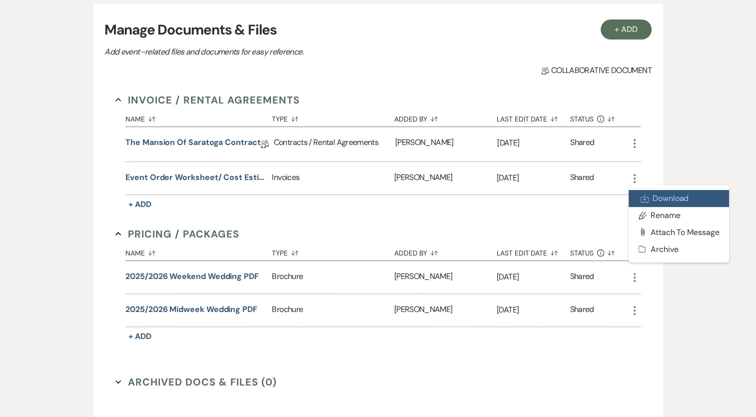
scroll to position [150, 0]
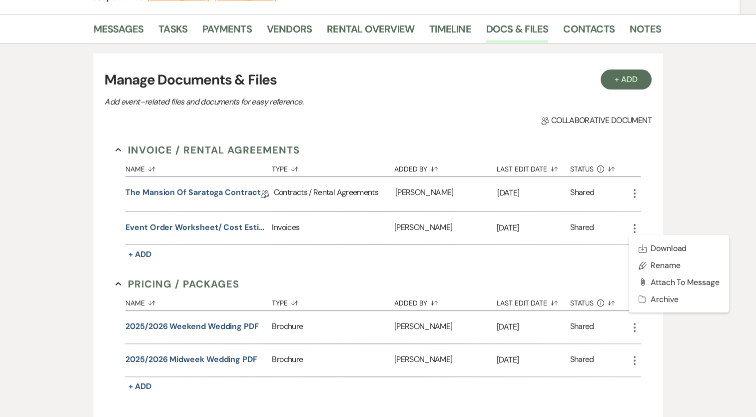
click at [384, 125] on div "Collab Doc Collaborative document" at bounding box center [377, 120] width 547 height 12
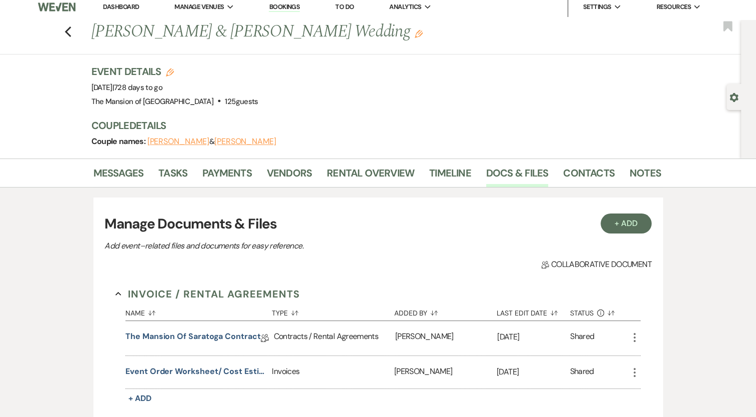
scroll to position [0, 0]
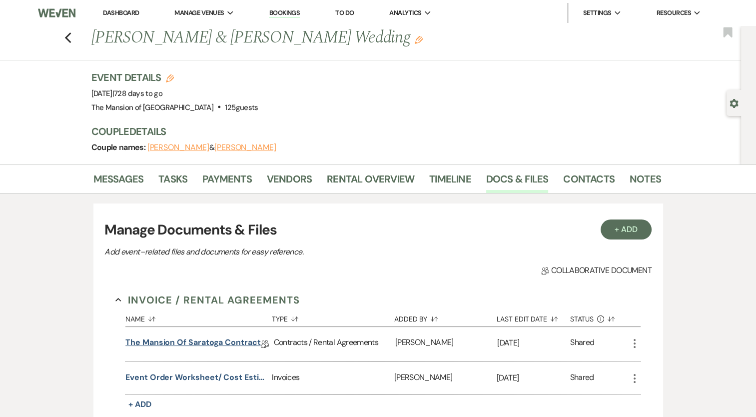
click at [240, 344] on link "The Mansion of Saratoga Contract" at bounding box center [192, 343] width 135 height 15
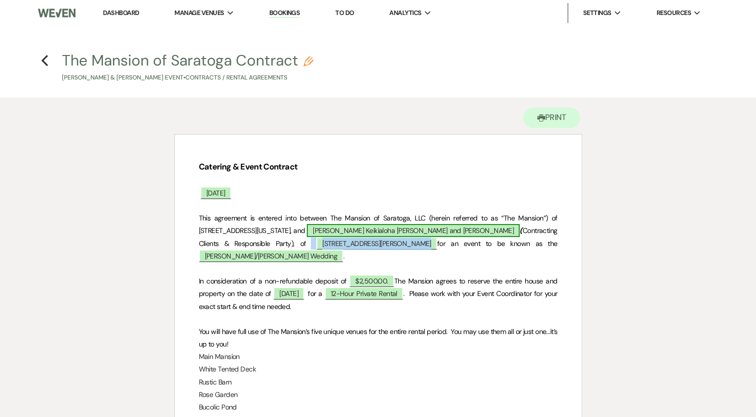
click at [374, 236] on p "This agreement is entered into between The Mansion of Saratoga, LLC (herein ref…" at bounding box center [378, 237] width 359 height 50
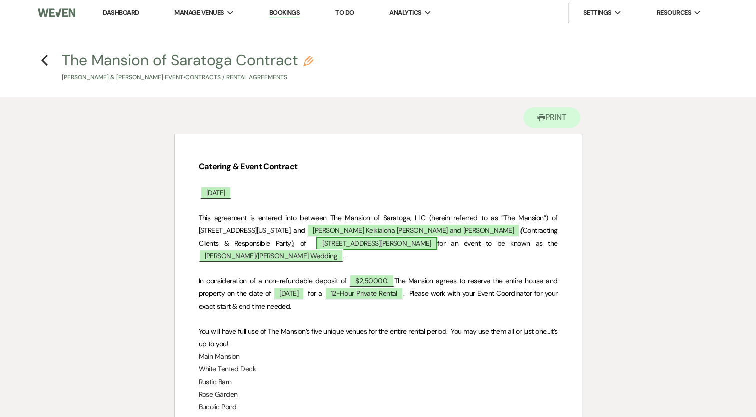
click at [372, 248] on span "3 Broom Shop Ln, Apt 302, Latham, NY 12110" at bounding box center [376, 243] width 121 height 13
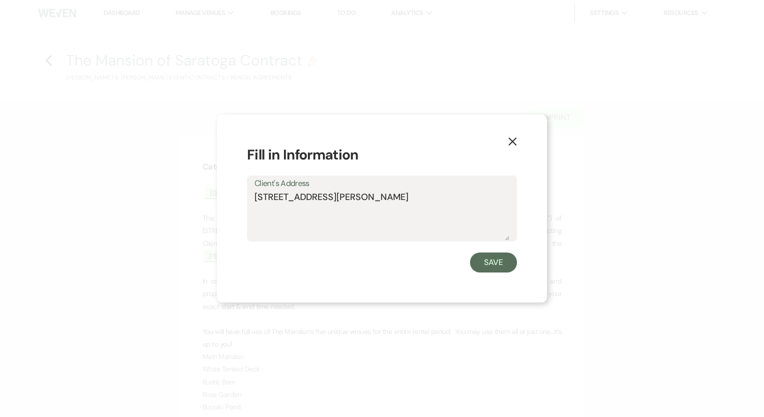
click at [286, 197] on textarea "3 Broom Shop Ln, Apt 302, Latham, NY 12110" at bounding box center [381, 215] width 255 height 50
click at [286, 198] on textarea "3 Broom Shop Ln, Apt 302, Latham, NY 12110" at bounding box center [381, 215] width 255 height 50
click at [286, 199] on textarea "3 Broom Shop Ln, Apt 302, Latham, NY 12110" at bounding box center [381, 215] width 255 height 50
click at [511, 141] on icon "X" at bounding box center [512, 141] width 9 height 9
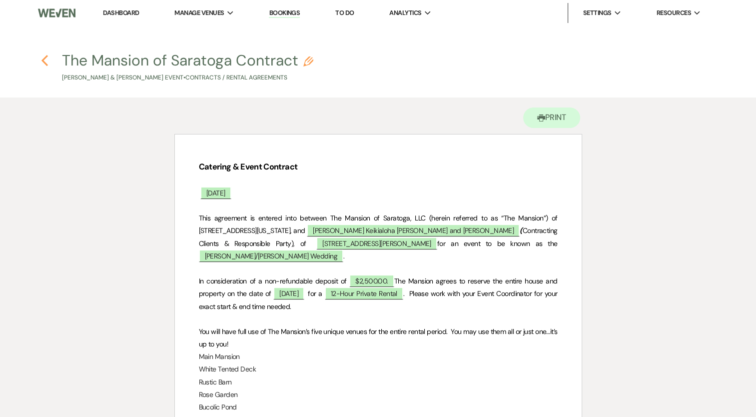
click at [48, 60] on icon "Previous" at bounding box center [44, 60] width 7 height 12
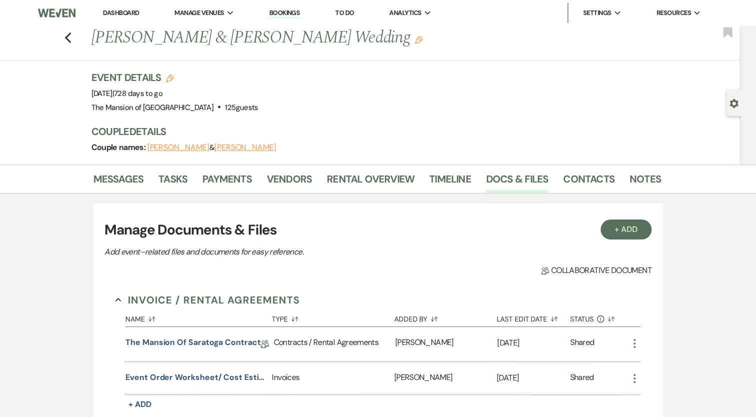
drag, startPoint x: 140, startPoint y: 38, endPoint x: 379, endPoint y: 41, distance: 238.9
click at [379, 41] on h1 "Ashley Jordan & Michael Manfredi's Wedding Edit" at bounding box center [315, 38] width 448 height 24
copy h1 "Jordan & Michael Manfredi's Wedding"
click at [168, 380] on button "Event Order Worksheet/ Cost Estimate" at bounding box center [196, 377] width 142 height 12
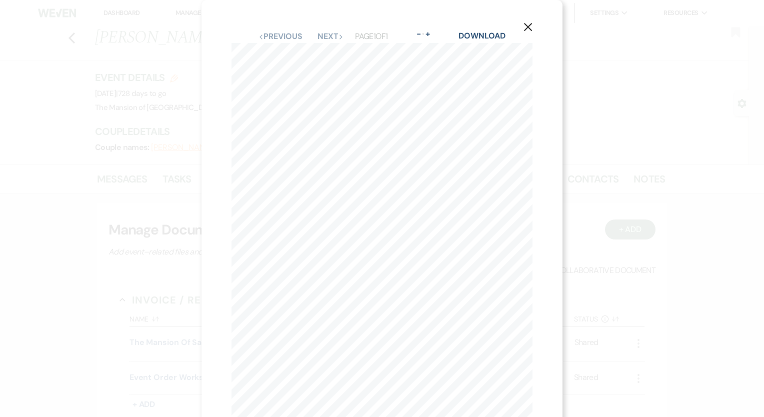
click at [529, 27] on icon "X" at bounding box center [527, 26] width 9 height 9
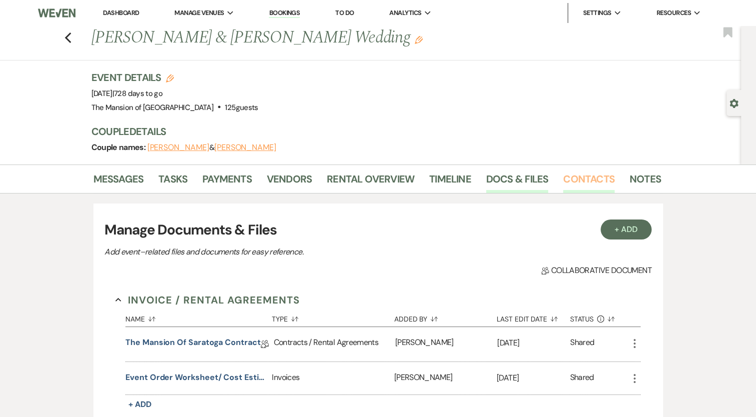
click at [578, 182] on link "Contacts" at bounding box center [588, 182] width 51 height 22
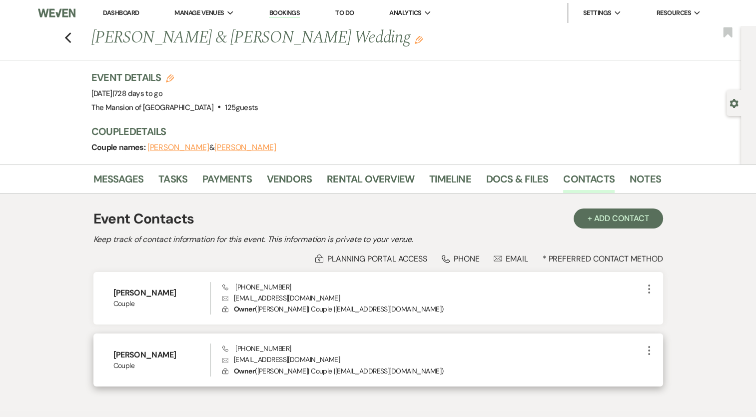
click at [248, 362] on p "Envelope michaelmanfrediartist@gmail.com" at bounding box center [432, 359] width 420 height 11
copy p "[EMAIL_ADDRESS][DOMAIN_NAME]"
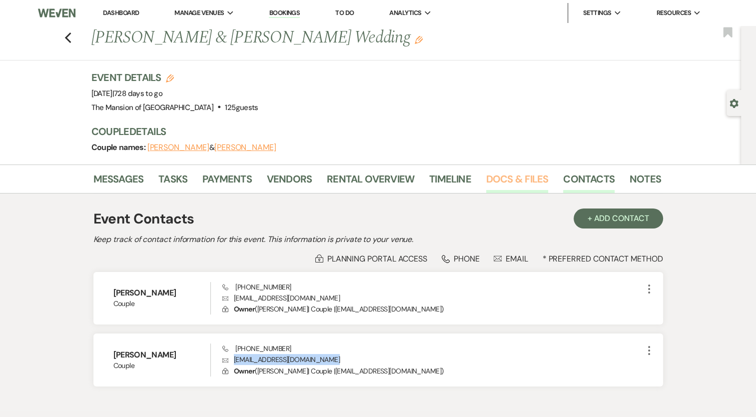
click at [529, 183] on link "Docs & Files" at bounding box center [517, 182] width 62 height 22
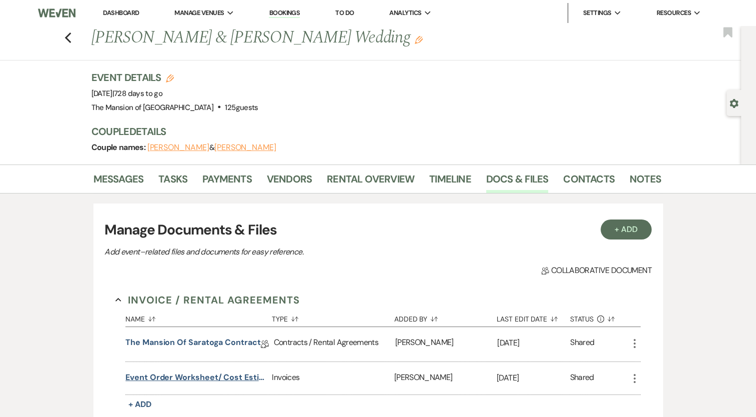
click at [196, 375] on button "Event Order Worksheet/ Cost Estimate" at bounding box center [196, 377] width 142 height 12
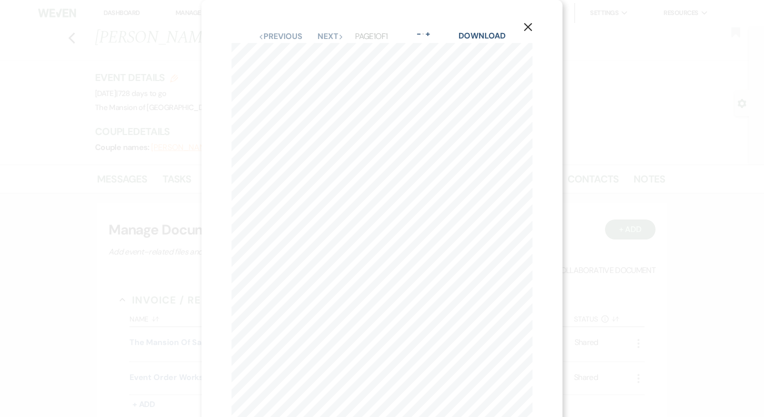
click at [522, 27] on button "X" at bounding box center [527, 26] width 15 height 17
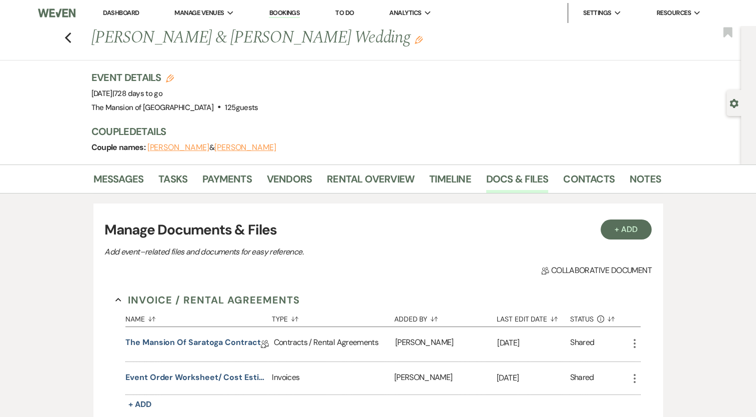
click at [635, 379] on icon "More" at bounding box center [635, 378] width 12 height 12
click at [670, 341] on div "Messages Tasks Payments Vendors Rental Overview Timeline Docs & Files Contacts …" at bounding box center [378, 400] width 756 height 472
click at [72, 39] on icon "Previous" at bounding box center [67, 38] width 7 height 12
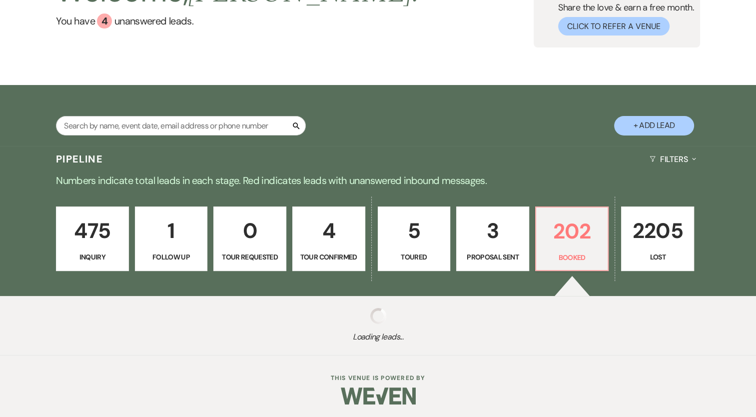
scroll to position [96, 0]
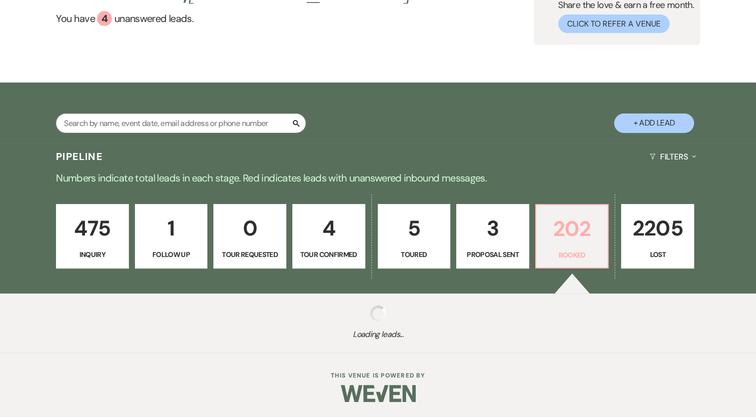
click at [564, 231] on p "202" at bounding box center [572, 228] width 60 height 33
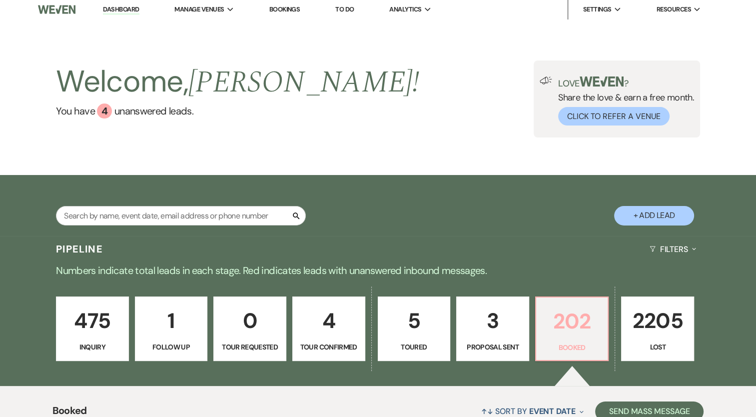
scroll to position [0, 0]
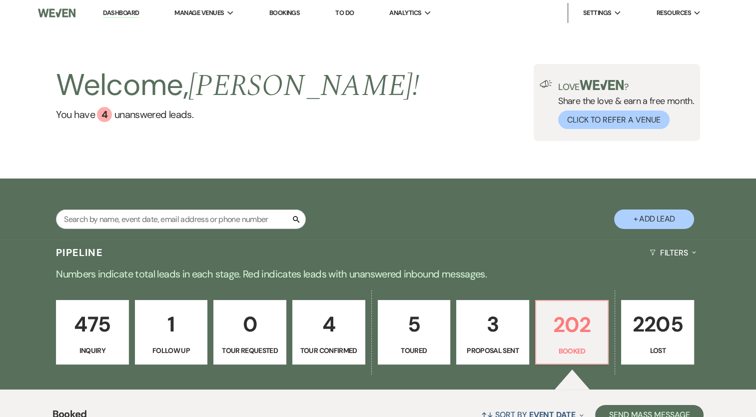
click at [106, 12] on link "Dashboard" at bounding box center [121, 12] width 36 height 9
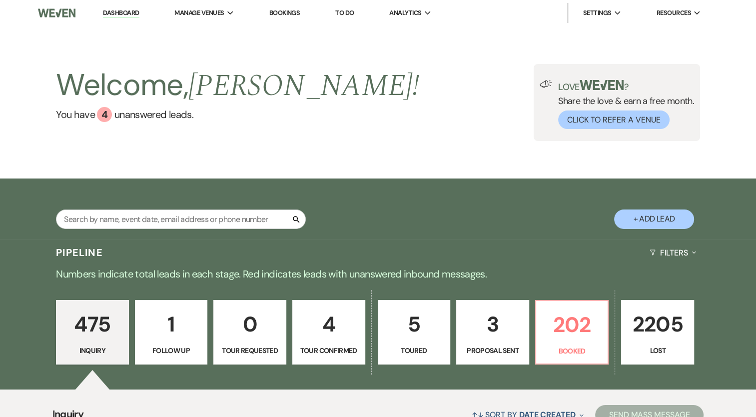
click at [315, 337] on p "4" at bounding box center [329, 323] width 60 height 33
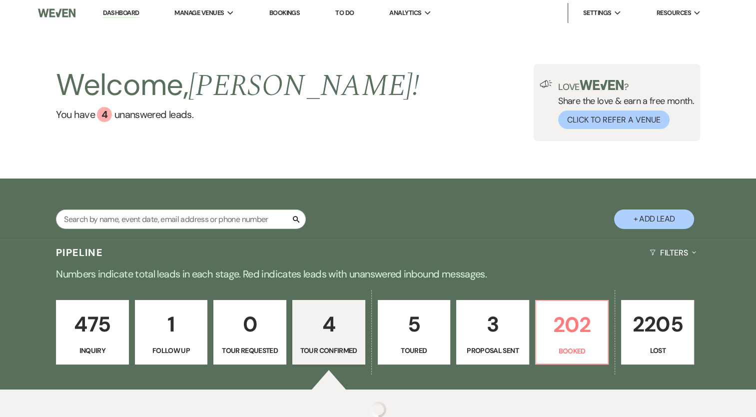
select select "4"
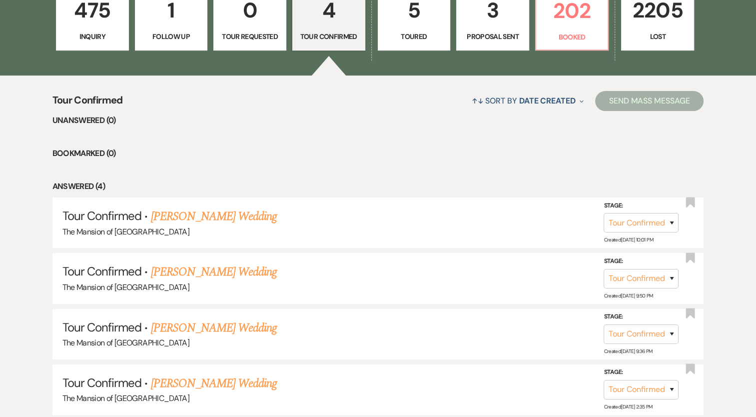
scroll to position [300, 0]
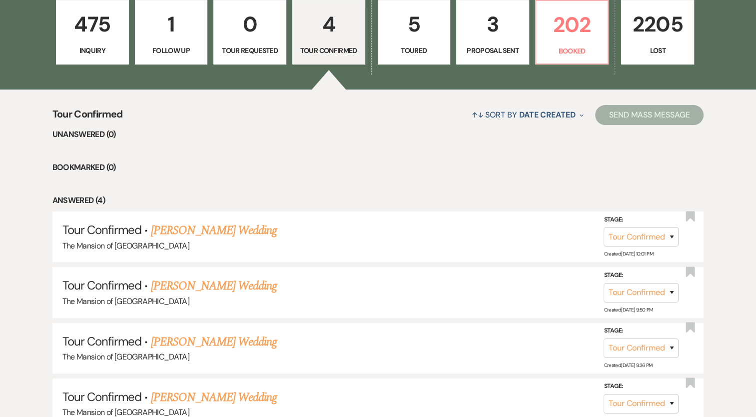
click at [420, 48] on p "Toured" at bounding box center [414, 50] width 60 height 11
select select "5"
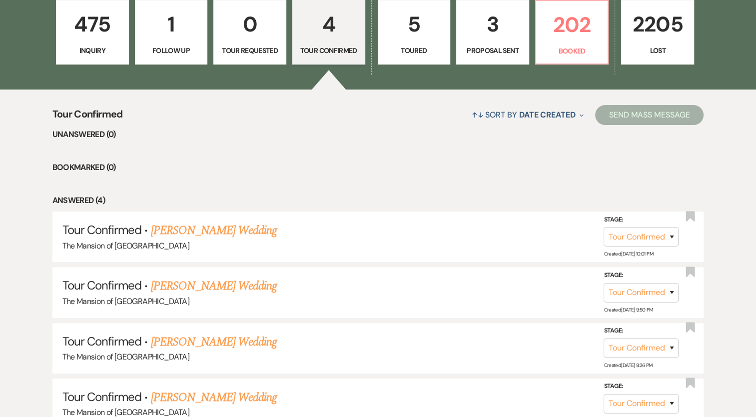
select select "5"
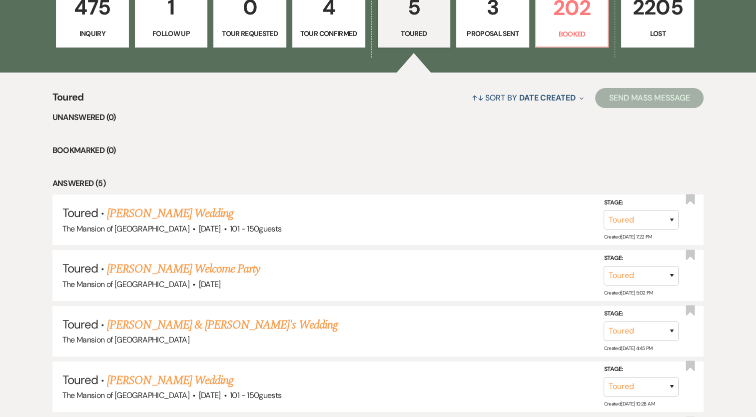
scroll to position [300, 0]
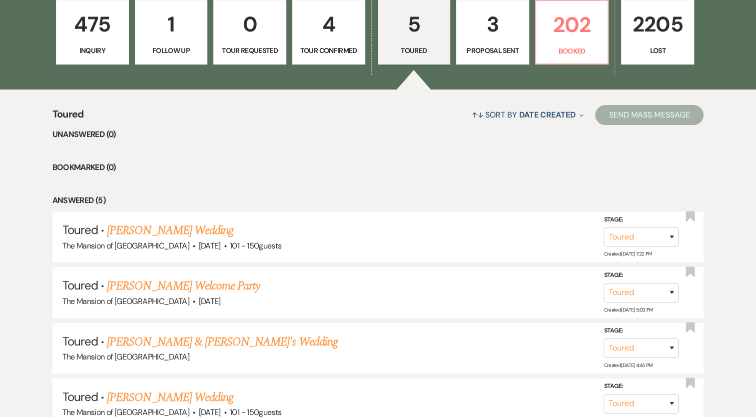
click at [349, 49] on p "Tour Confirmed" at bounding box center [329, 50] width 60 height 11
select select "4"
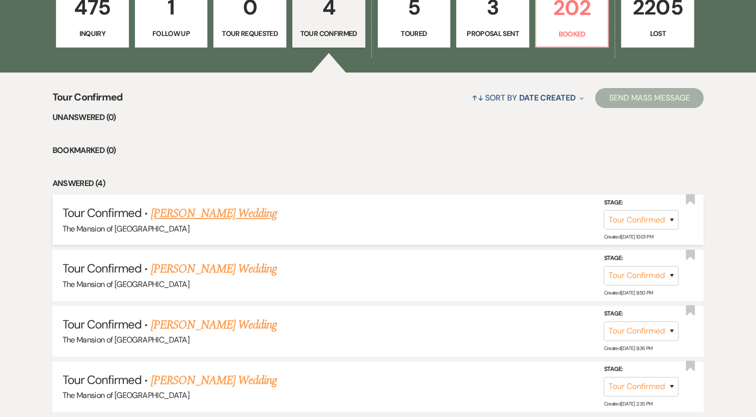
scroll to position [300, 0]
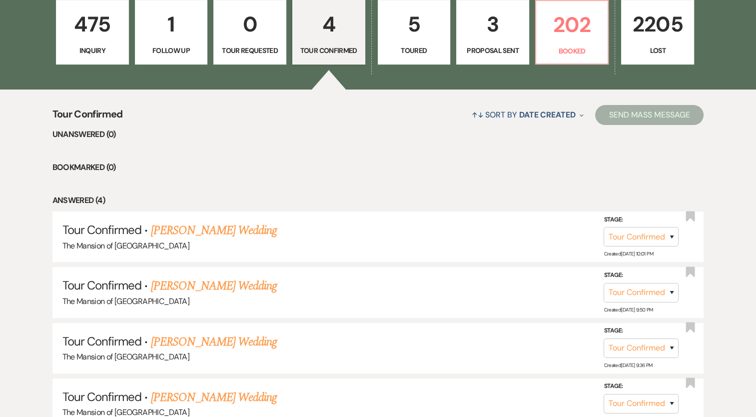
click at [425, 33] on p "5" at bounding box center [414, 23] width 60 height 33
select select "5"
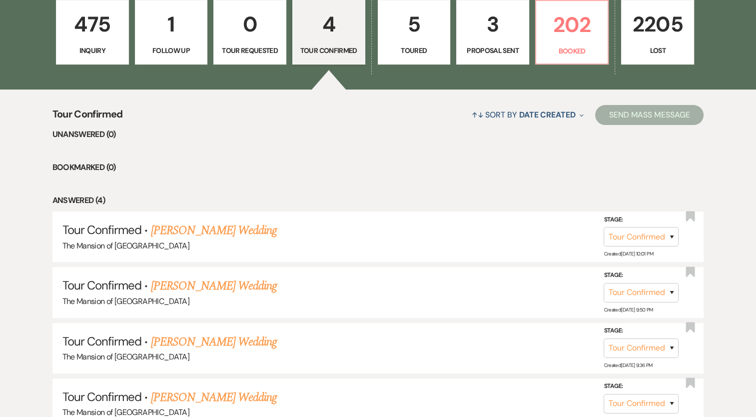
select select "5"
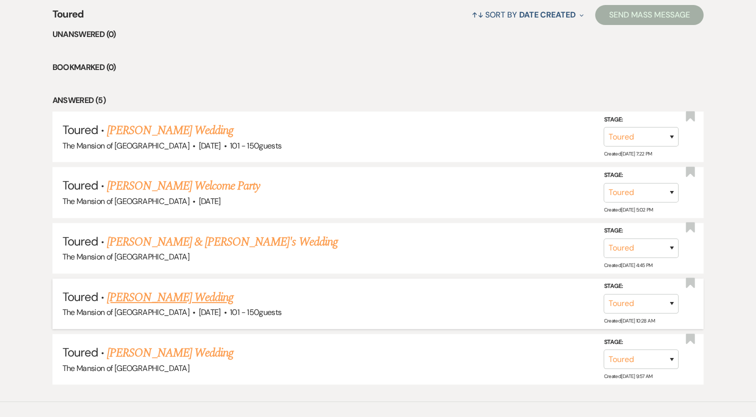
scroll to position [295, 0]
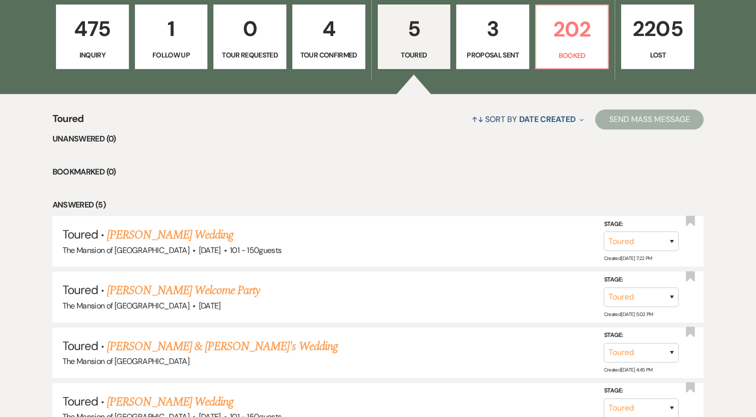
click at [481, 42] on p "3" at bounding box center [493, 28] width 60 height 33
select select "6"
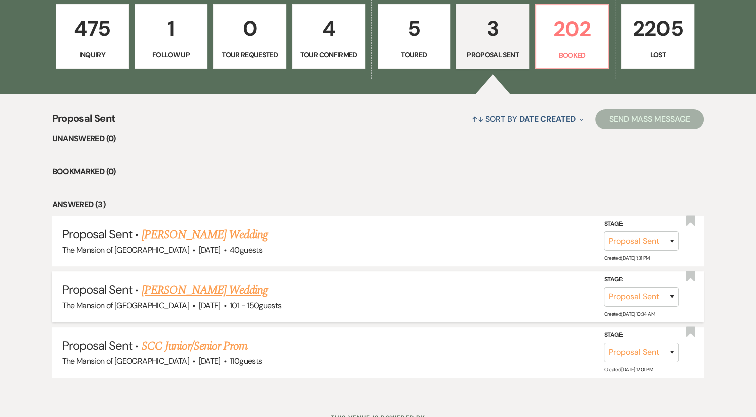
click at [254, 288] on link "Grace Wayland-Smith's Wedding" at bounding box center [204, 290] width 126 height 18
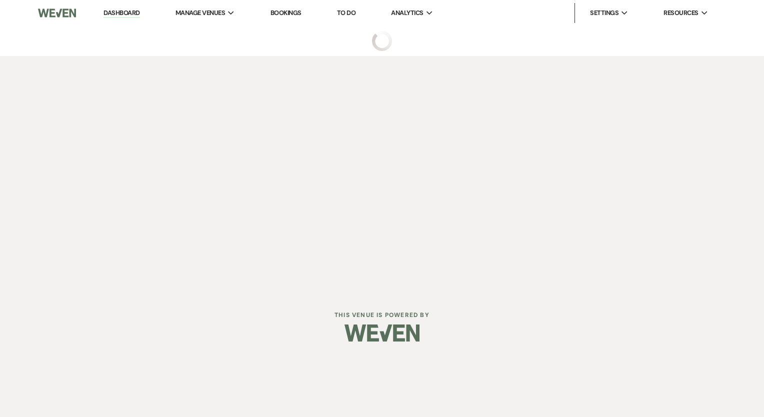
select select "6"
select select "2"
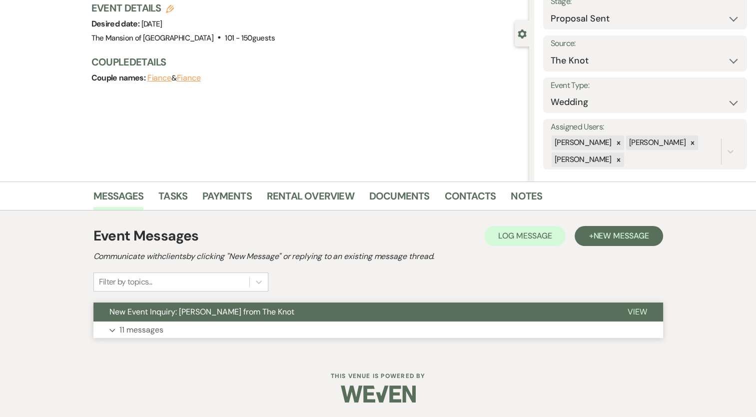
click at [272, 327] on button "Expand 11 messages" at bounding box center [378, 329] width 570 height 17
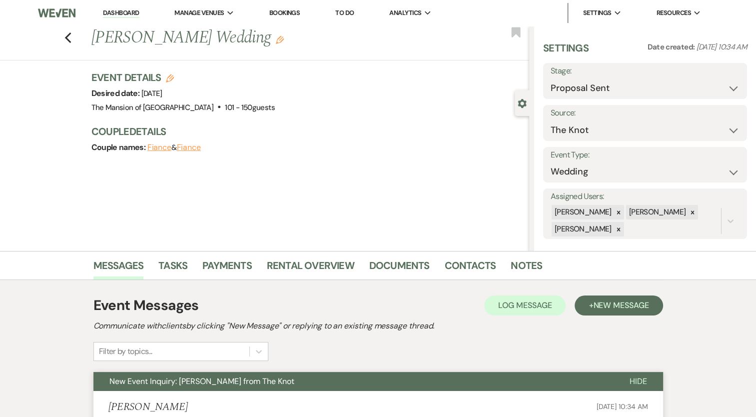
click at [125, 13] on link "Dashboard" at bounding box center [121, 12] width 36 height 9
